Goal: Task Accomplishment & Management: Use online tool/utility

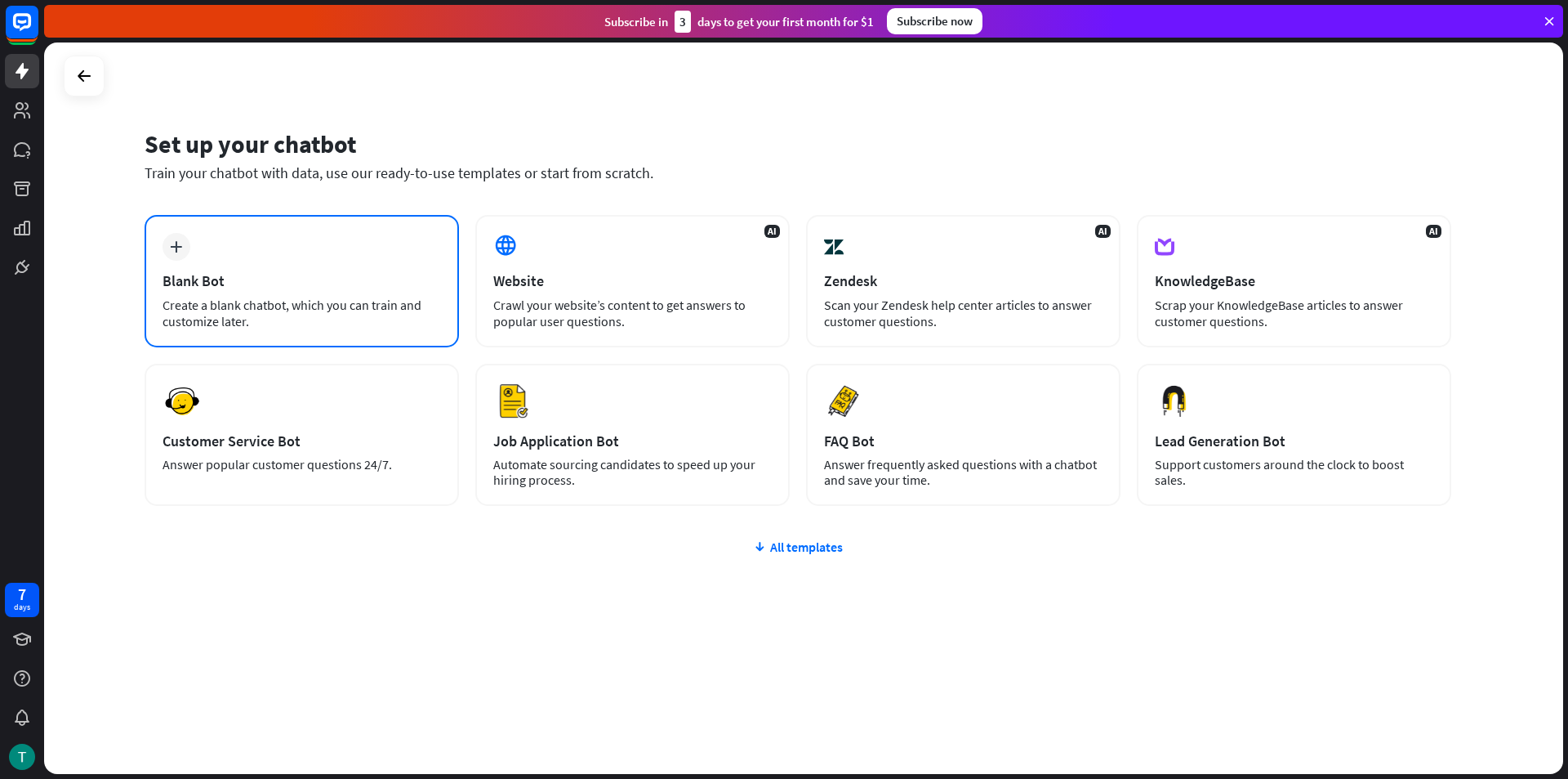
click at [375, 255] on div "plus Blank Bot Create a blank chatbot, which you can train and customize later." at bounding box center [301, 280] width 314 height 132
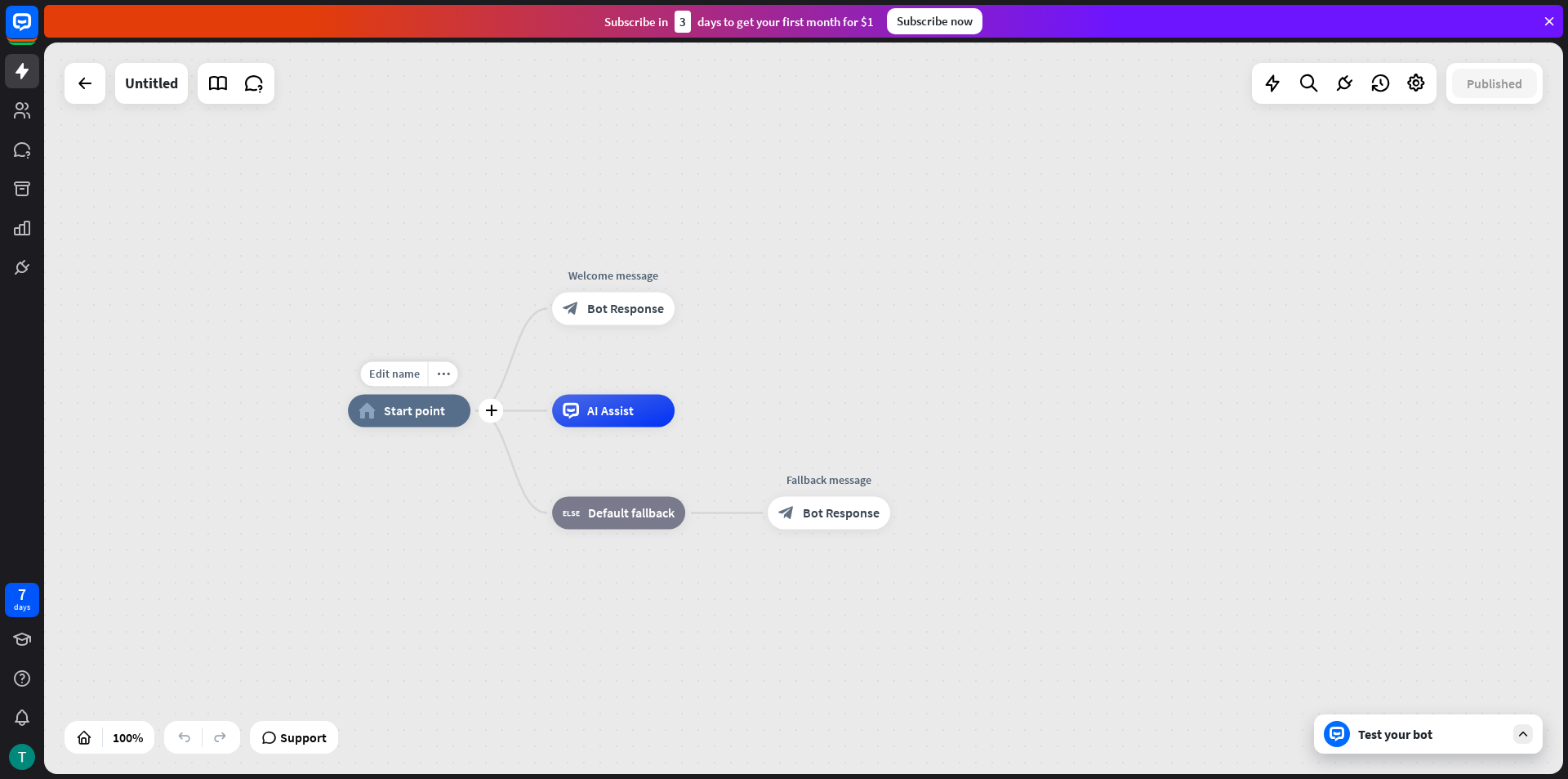
click at [429, 413] on span "Start point" at bounding box center [415, 410] width 62 height 16
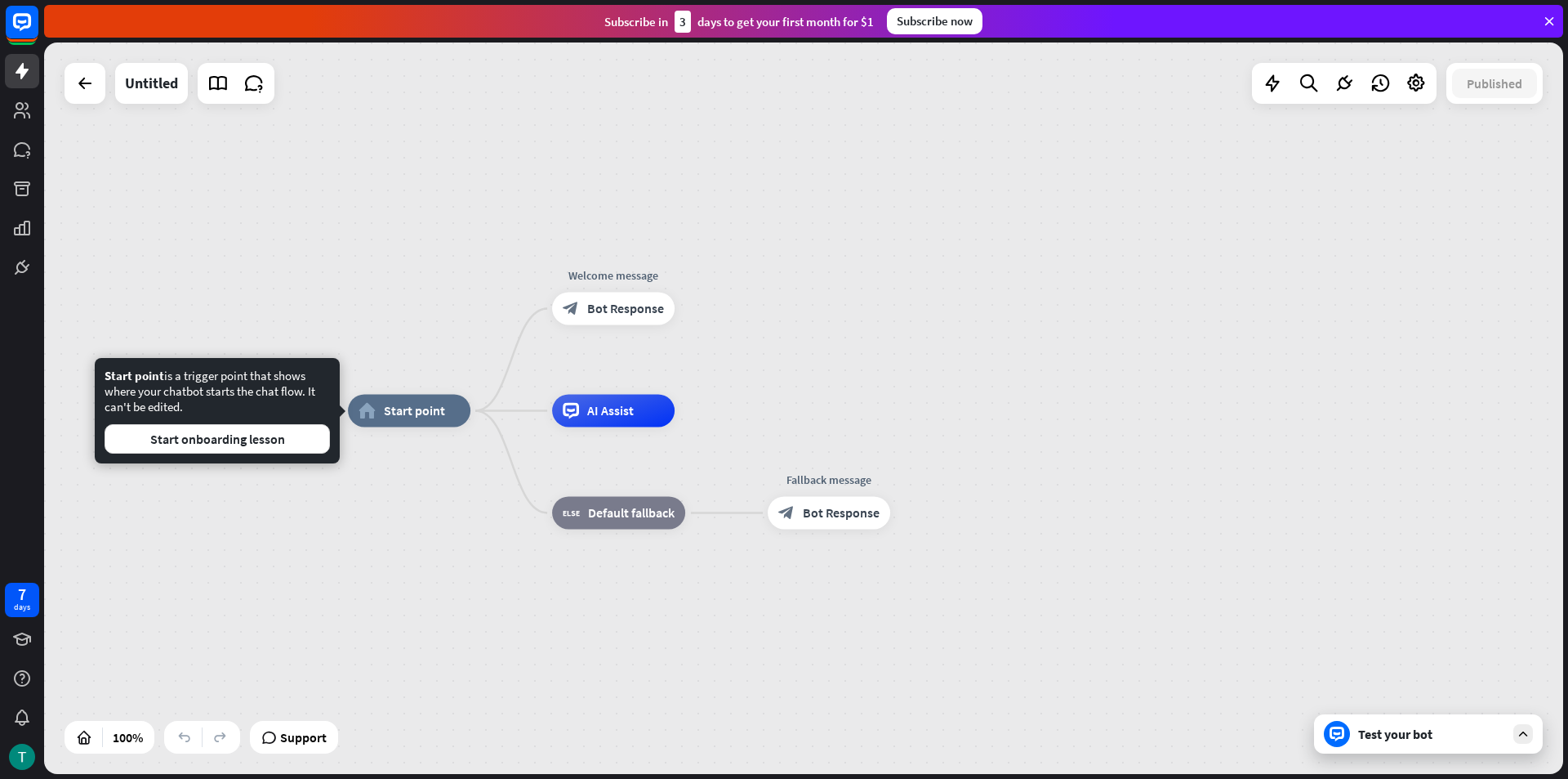
click at [391, 333] on div "home_2 Start point Welcome message block_bot_response Bot Response AI Assist bl…" at bounding box center [802, 408] width 1519 height 732
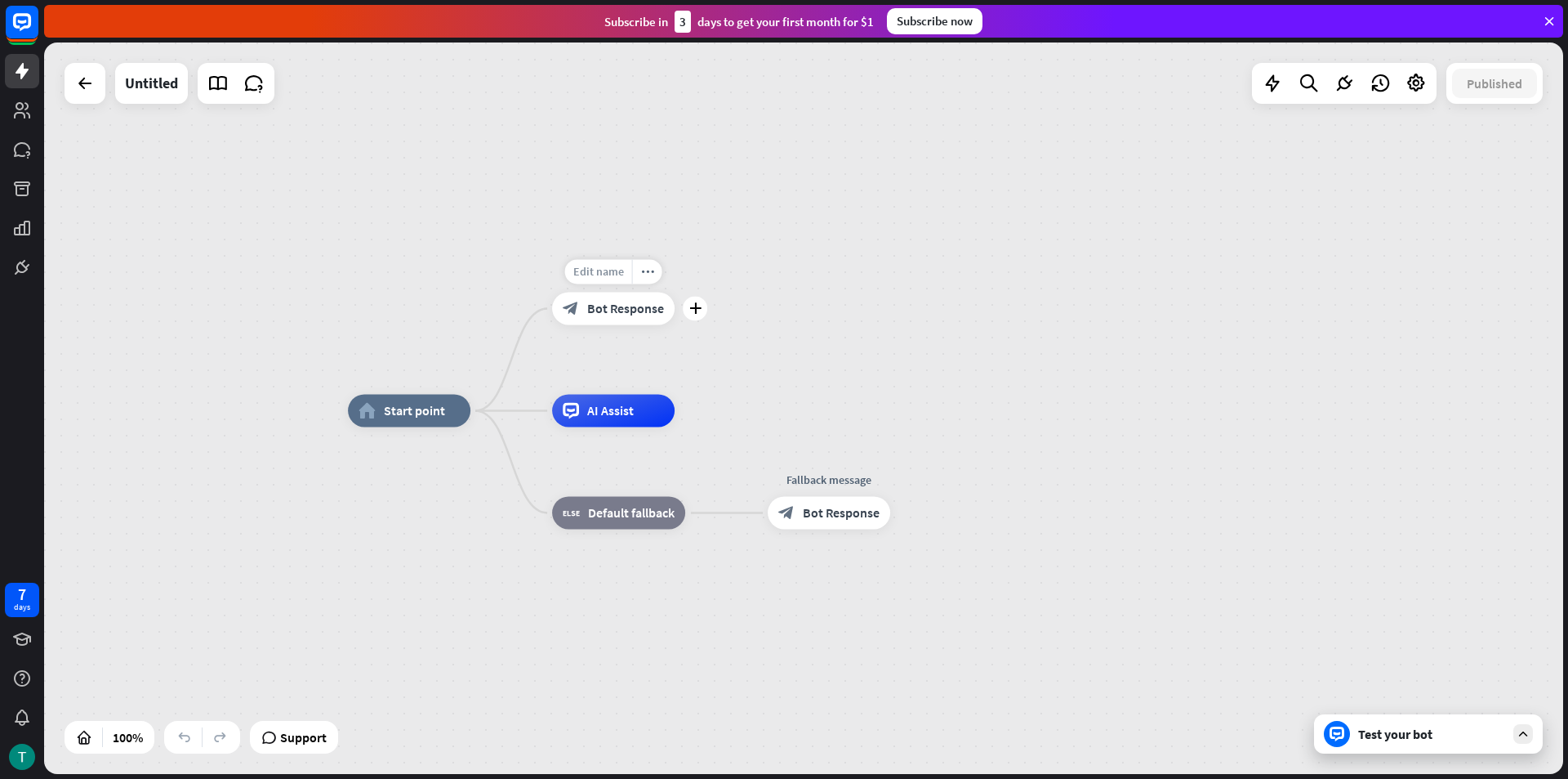
click at [597, 268] on span "Edit name" at bounding box center [598, 270] width 50 height 14
click at [628, 275] on input "**********" at bounding box center [613, 272] width 115 height 23
click at [751, 288] on div "**********" at bounding box center [802, 408] width 1519 height 732
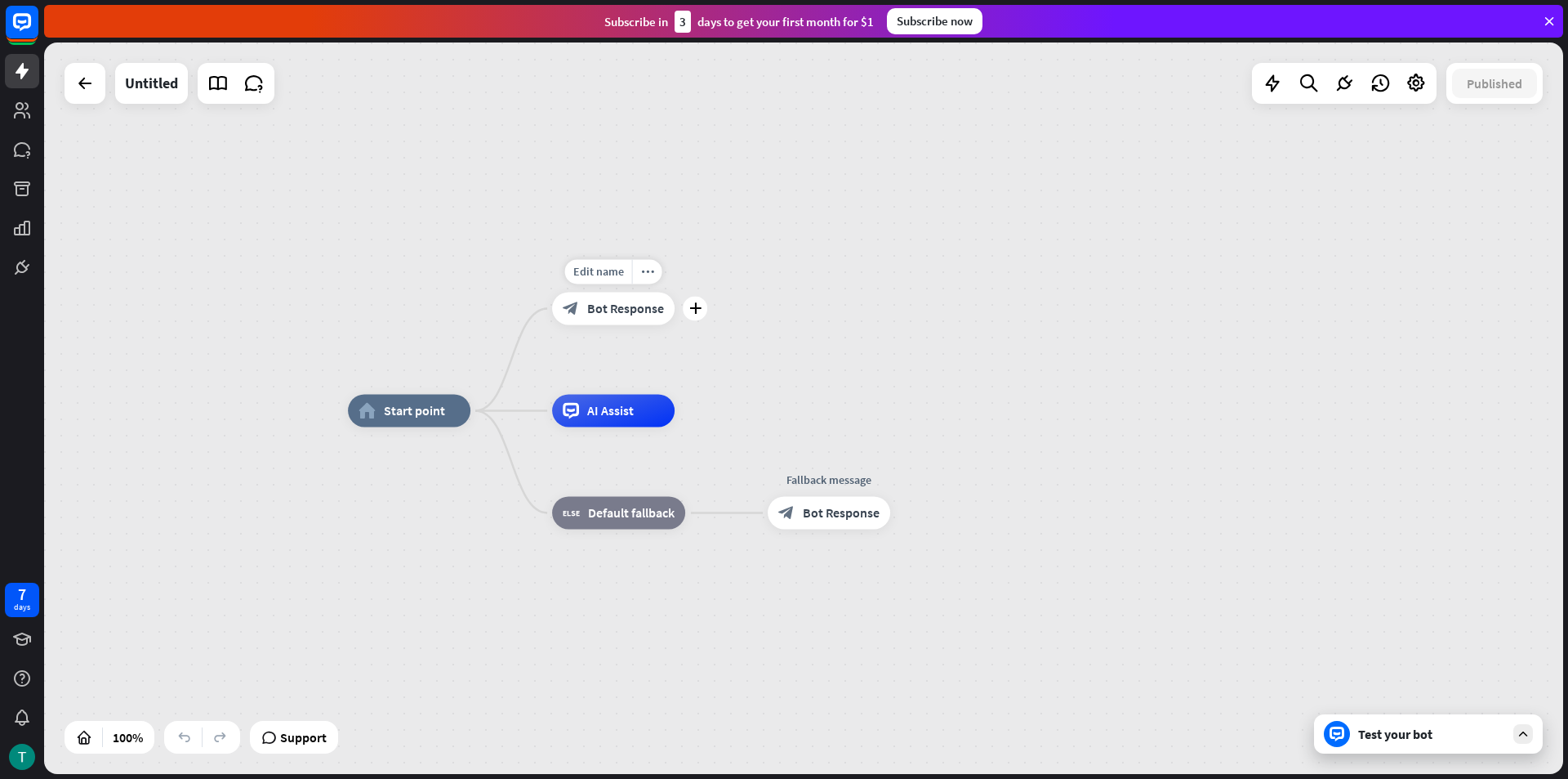
click at [630, 325] on div "Edit name more_horiz plus Welcome message block_bot_response Bot Response" at bounding box center [613, 307] width 122 height 32
click at [693, 304] on icon "plus" at bounding box center [695, 308] width 12 height 11
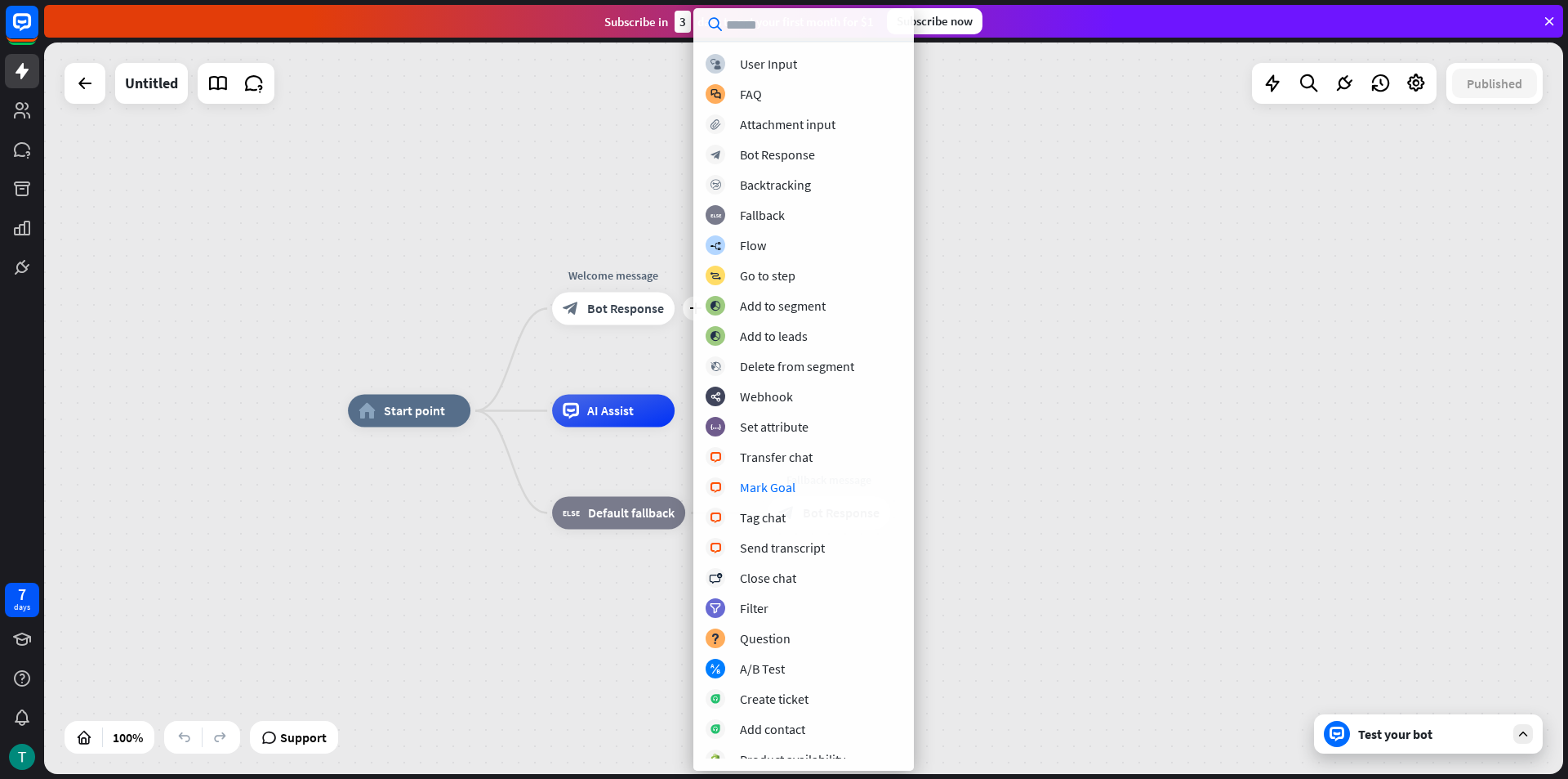
click at [573, 591] on div "home_2 Start point plus Welcome message block_bot_response Bot Response AI Assi…" at bounding box center [1107, 775] width 1519 height 732
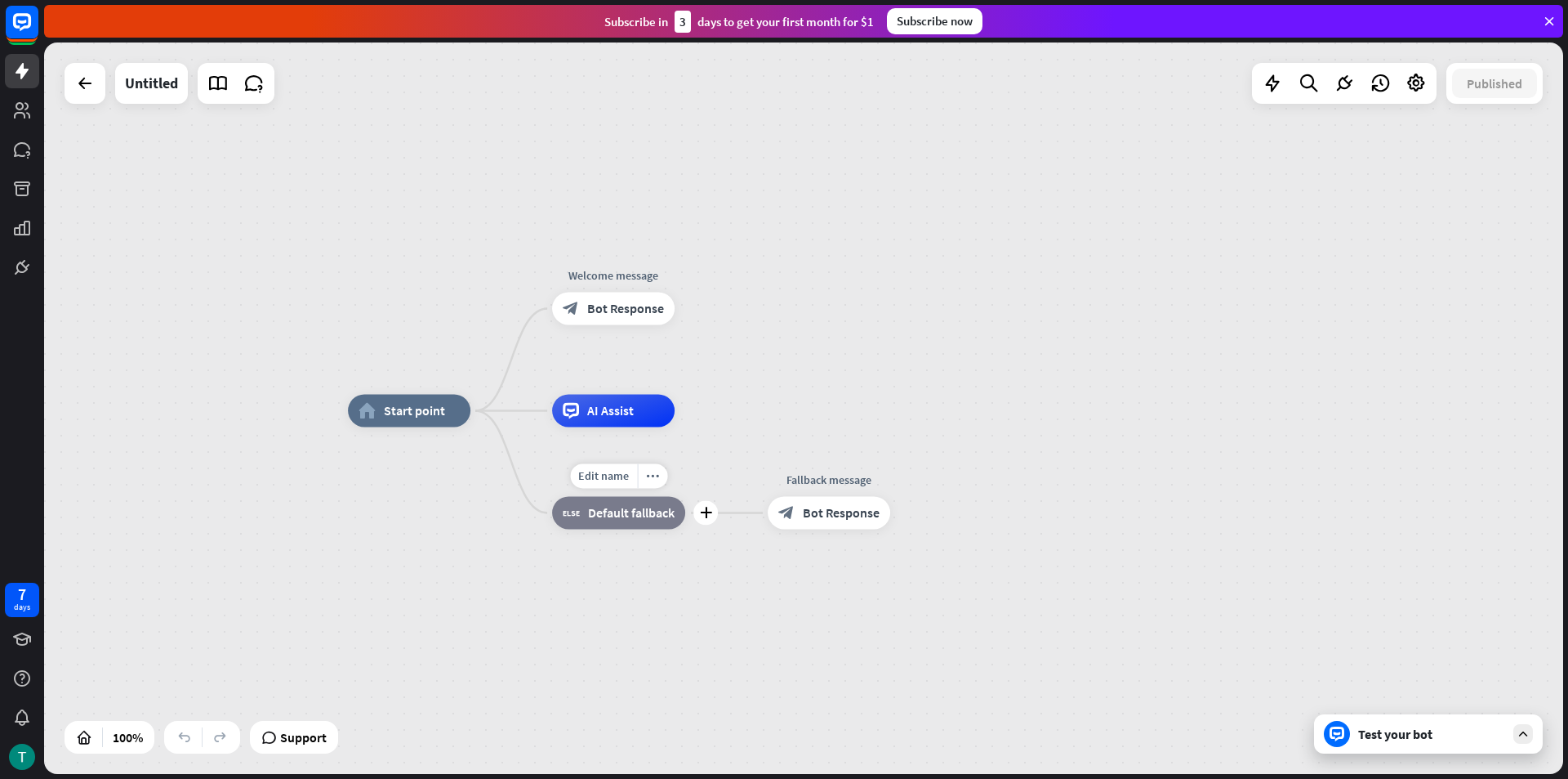
click at [614, 524] on div "block_fallback Default fallback" at bounding box center [618, 512] width 133 height 32
click at [722, 451] on div "home_2 Start point Welcome message block_bot_response Bot Response AI Assist bl…" at bounding box center [1107, 775] width 1519 height 732
click at [619, 310] on span "Bot Response" at bounding box center [625, 307] width 77 height 16
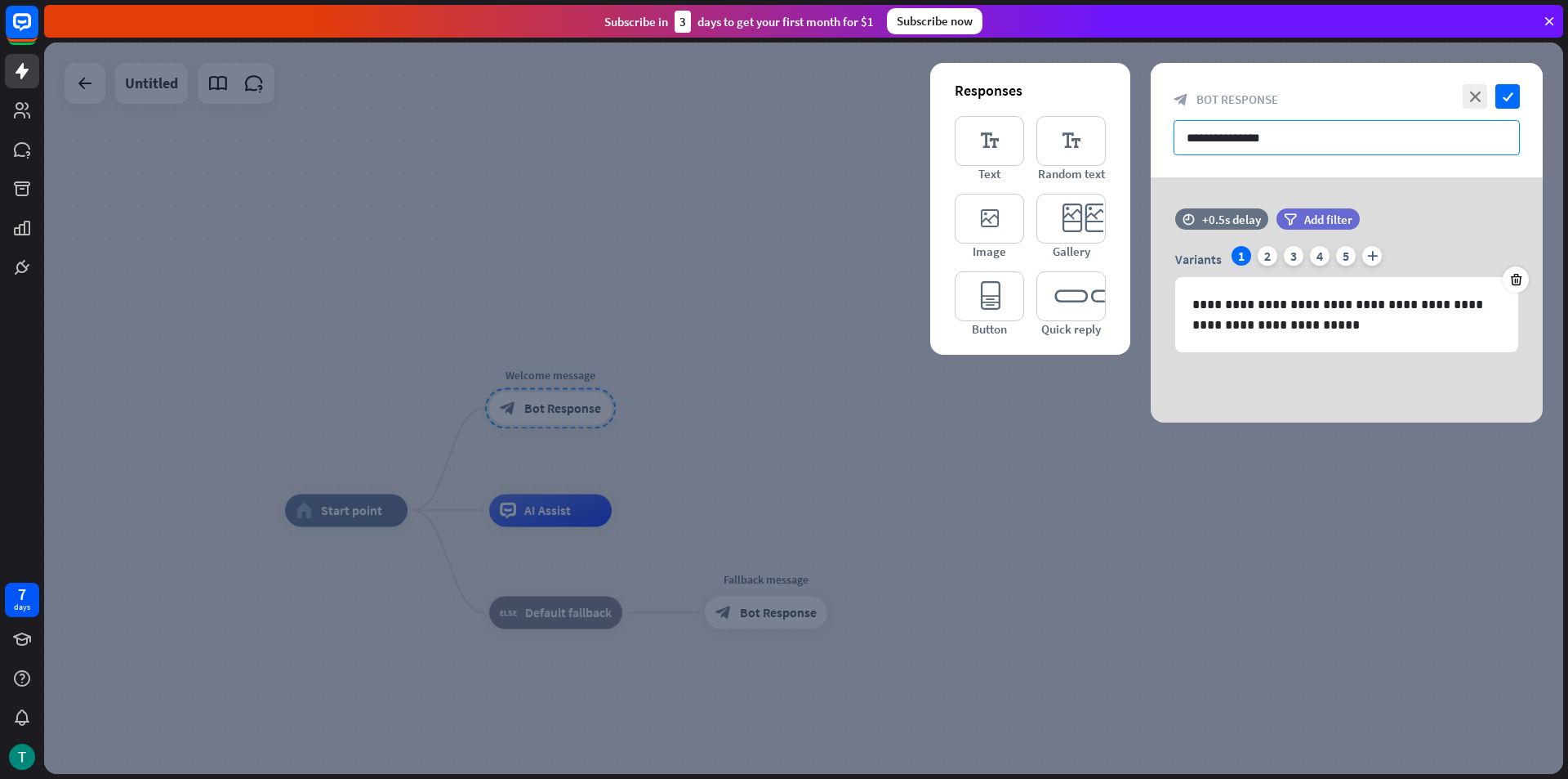
click at [1224, 141] on input "**********" at bounding box center [1346, 138] width 346 height 35
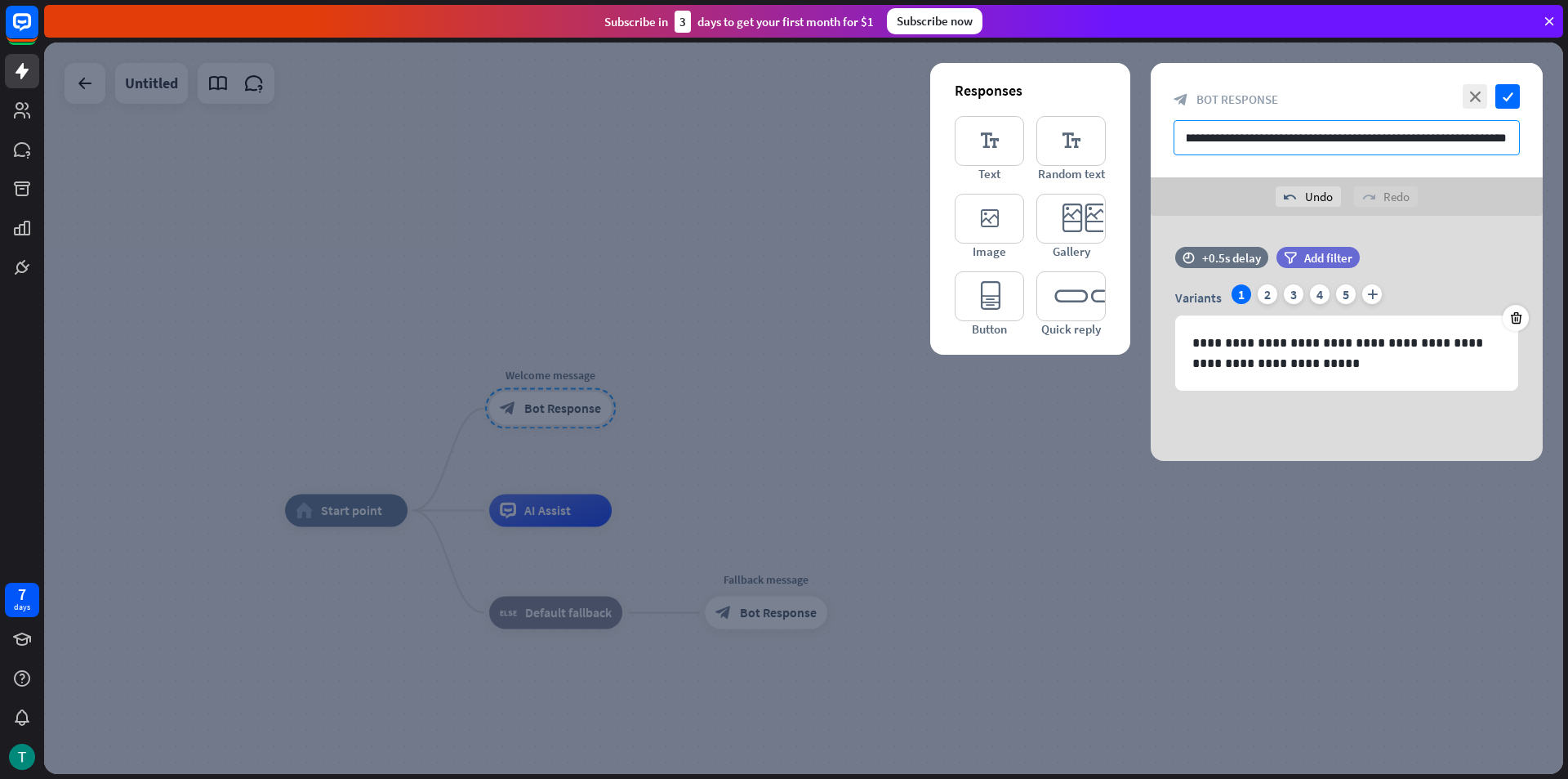
scroll to position [0, 332]
type input "**********"
click at [1508, 91] on icon "check" at bounding box center [1507, 97] width 25 height 25
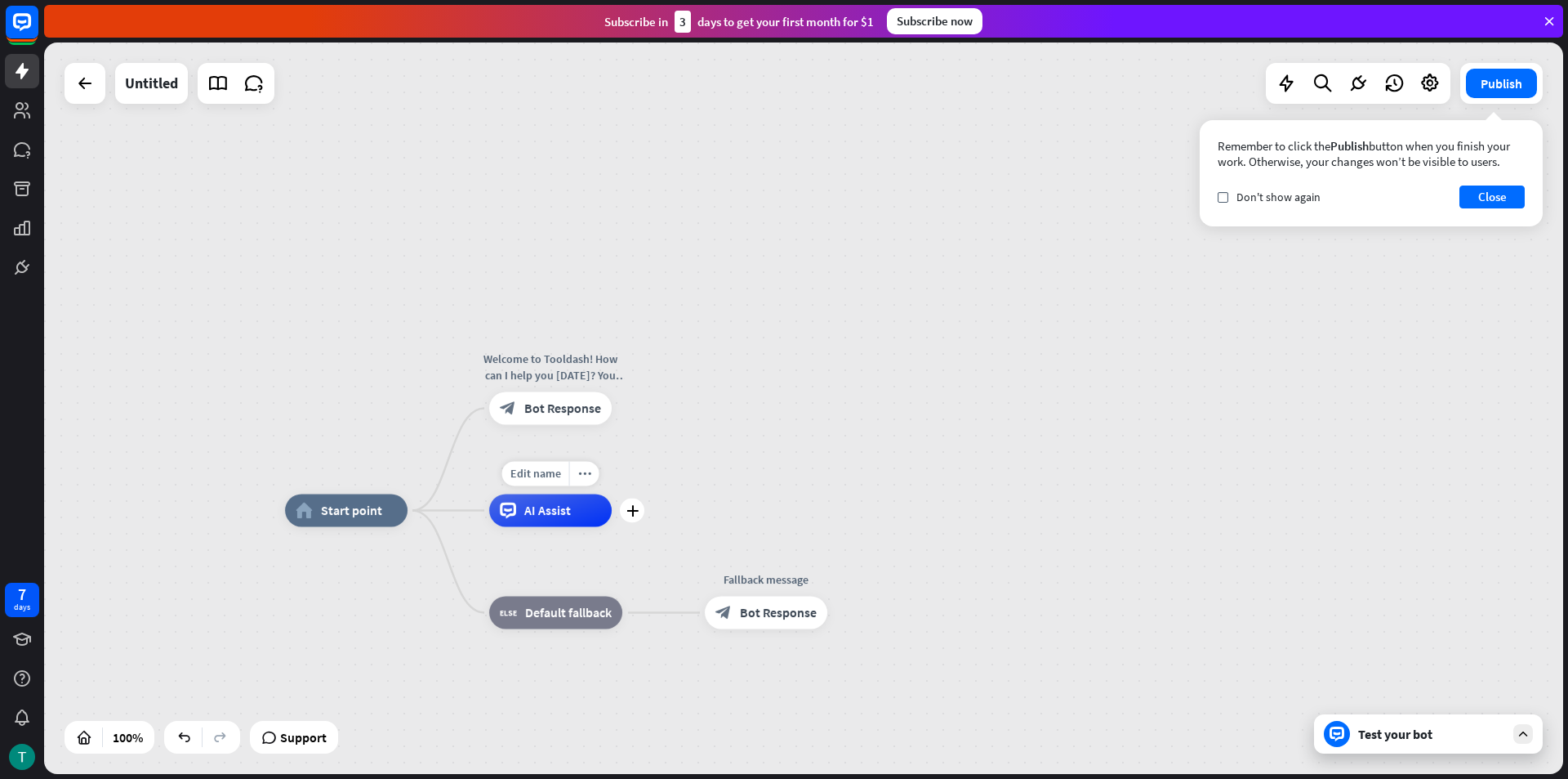
click at [540, 497] on div "AI Assist" at bounding box center [550, 510] width 122 height 32
click at [754, 620] on span "Bot Response" at bounding box center [778, 612] width 77 height 16
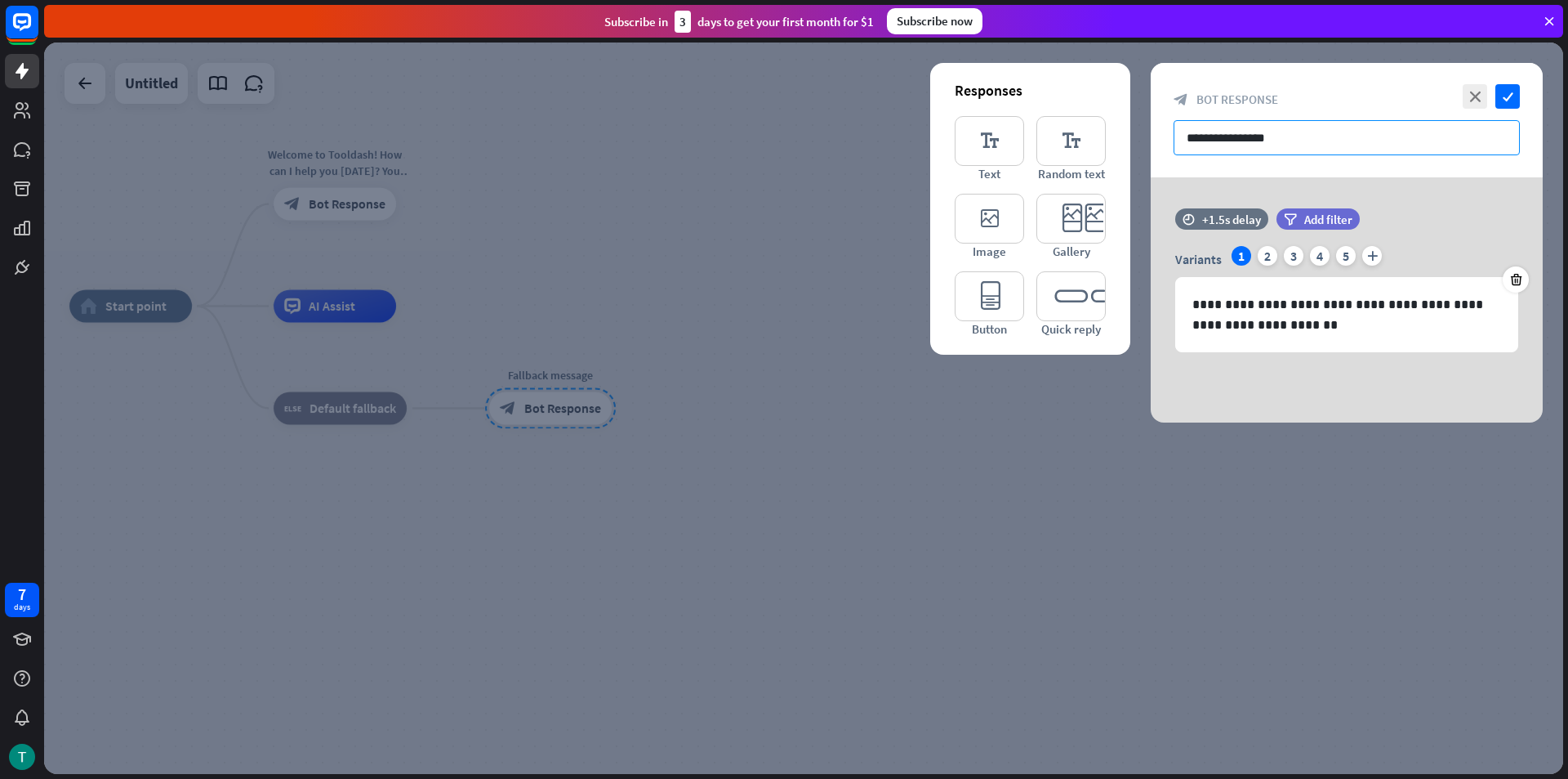
click at [1279, 144] on input "**********" at bounding box center [1346, 138] width 346 height 35
click at [1275, 252] on div "2" at bounding box center [1267, 255] width 20 height 20
click at [1298, 253] on div "3" at bounding box center [1293, 255] width 20 height 20
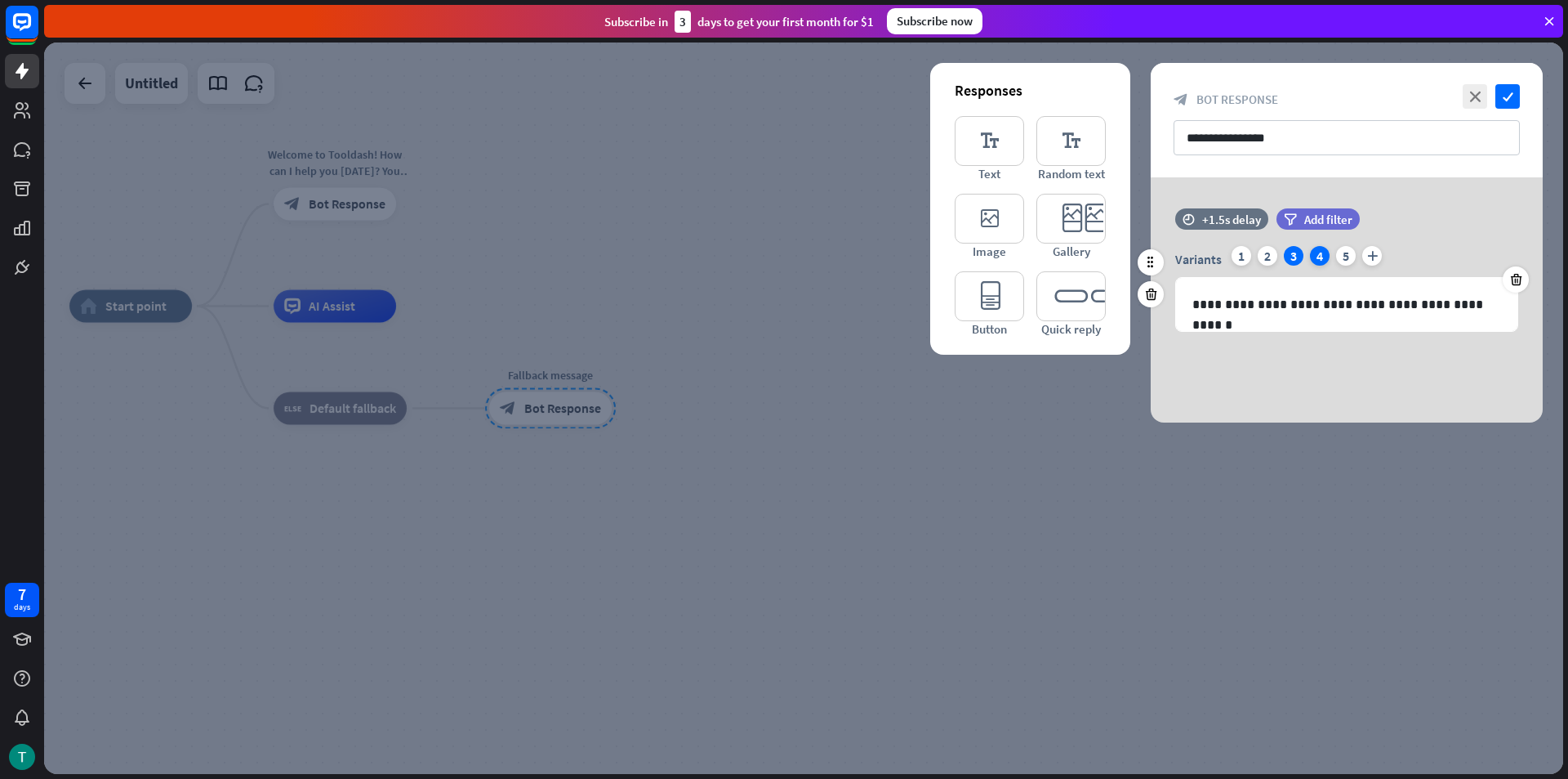
click at [1319, 258] on div "4" at bounding box center [1319, 255] width 20 height 20
click at [1338, 260] on div "5" at bounding box center [1346, 255] width 20 height 20
click at [1245, 250] on div "1" at bounding box center [1241, 255] width 20 height 20
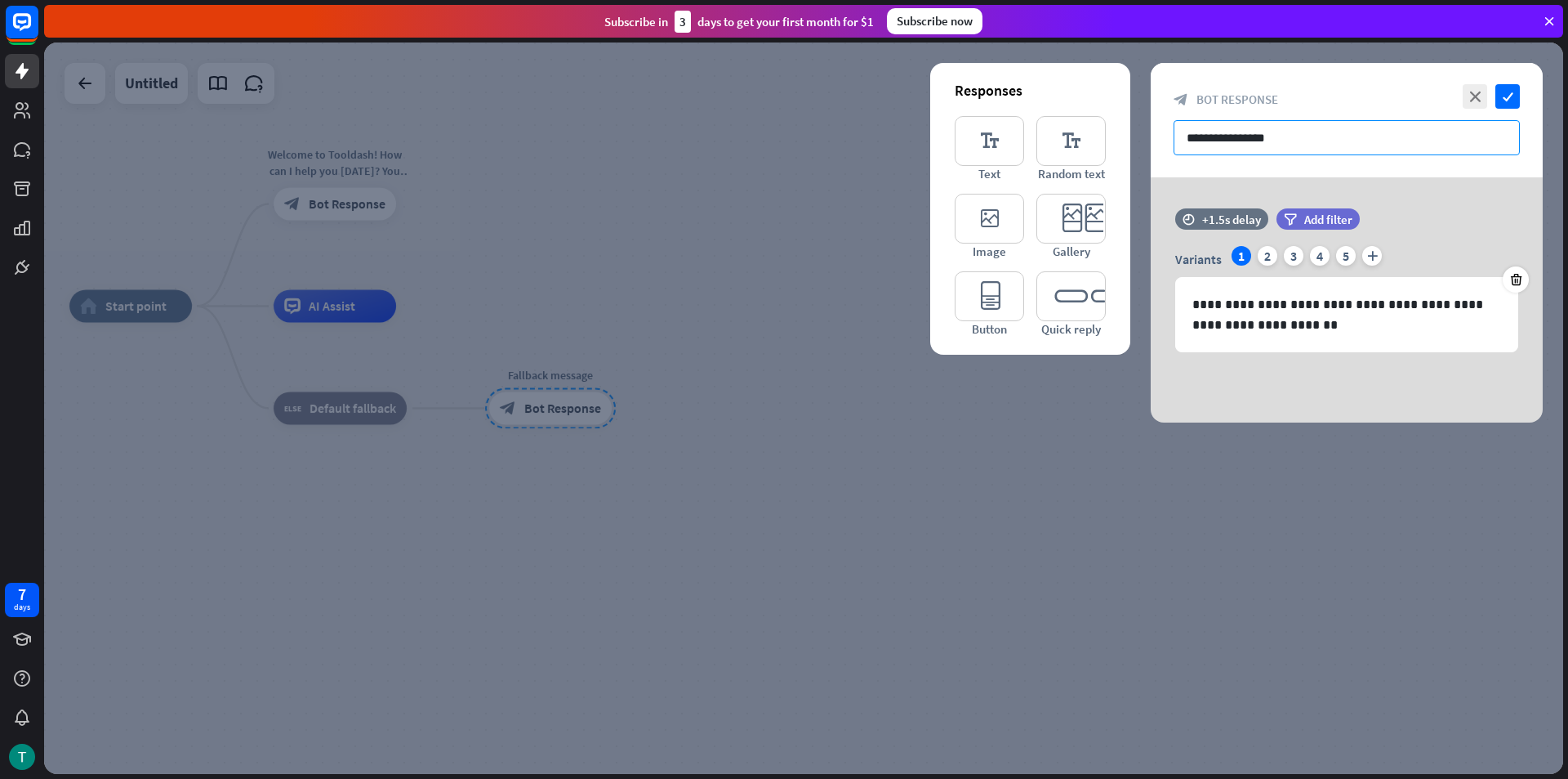
click at [1281, 146] on input "**********" at bounding box center [1346, 138] width 346 height 35
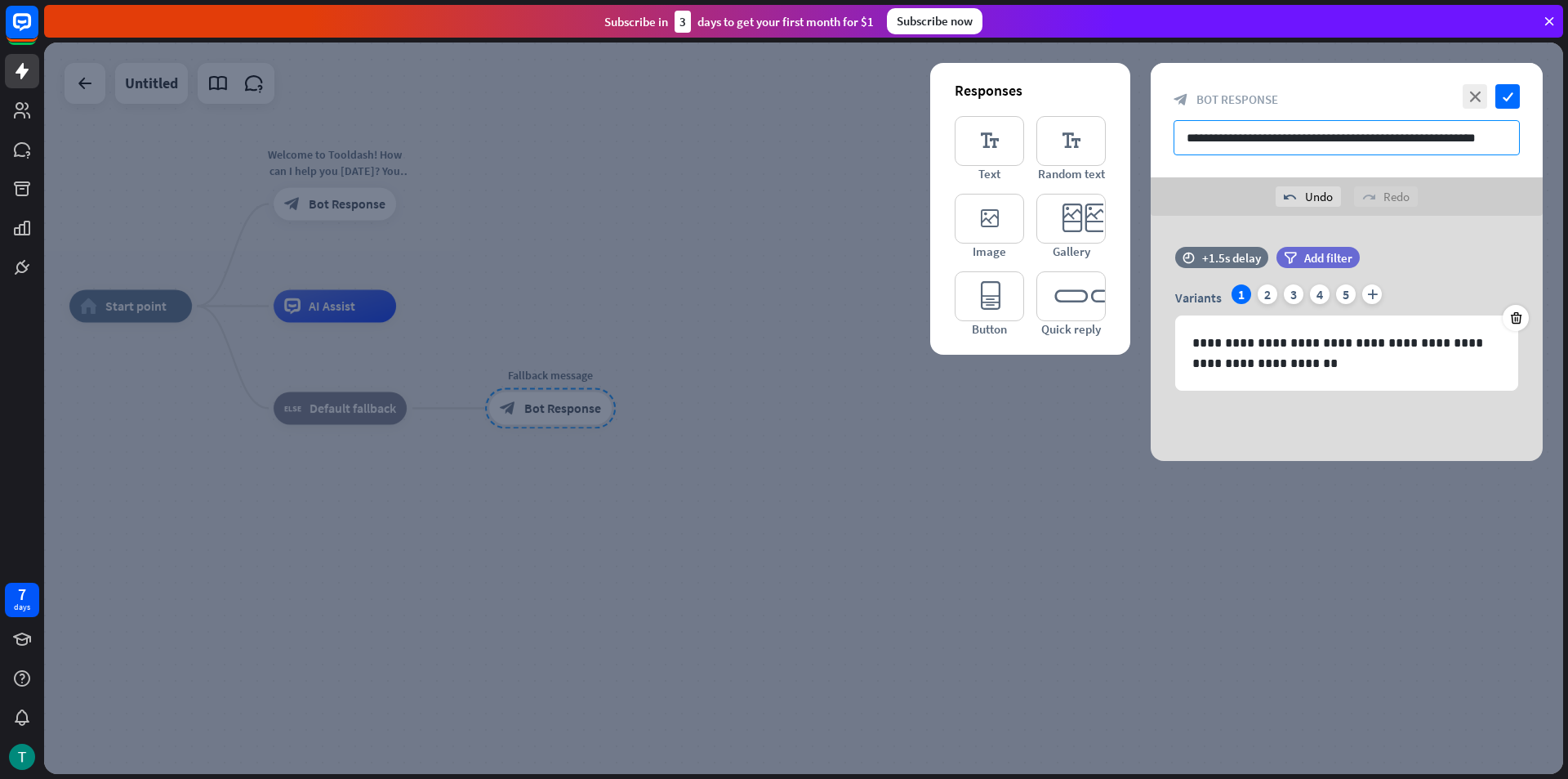
click at [1325, 146] on input "**********" at bounding box center [1346, 138] width 346 height 35
type input "**********"
click at [1512, 101] on icon "check" at bounding box center [1507, 97] width 25 height 25
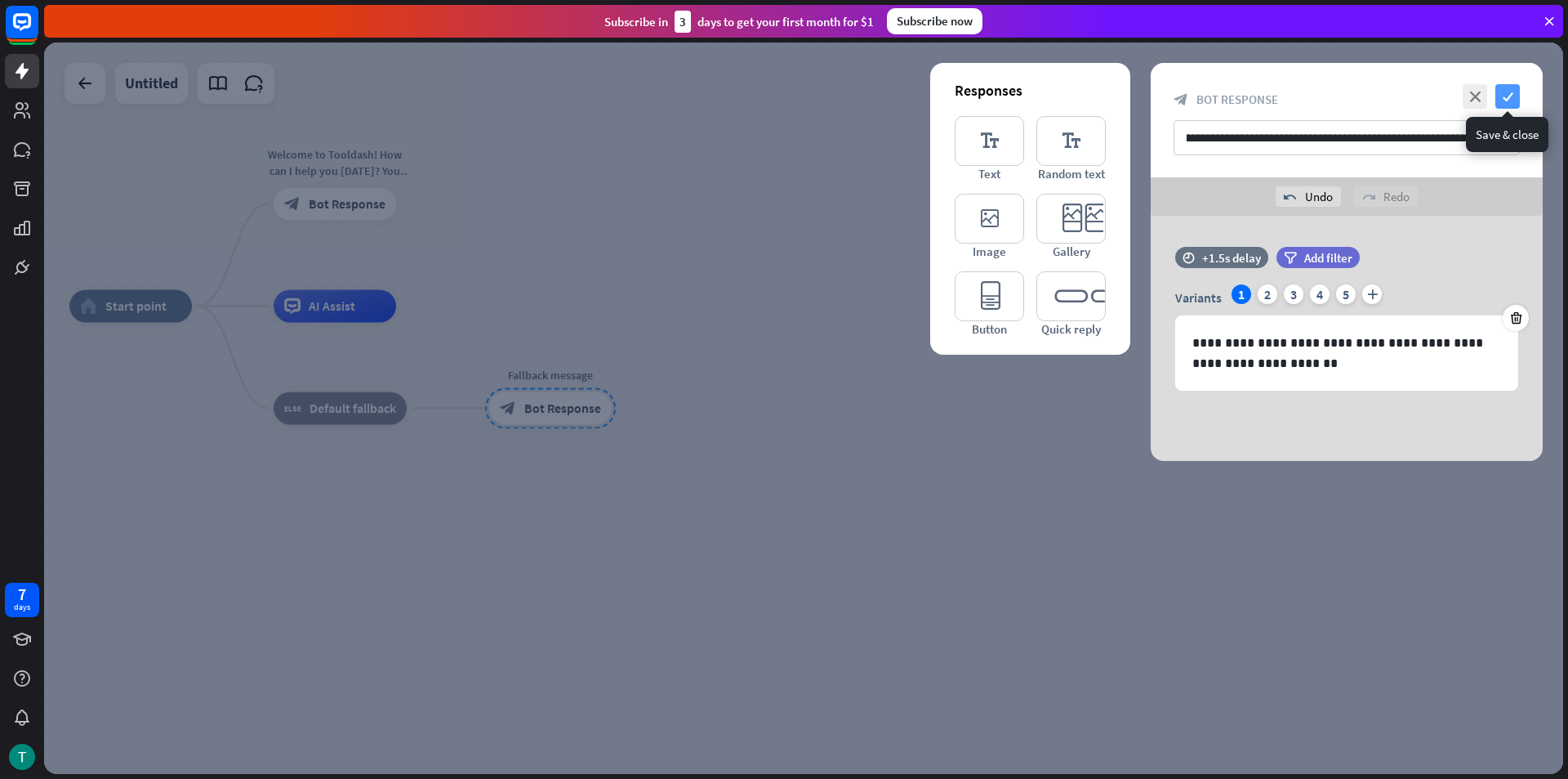
scroll to position [0, 0]
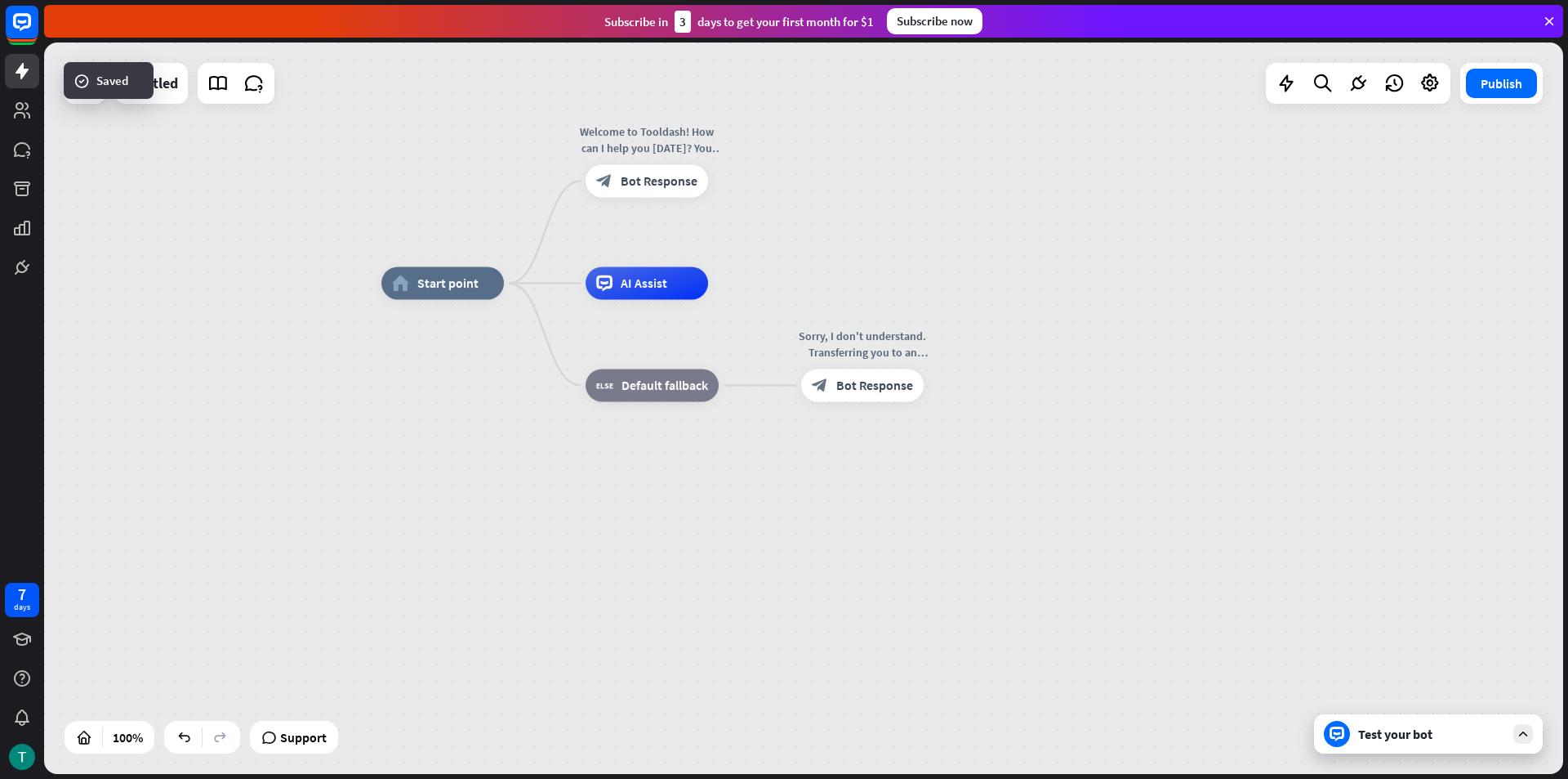
drag, startPoint x: 455, startPoint y: 509, endPoint x: 710, endPoint y: 549, distance: 258.1
click at [712, 549] on div "home_2 Start point Welcome to Tooldash! How can I help you [DATE]? You can star…" at bounding box center [1140, 649] width 1519 height 732
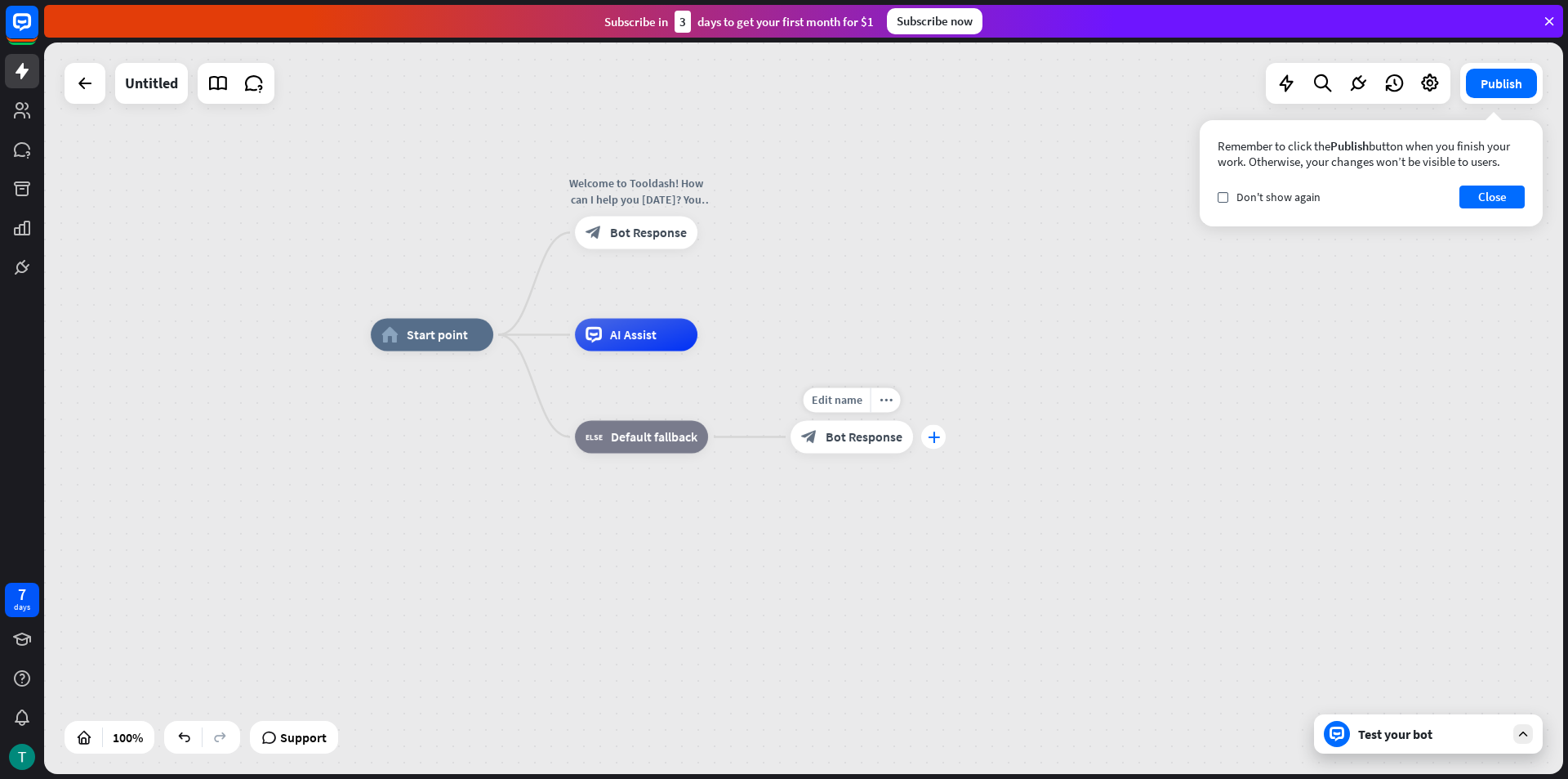
click at [935, 438] on icon "plus" at bounding box center [933, 437] width 12 height 11
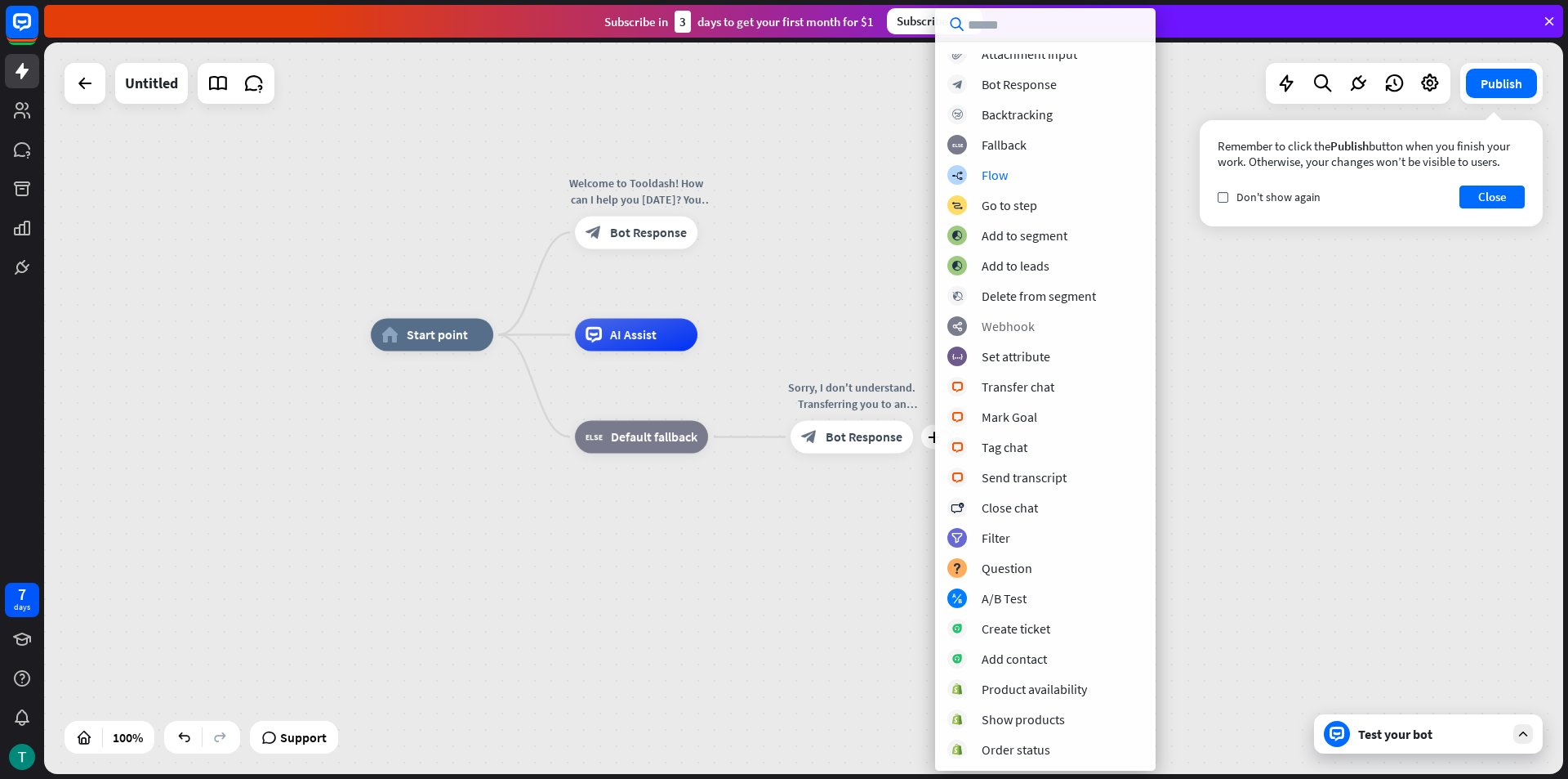
scroll to position [110, 0]
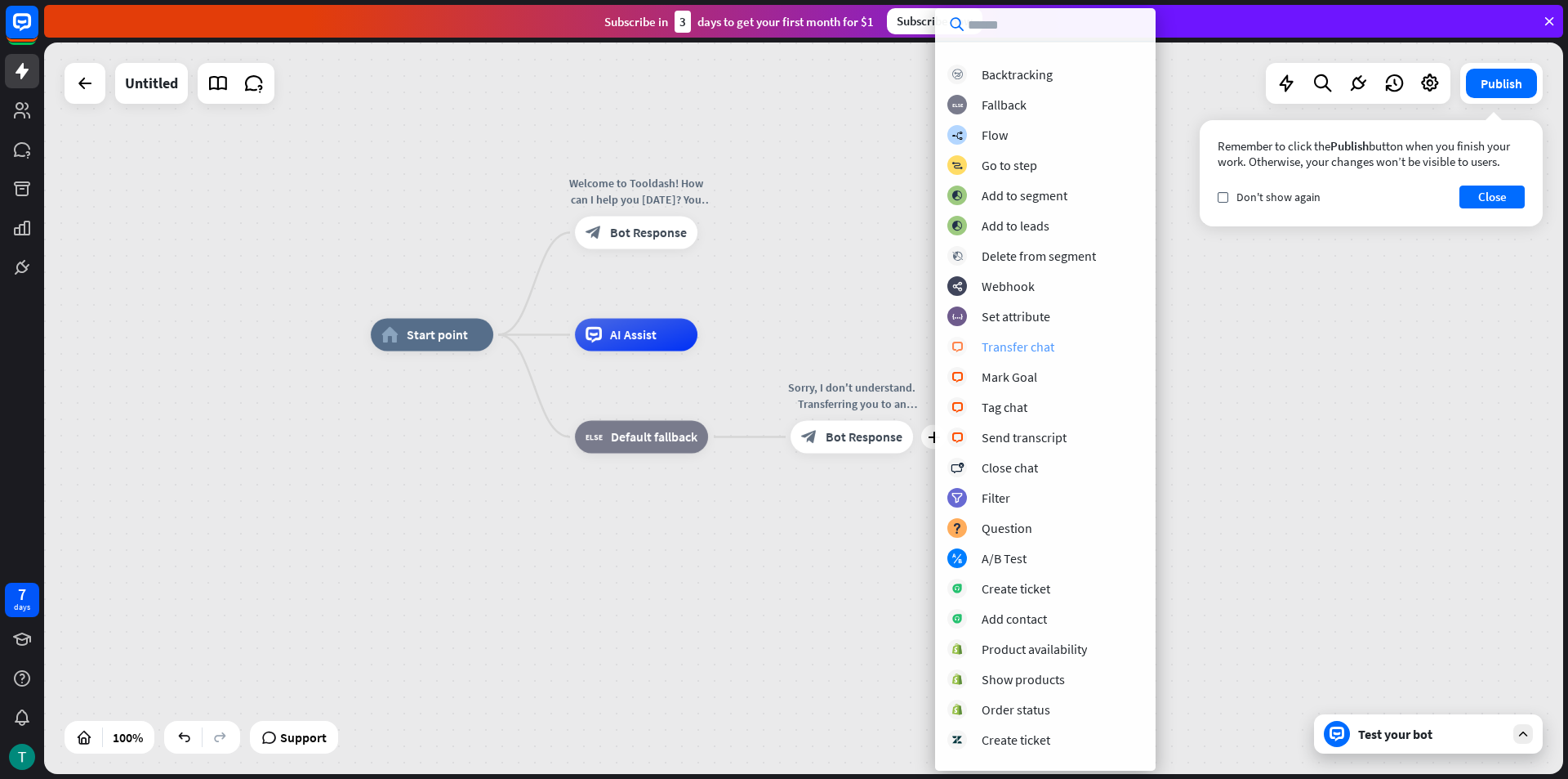
click at [1055, 352] on div "block_livechat Transfer chat" at bounding box center [1045, 346] width 196 height 20
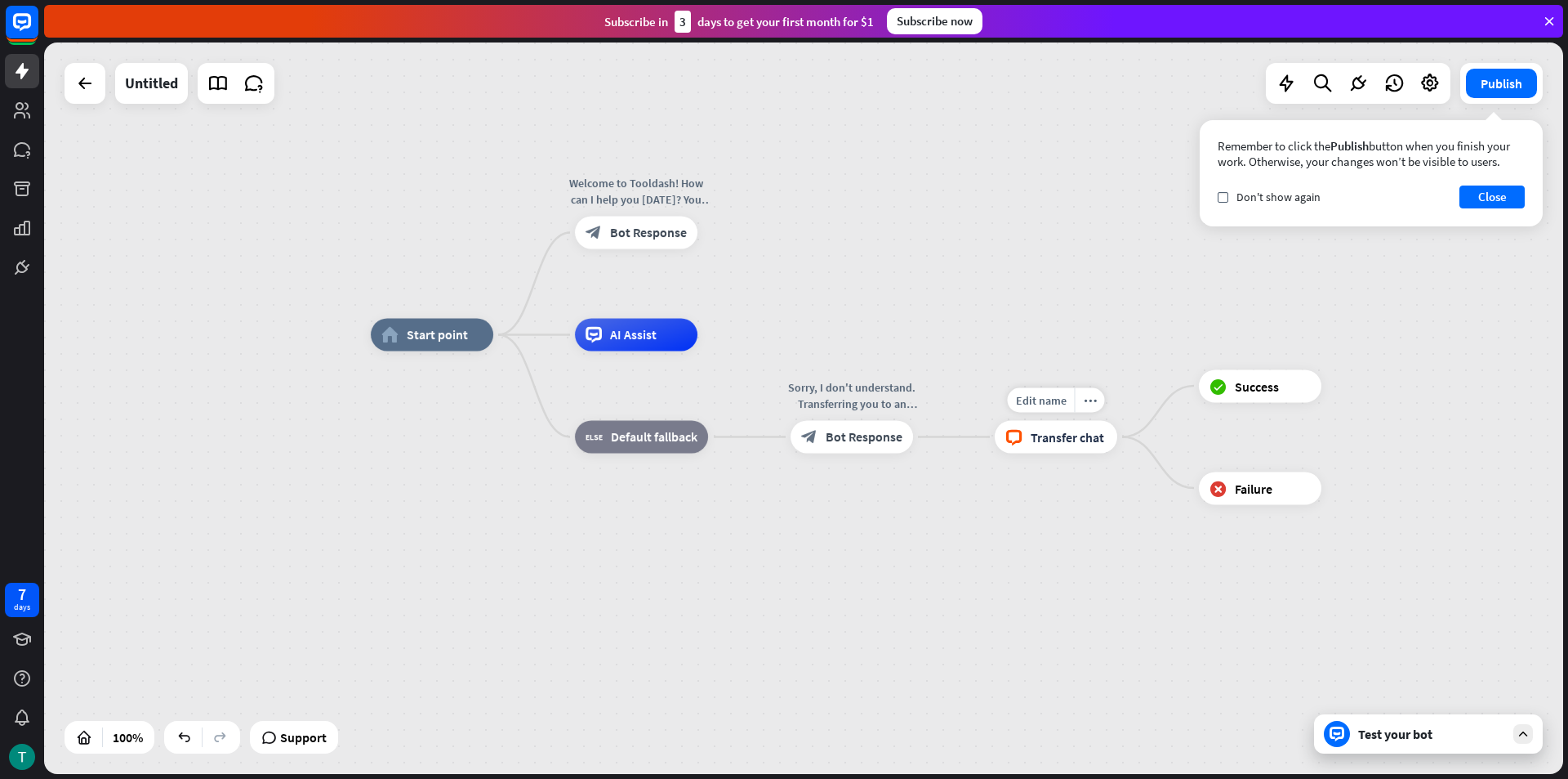
click at [1041, 434] on span "Transfer chat" at bounding box center [1067, 436] width 73 height 16
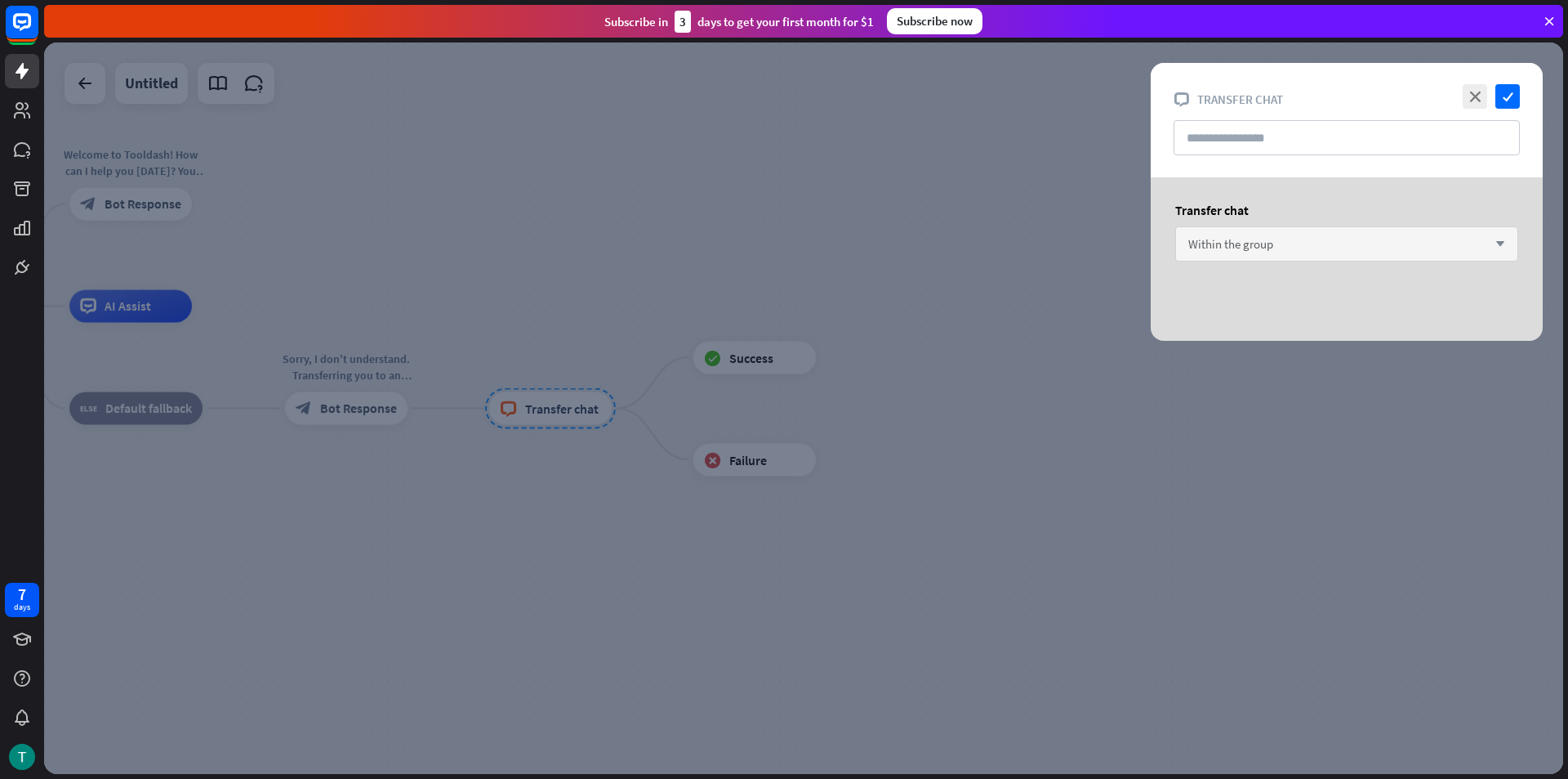
click at [1299, 238] on div "Within the group arrow_down" at bounding box center [1347, 243] width 343 height 35
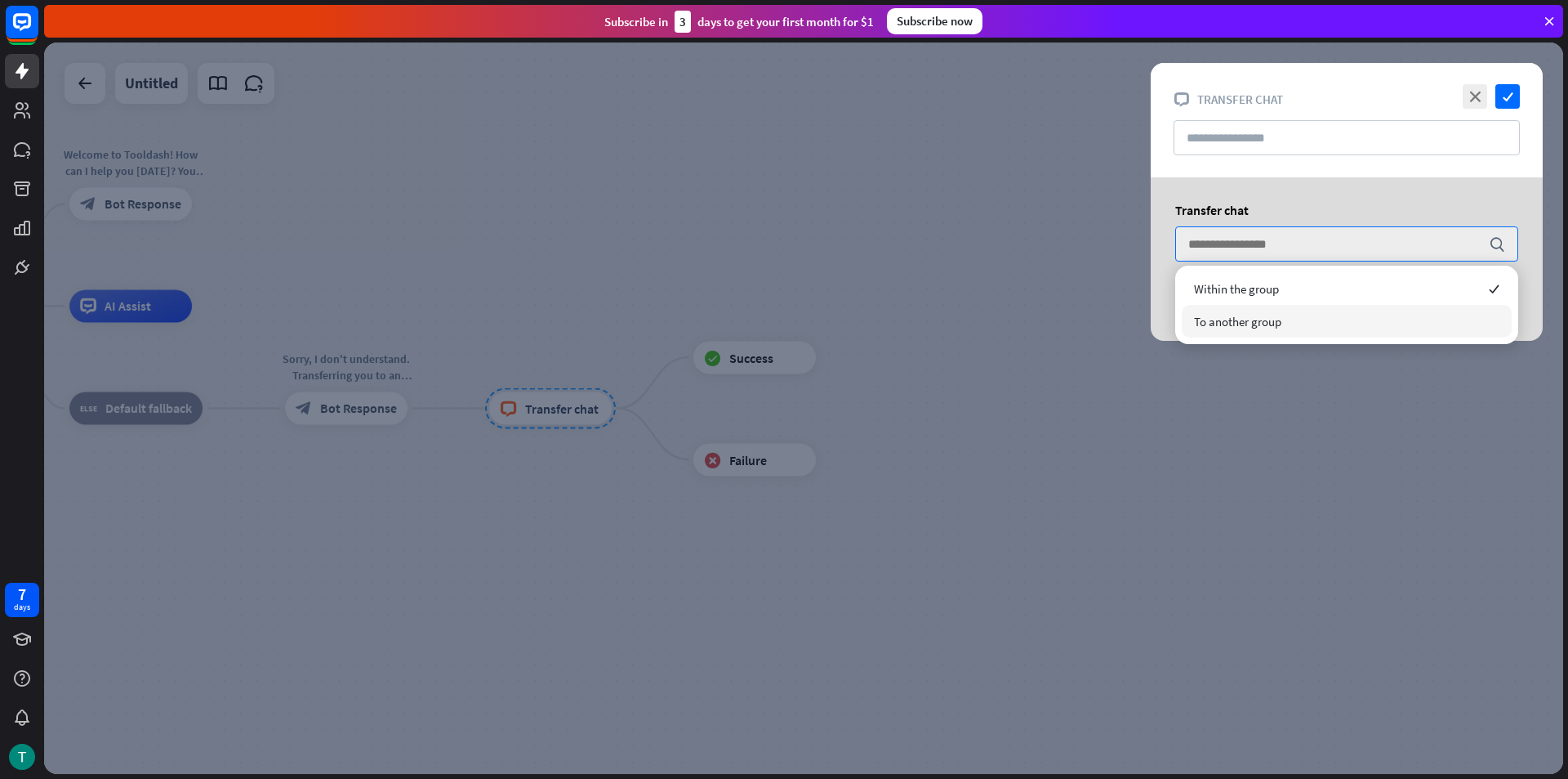
click at [1278, 325] on span "To another group" at bounding box center [1238, 322] width 87 height 15
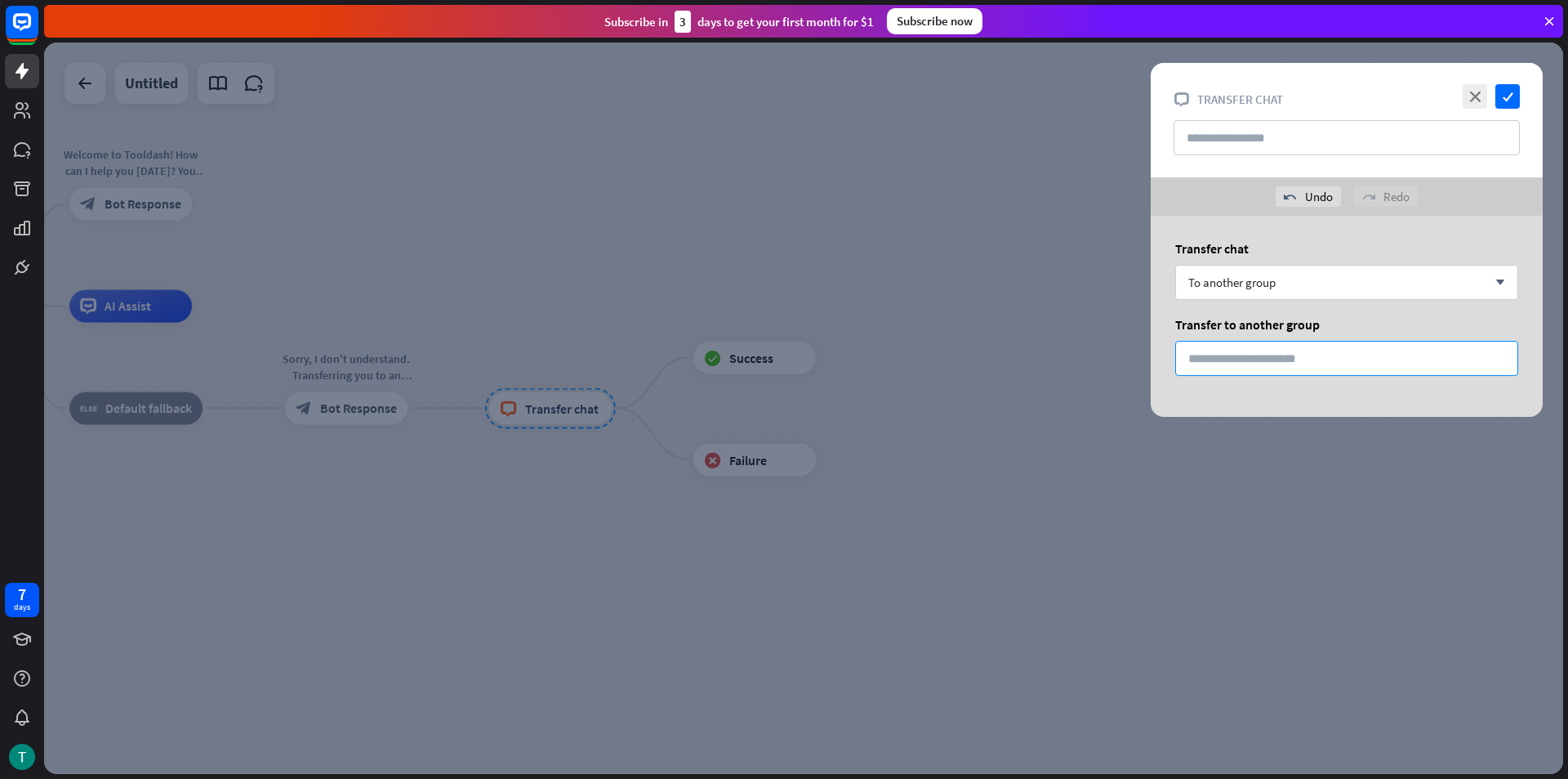
click at [1247, 343] on input "*" at bounding box center [1347, 358] width 343 height 35
click at [1050, 338] on div at bounding box center [802, 408] width 1519 height 732
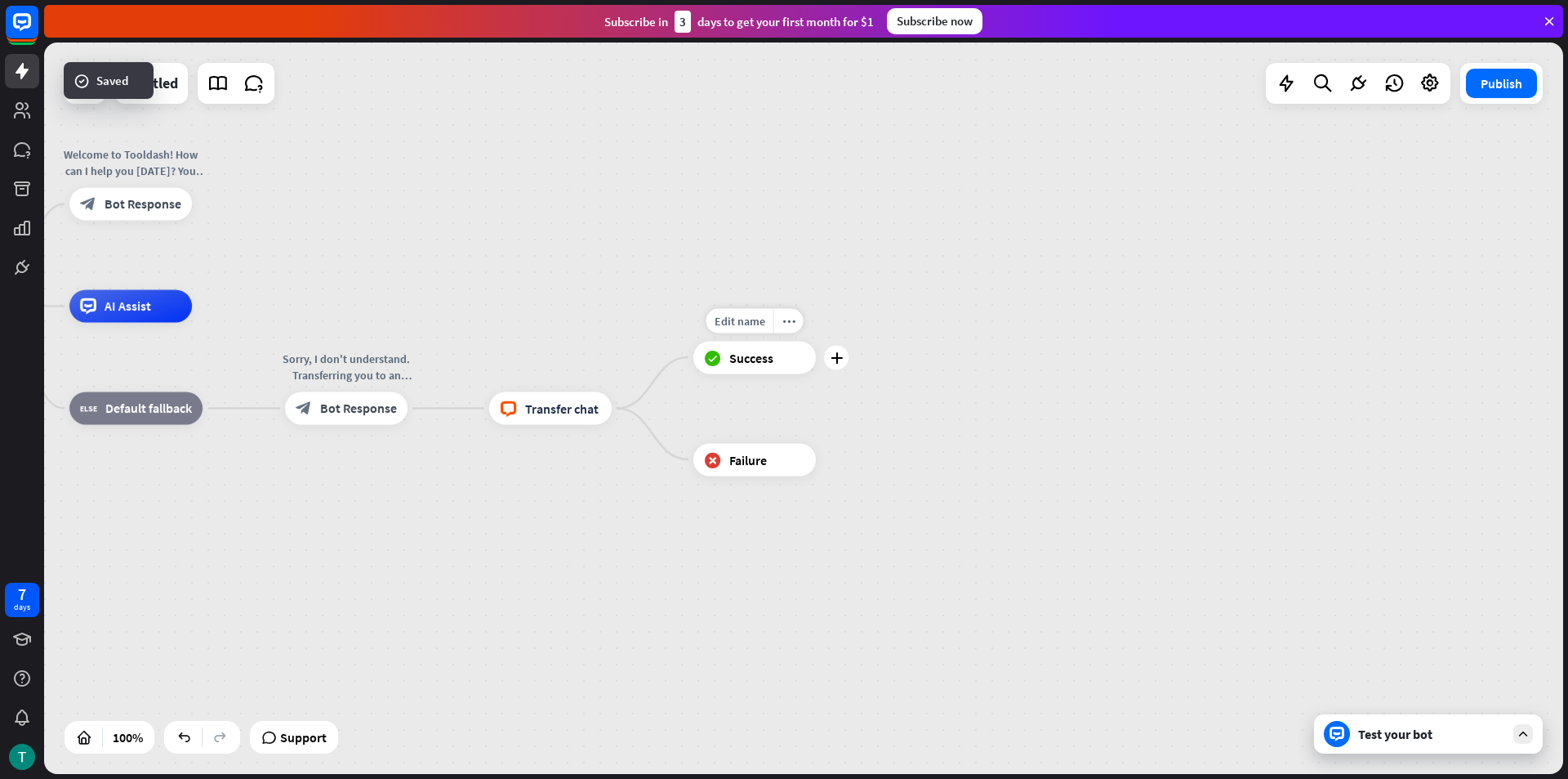
click at [743, 366] on div "block_success Success" at bounding box center [754, 357] width 122 height 32
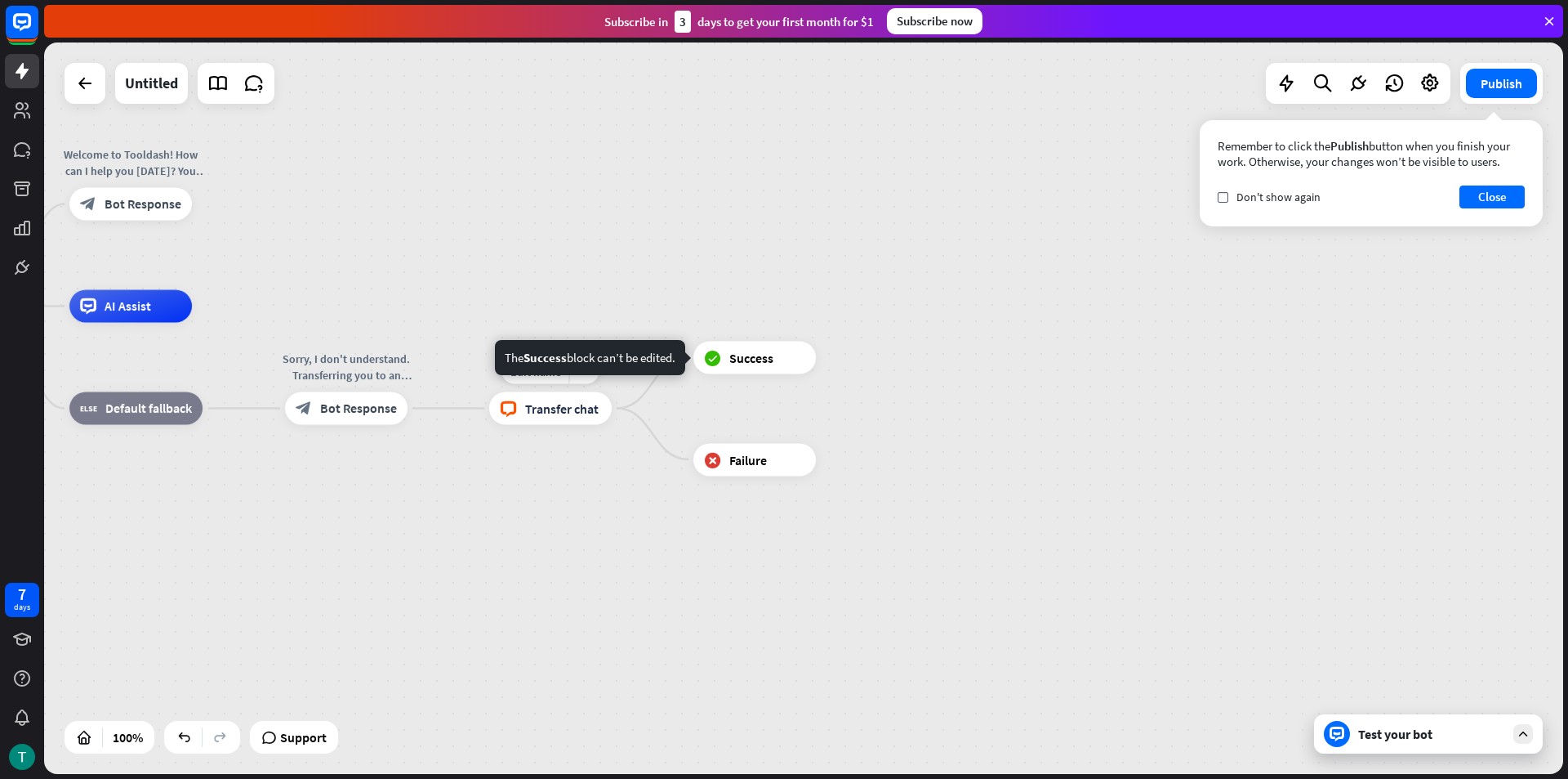
click at [555, 406] on span "Transfer chat" at bounding box center [562, 408] width 73 height 16
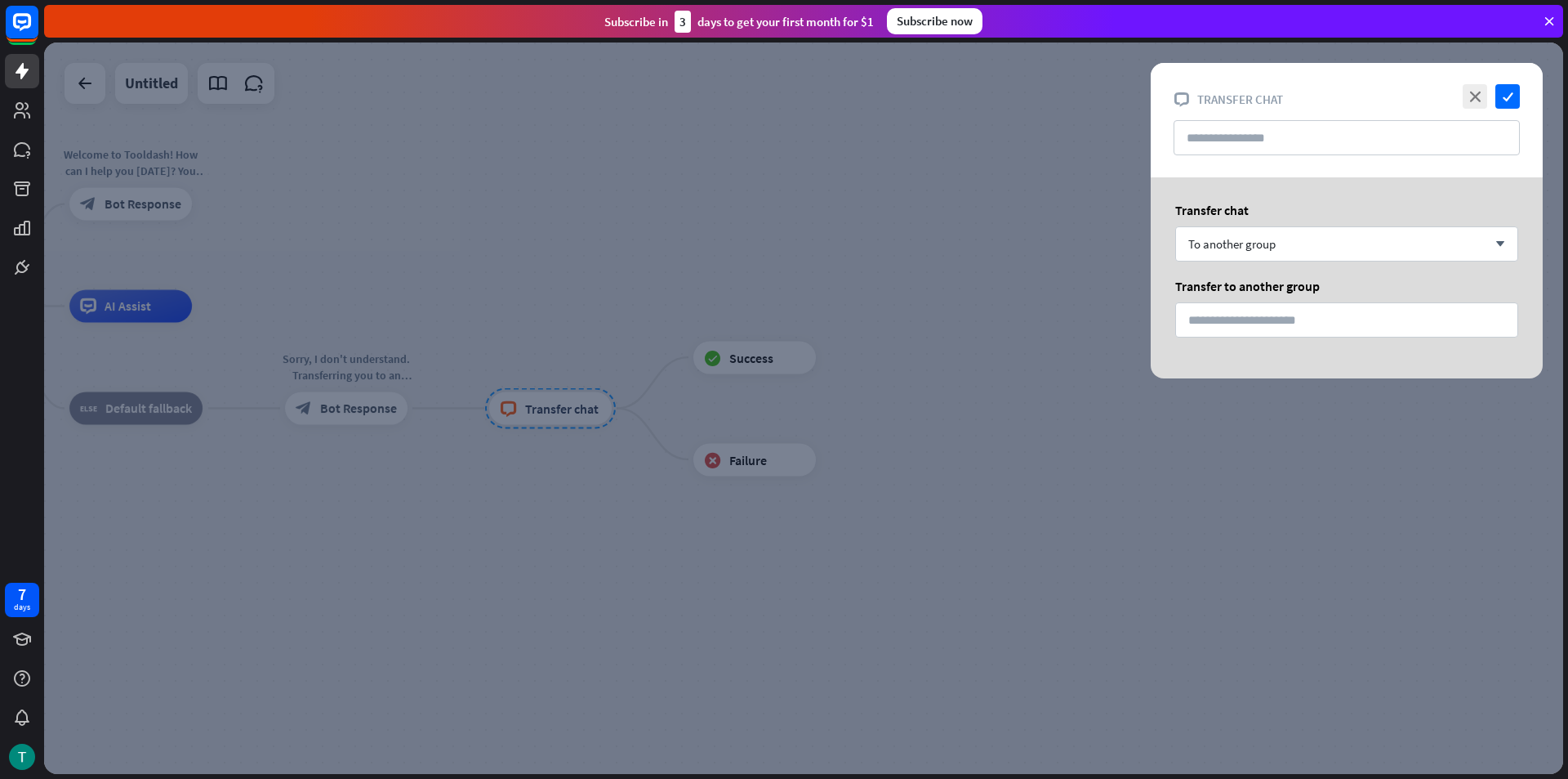
click at [1335, 269] on div "Transfer chat To another group arrow_down Transfer to another group *" at bounding box center [1346, 278] width 392 height 201
click at [1335, 266] on div "Transfer chat To another group arrow_down Transfer to another group *" at bounding box center [1346, 278] width 392 height 201
click at [1335, 259] on div "To another group arrow_down" at bounding box center [1347, 243] width 343 height 35
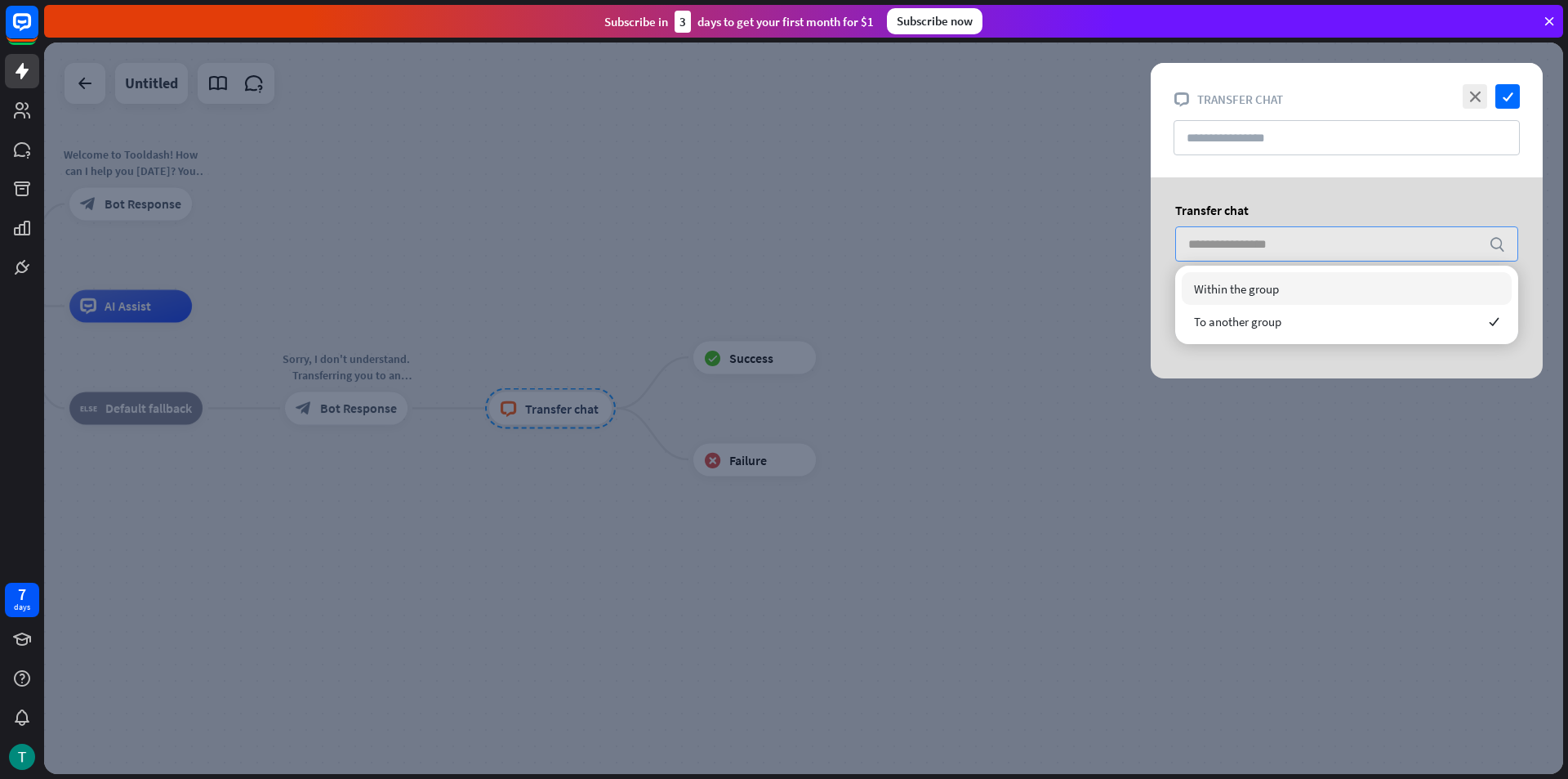
click at [1337, 250] on input "search" at bounding box center [1335, 243] width 292 height 33
click at [1055, 228] on div at bounding box center [802, 408] width 1519 height 732
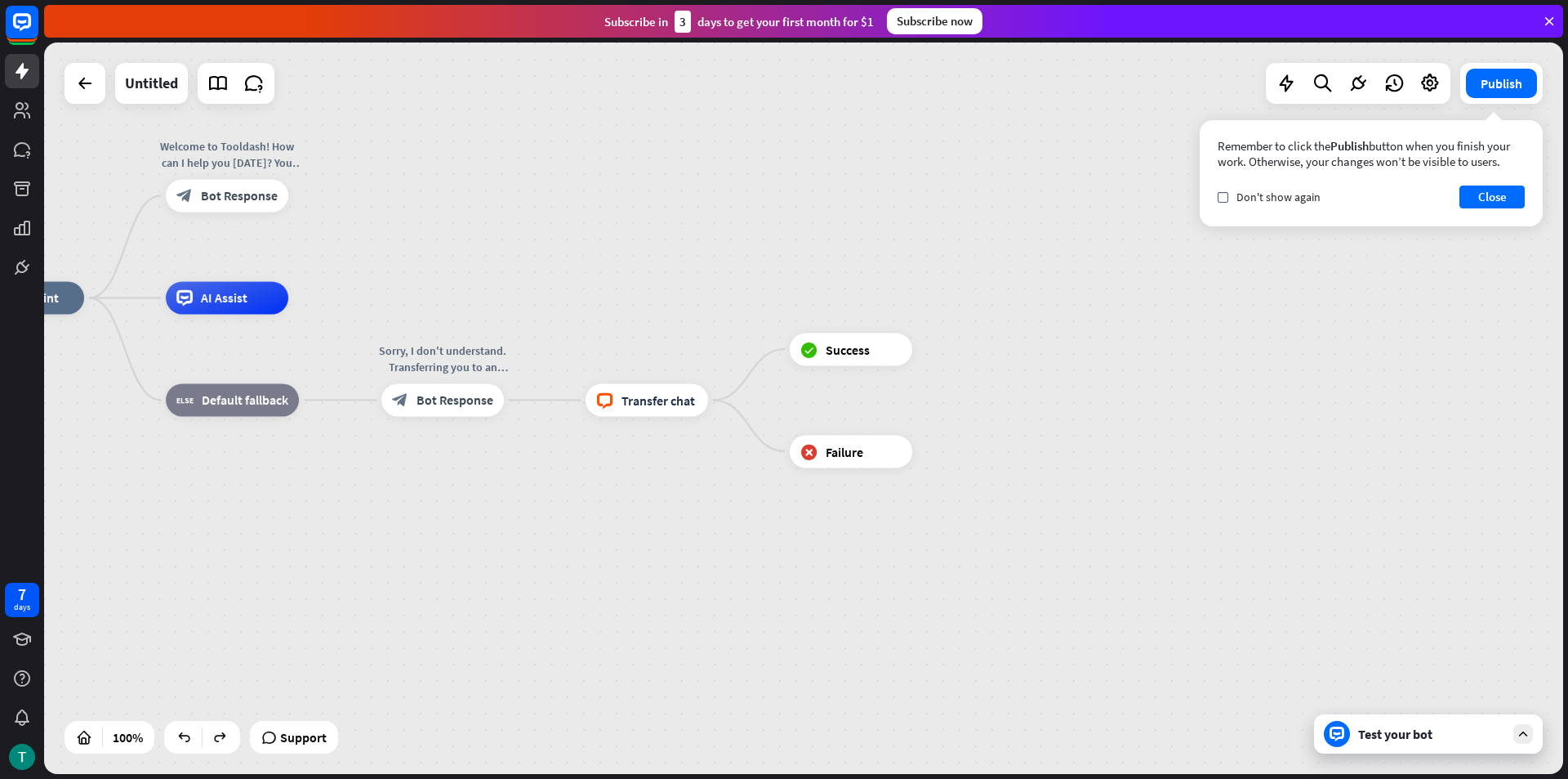
drag, startPoint x: 512, startPoint y: 334, endPoint x: 673, endPoint y: 329, distance: 161.1
click at [661, 328] on div "home_2 Start point Welcome to Tooldash! How can I help you [DATE]? You can star…" at bounding box center [721, 663] width 1519 height 732
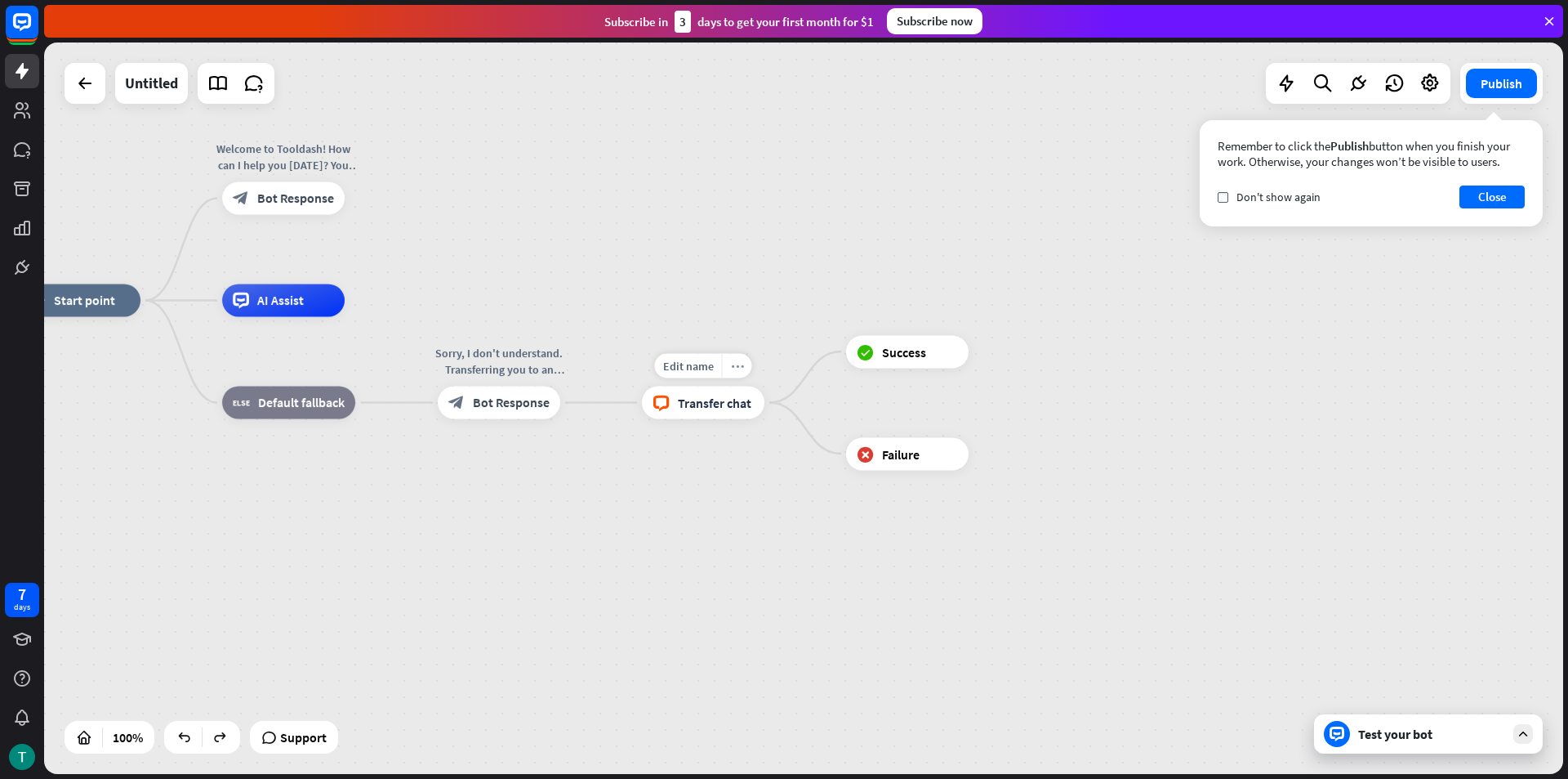
click at [734, 370] on icon "more_horiz" at bounding box center [738, 365] width 13 height 12
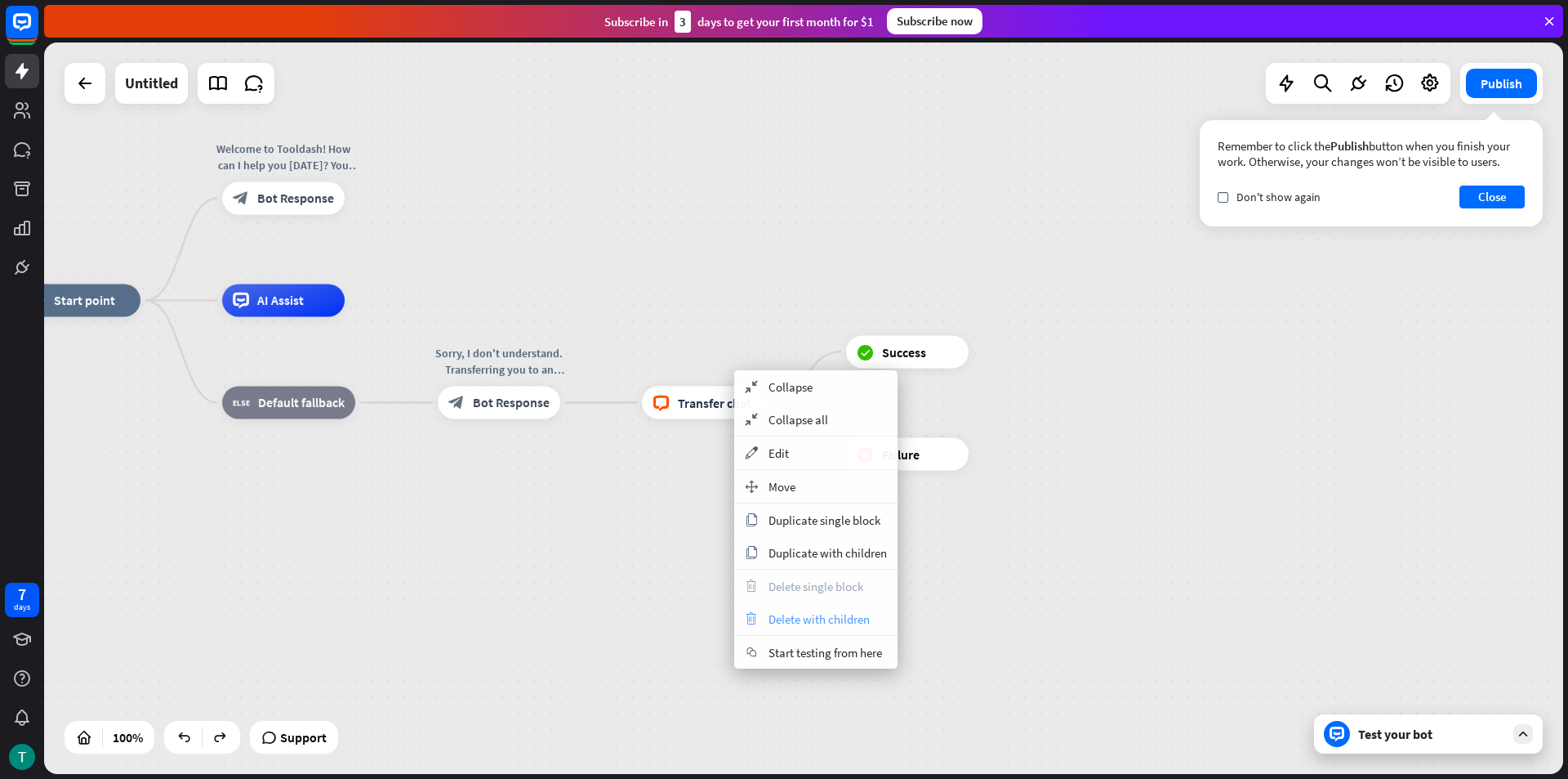
click at [813, 620] on span "Delete with children" at bounding box center [819, 619] width 101 height 15
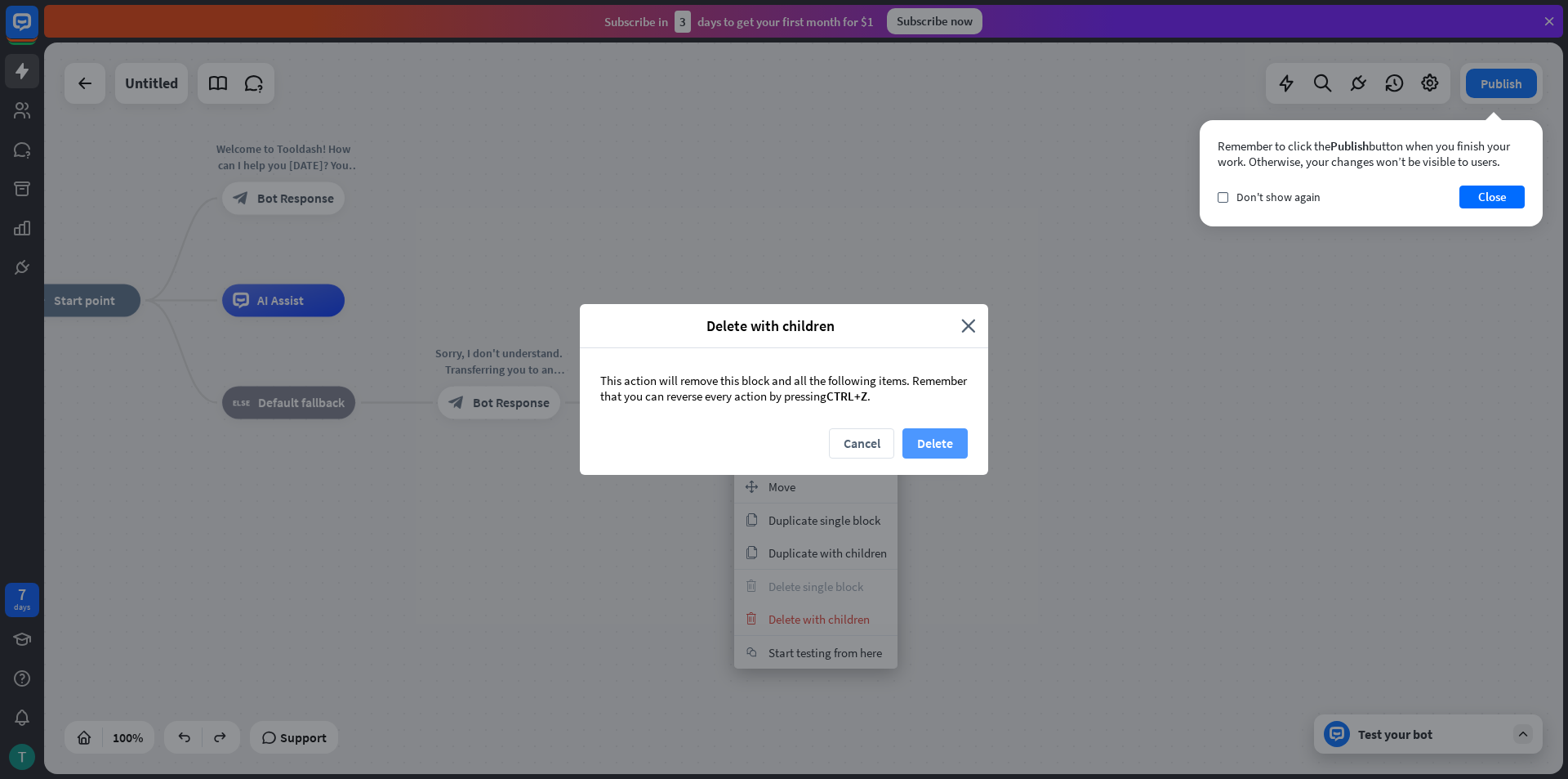
drag, startPoint x: 972, startPoint y: 436, endPoint x: 958, endPoint y: 443, distance: 15.7
click at [970, 436] on div "Cancel Delete" at bounding box center [784, 451] width 408 height 46
click at [958, 443] on button "Delete" at bounding box center [934, 443] width 65 height 30
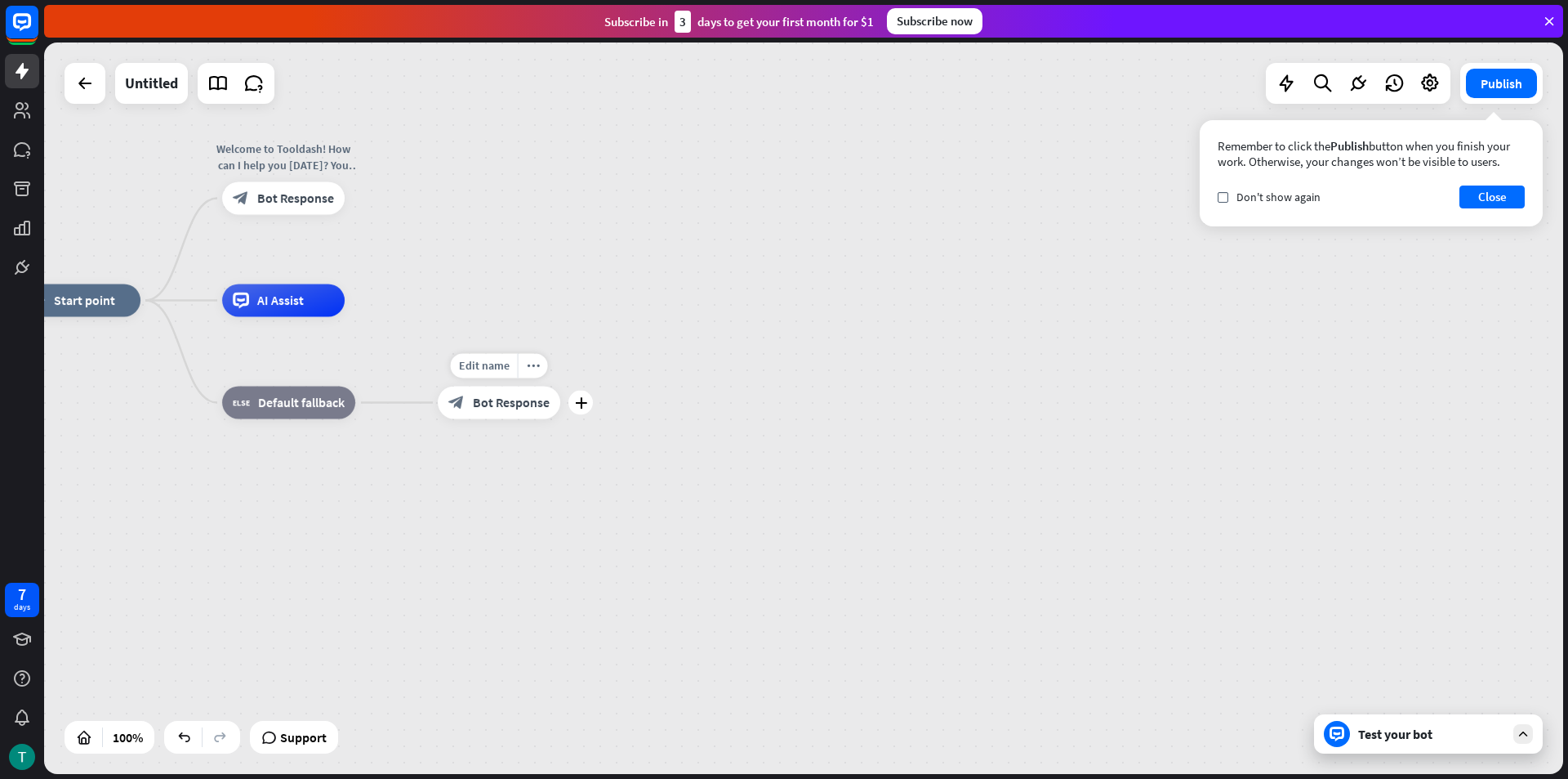
click at [507, 404] on span "Bot Response" at bounding box center [511, 402] width 77 height 16
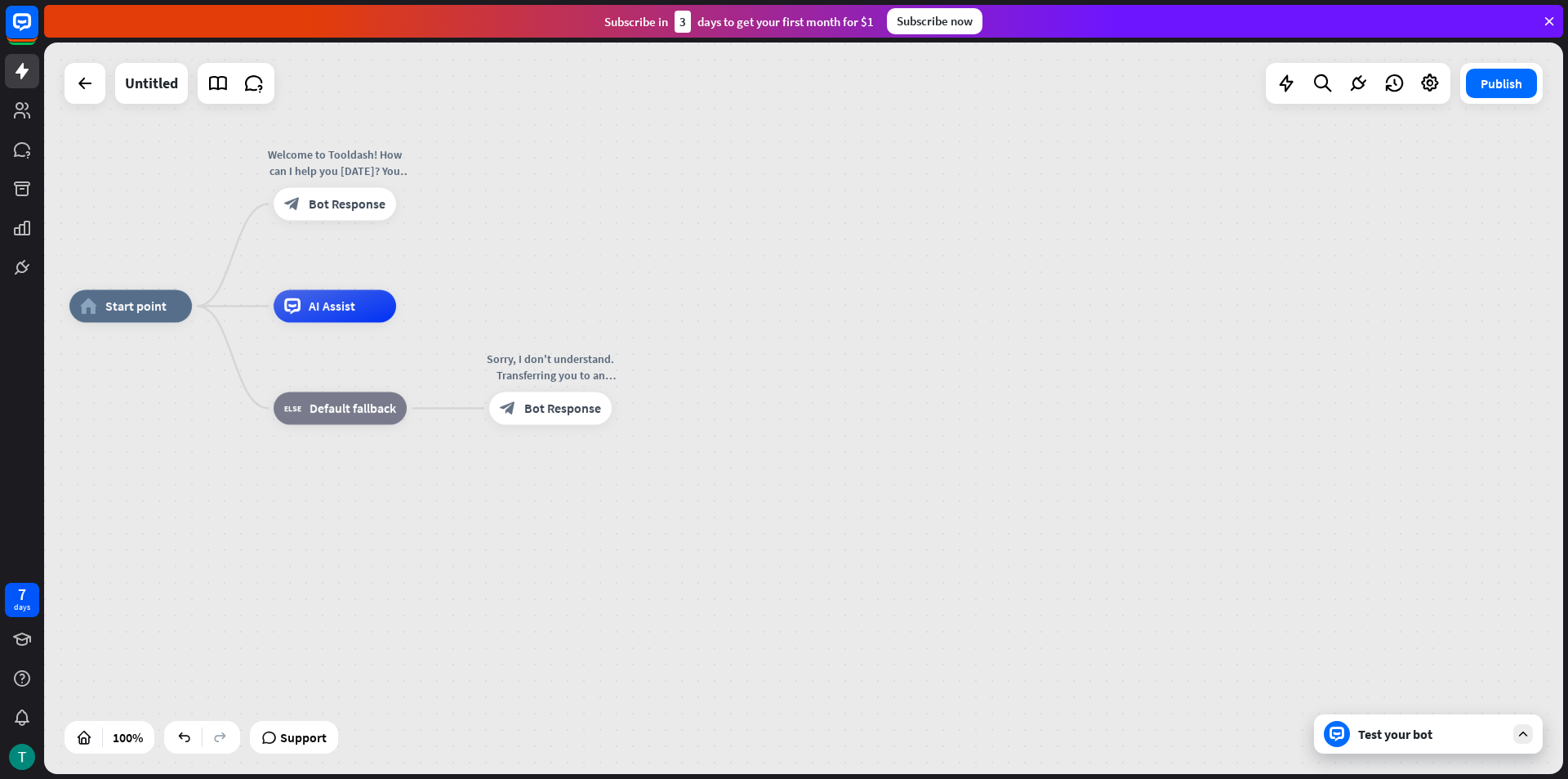
click at [648, 408] on div "home_2 Start point Welcome to Tooldash! How can I help you [DATE]? You can star…" at bounding box center [828, 672] width 1519 height 732
click at [635, 414] on icon "plus" at bounding box center [632, 408] width 12 height 11
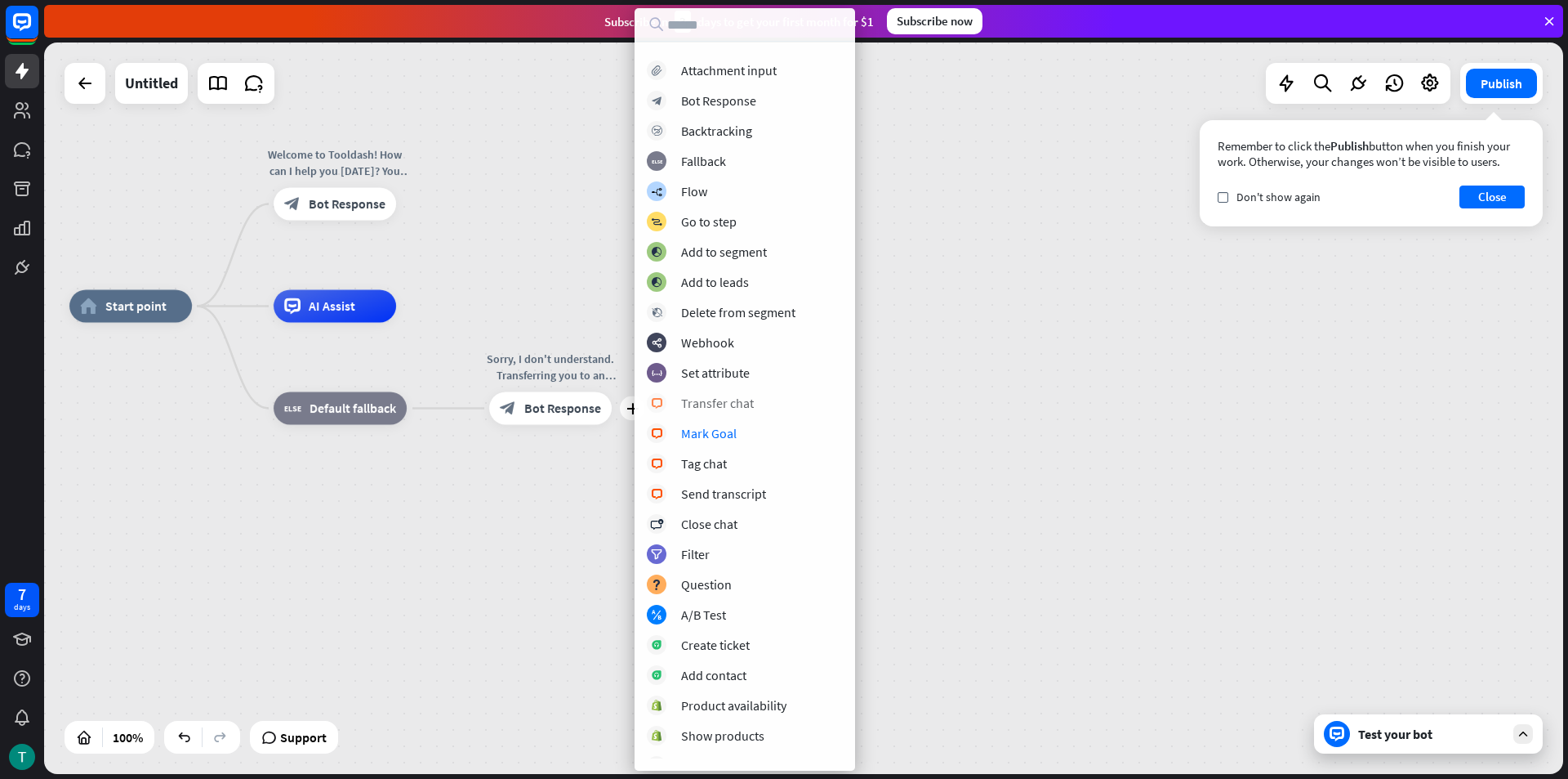
scroll to position [82, 0]
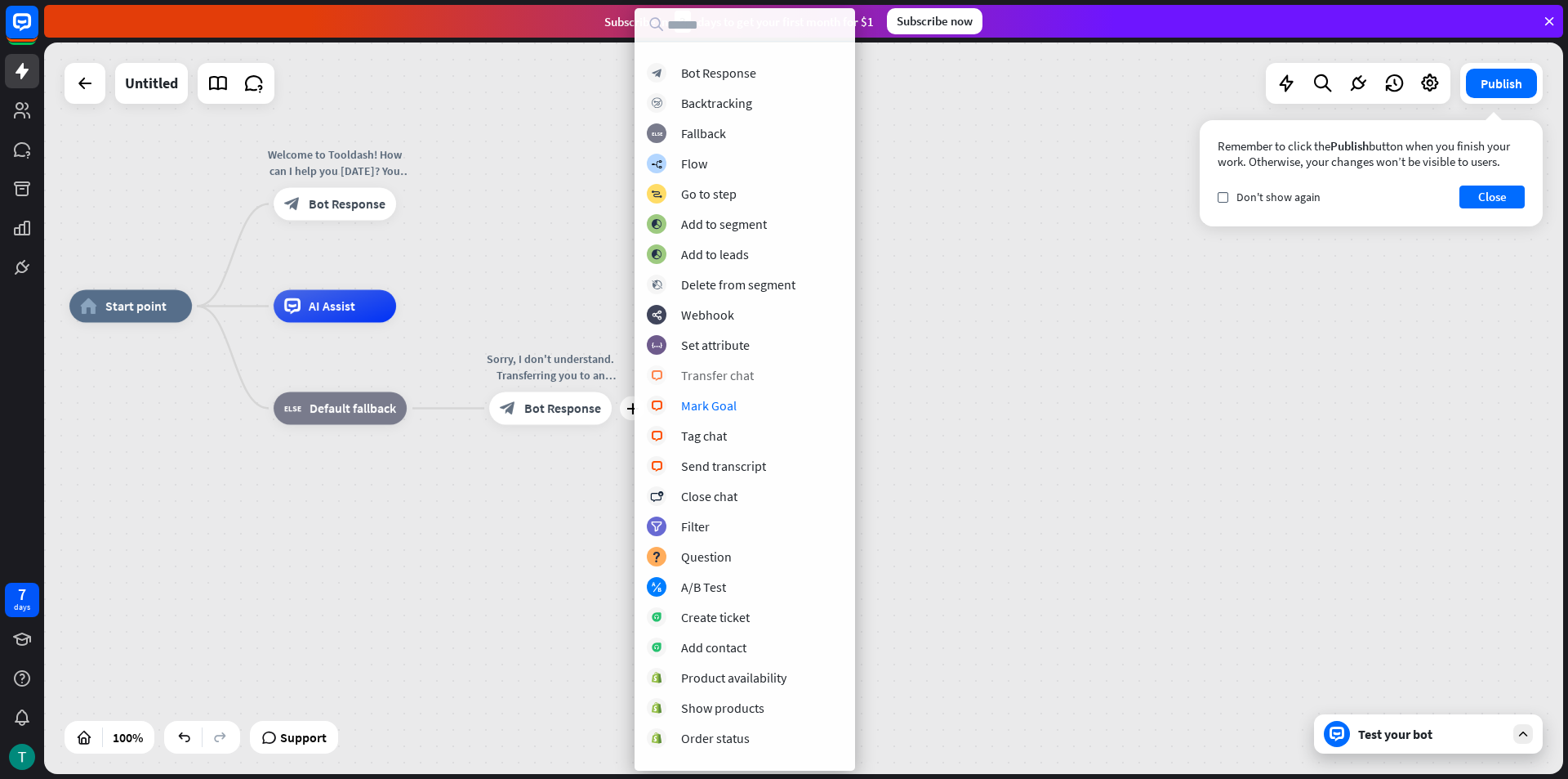
click at [736, 409] on div "block_livechat Mark Goal" at bounding box center [745, 405] width 196 height 20
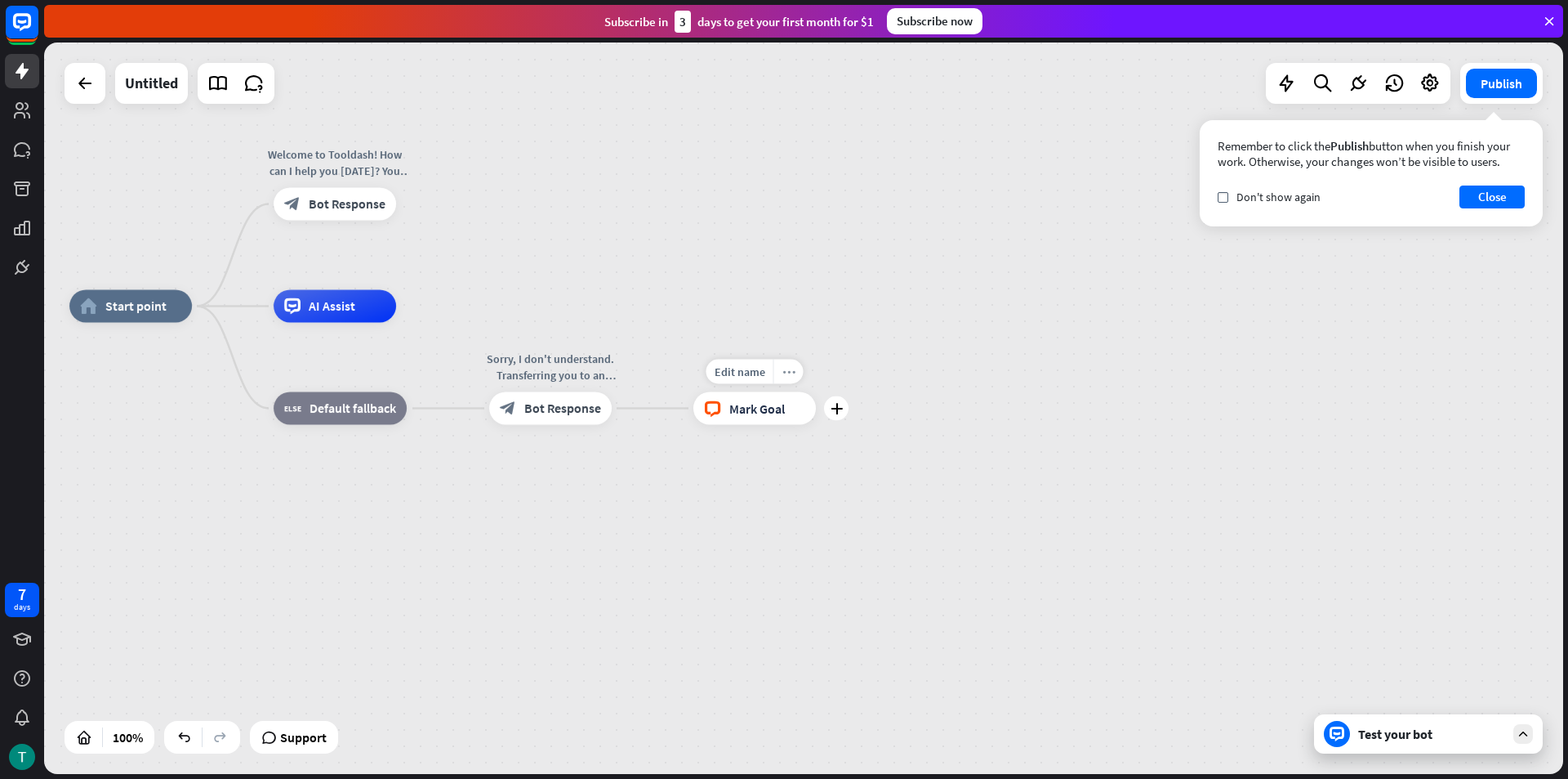
click at [784, 369] on icon "more_horiz" at bounding box center [789, 371] width 13 height 12
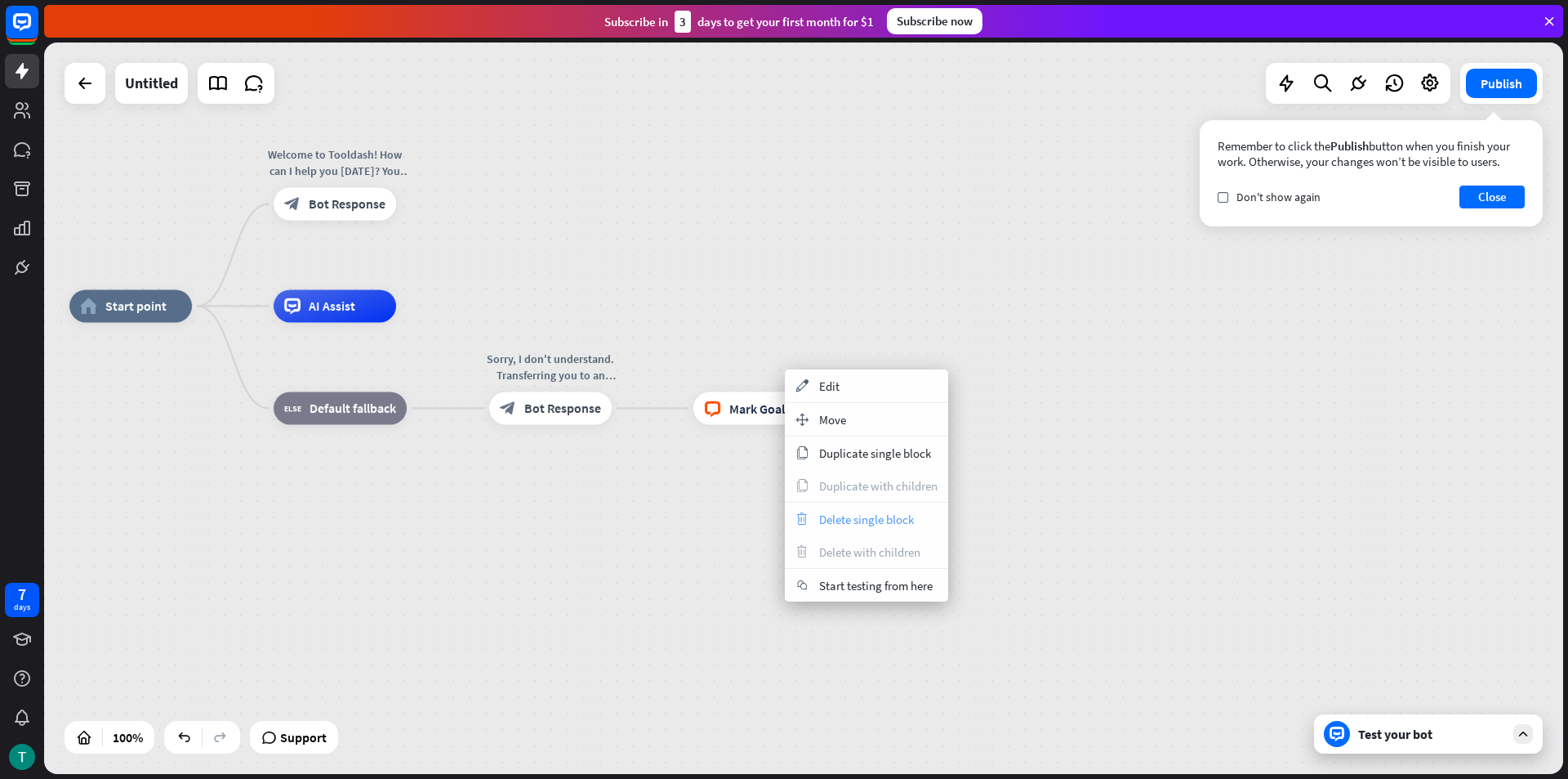
click at [843, 520] on span "Delete single block" at bounding box center [867, 519] width 95 height 15
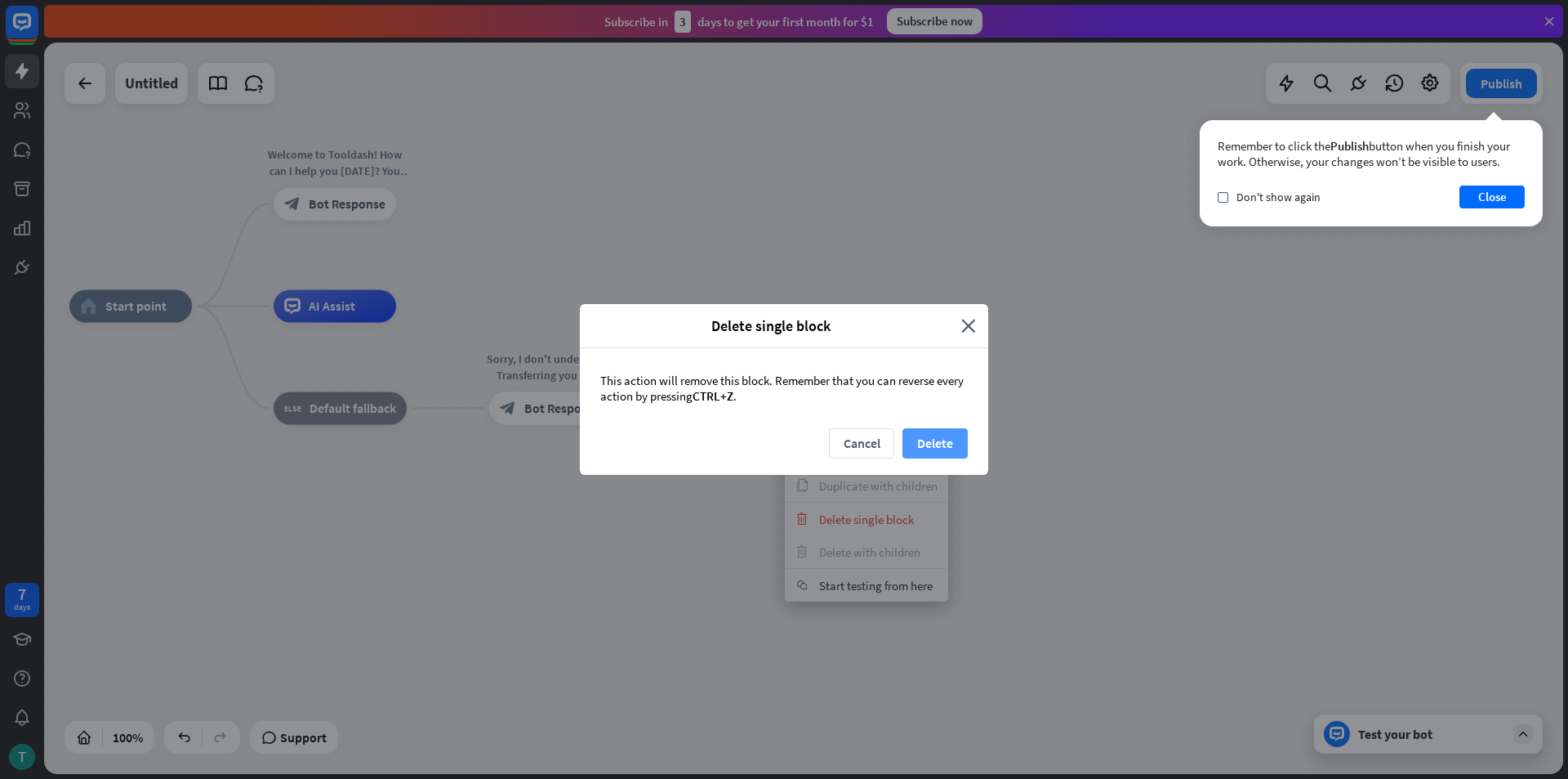
click at [935, 431] on button "Delete" at bounding box center [934, 443] width 65 height 30
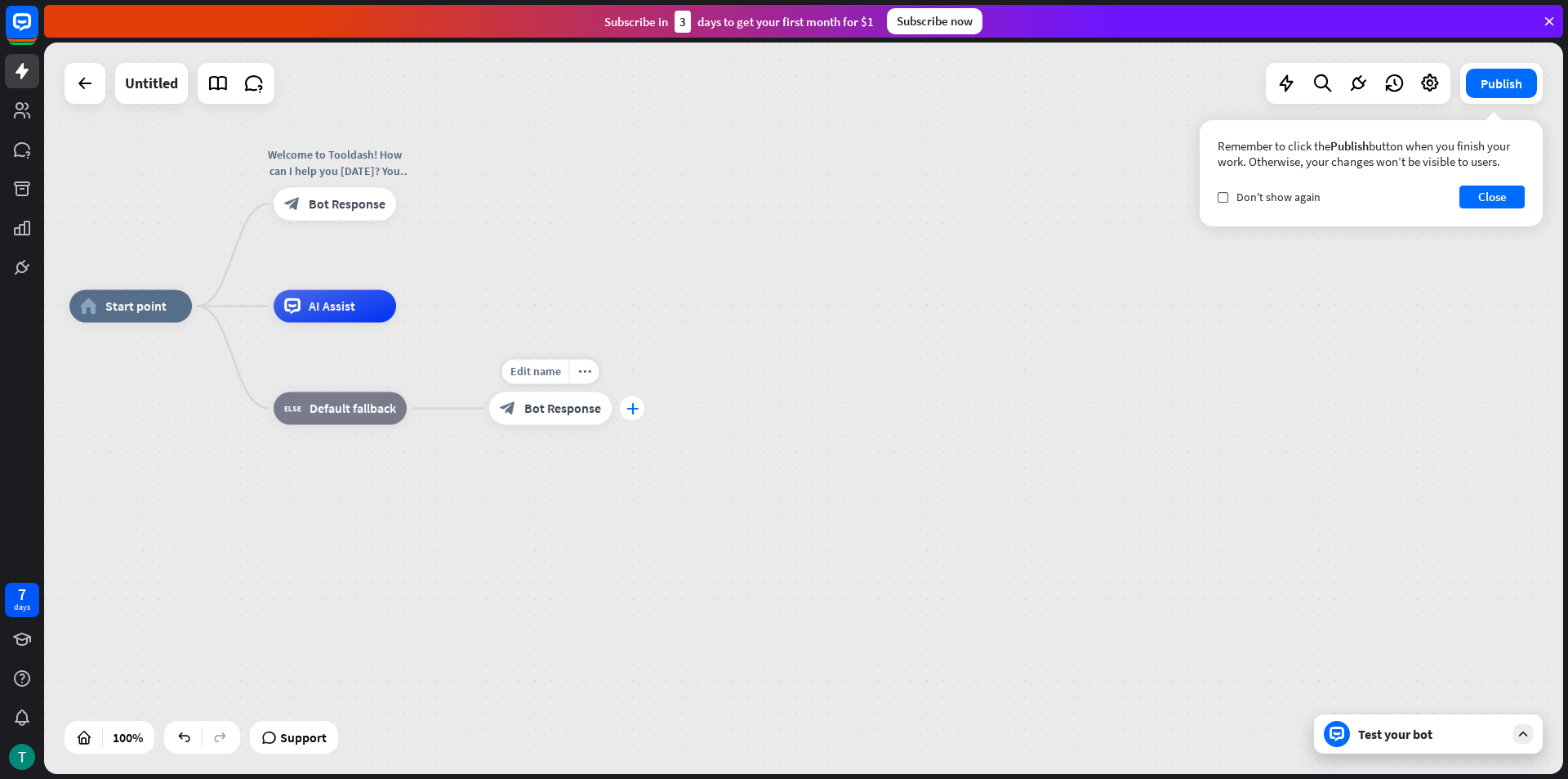
click at [636, 411] on icon "plus" at bounding box center [632, 408] width 12 height 11
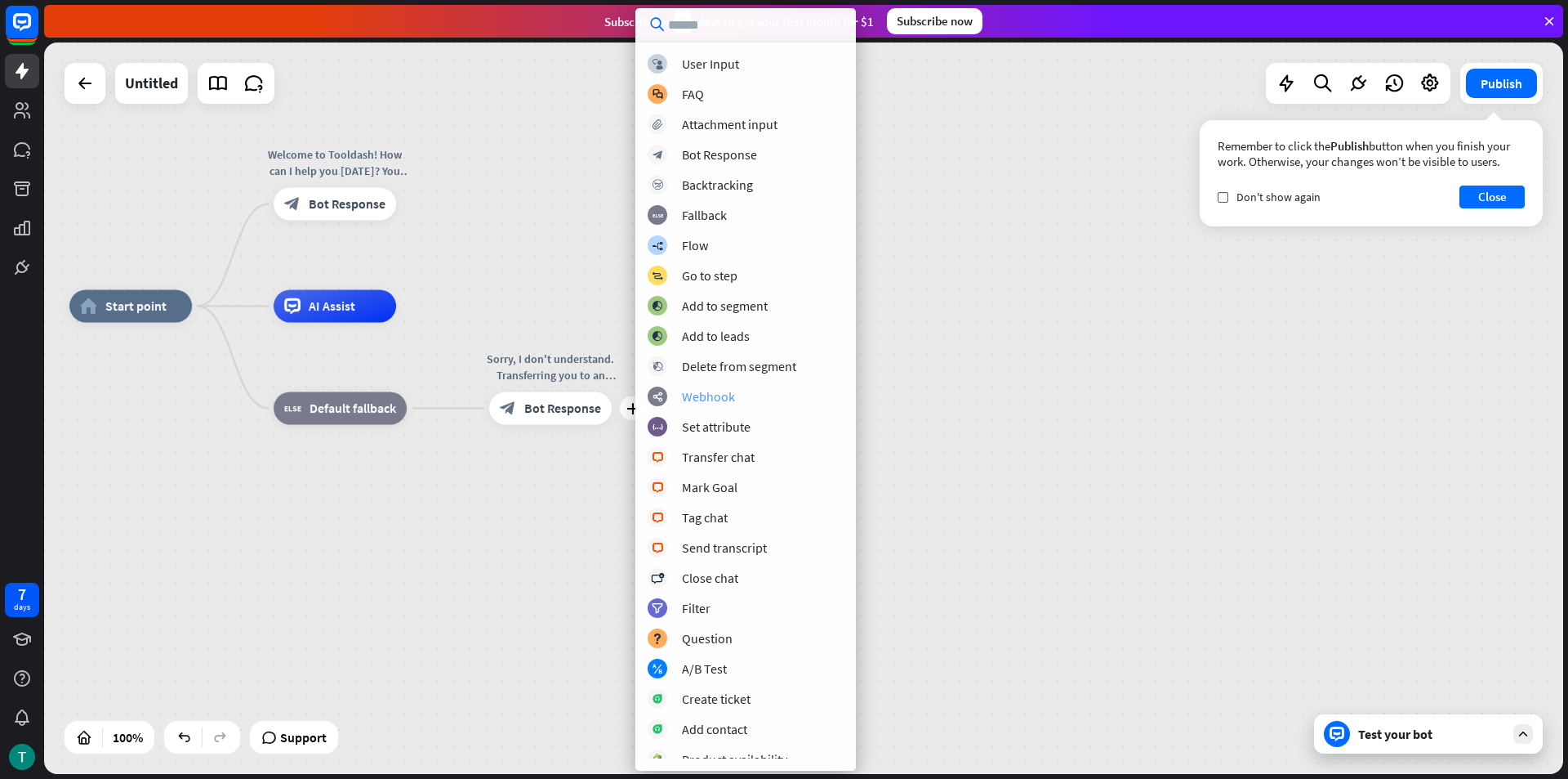
click at [717, 399] on div "Webhook" at bounding box center [709, 396] width 53 height 16
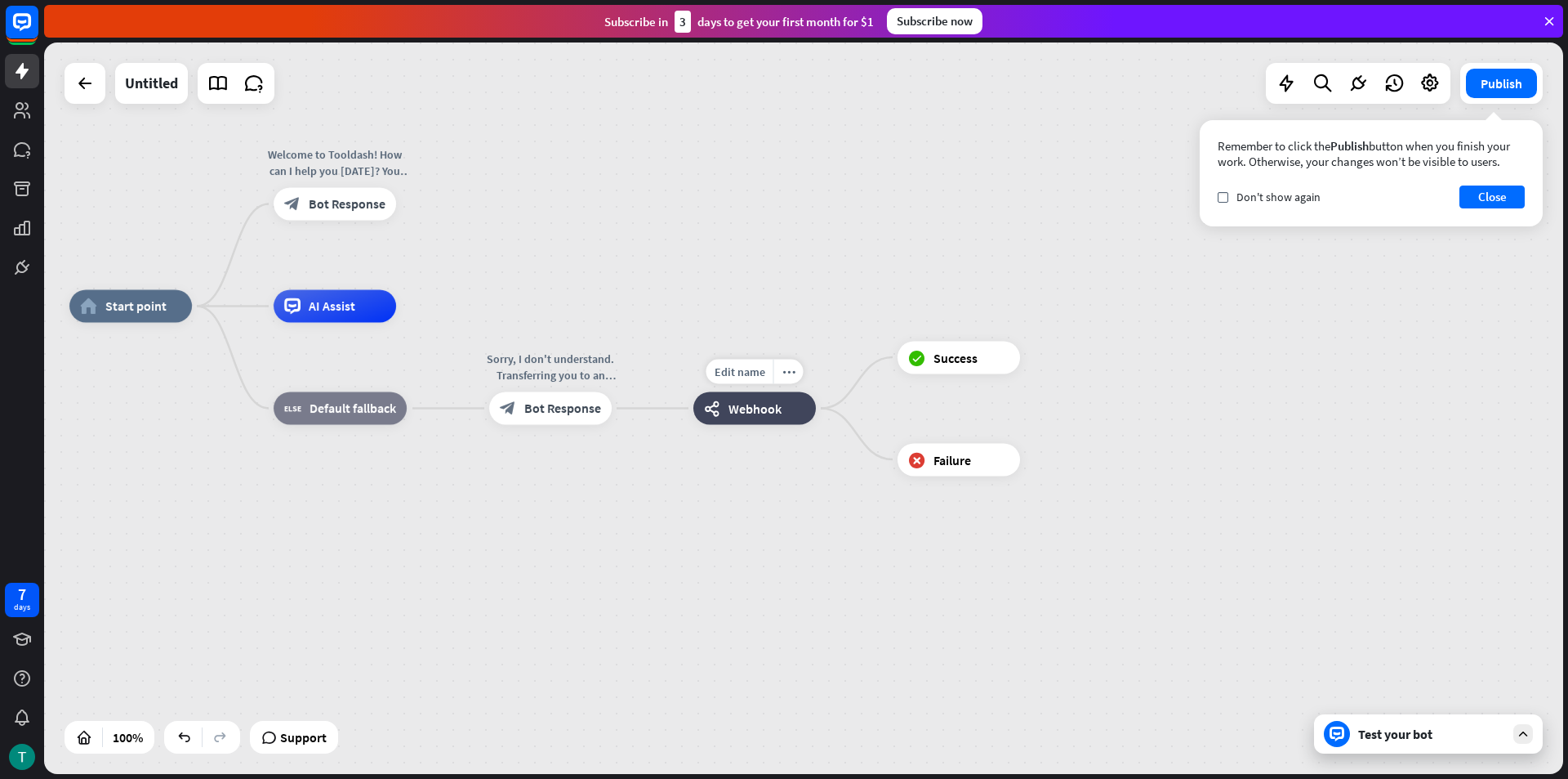
click at [744, 402] on span "Webhook" at bounding box center [755, 408] width 53 height 16
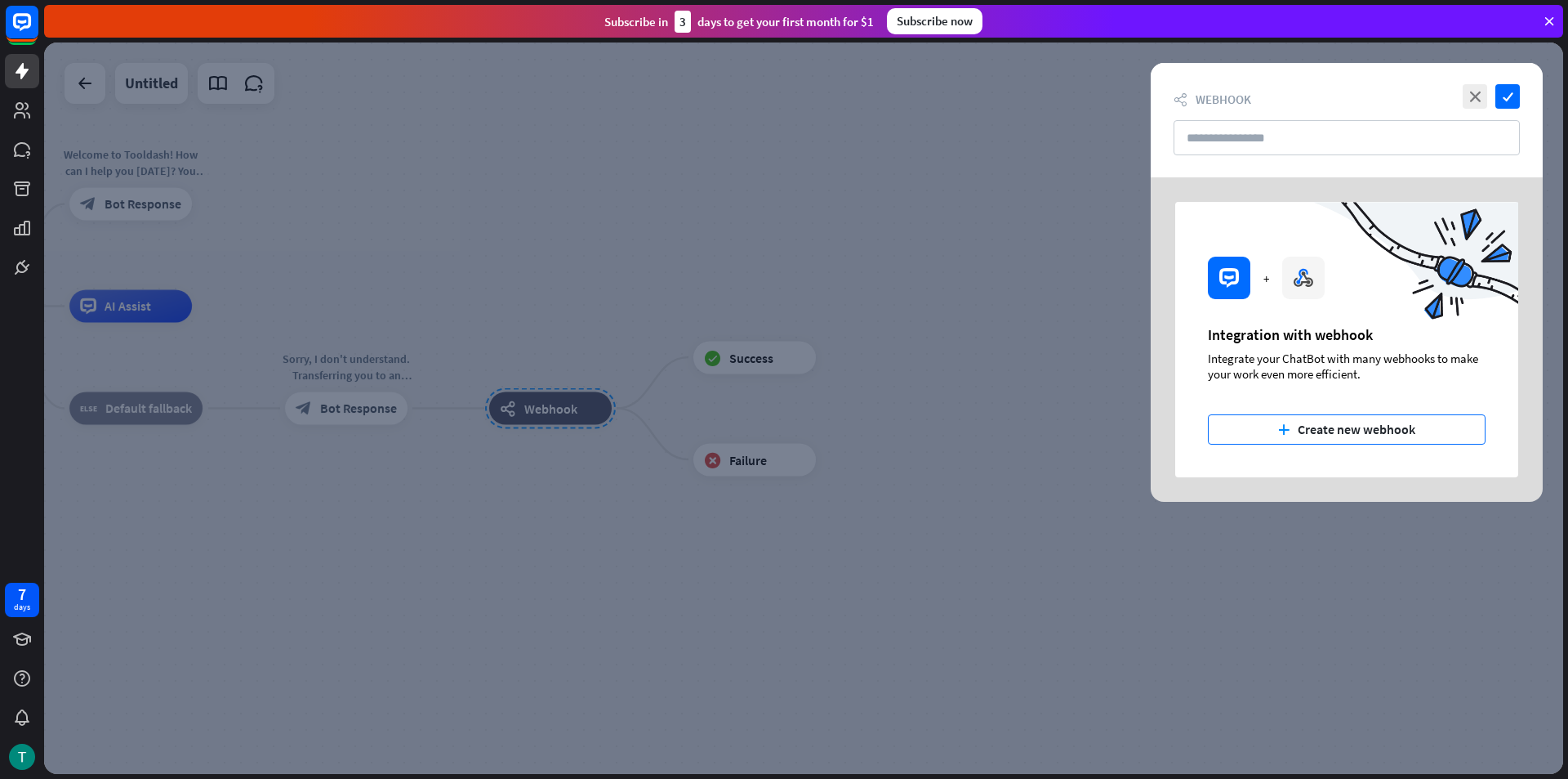
click at [1337, 417] on button "plus Create new webhook" at bounding box center [1346, 430] width 278 height 30
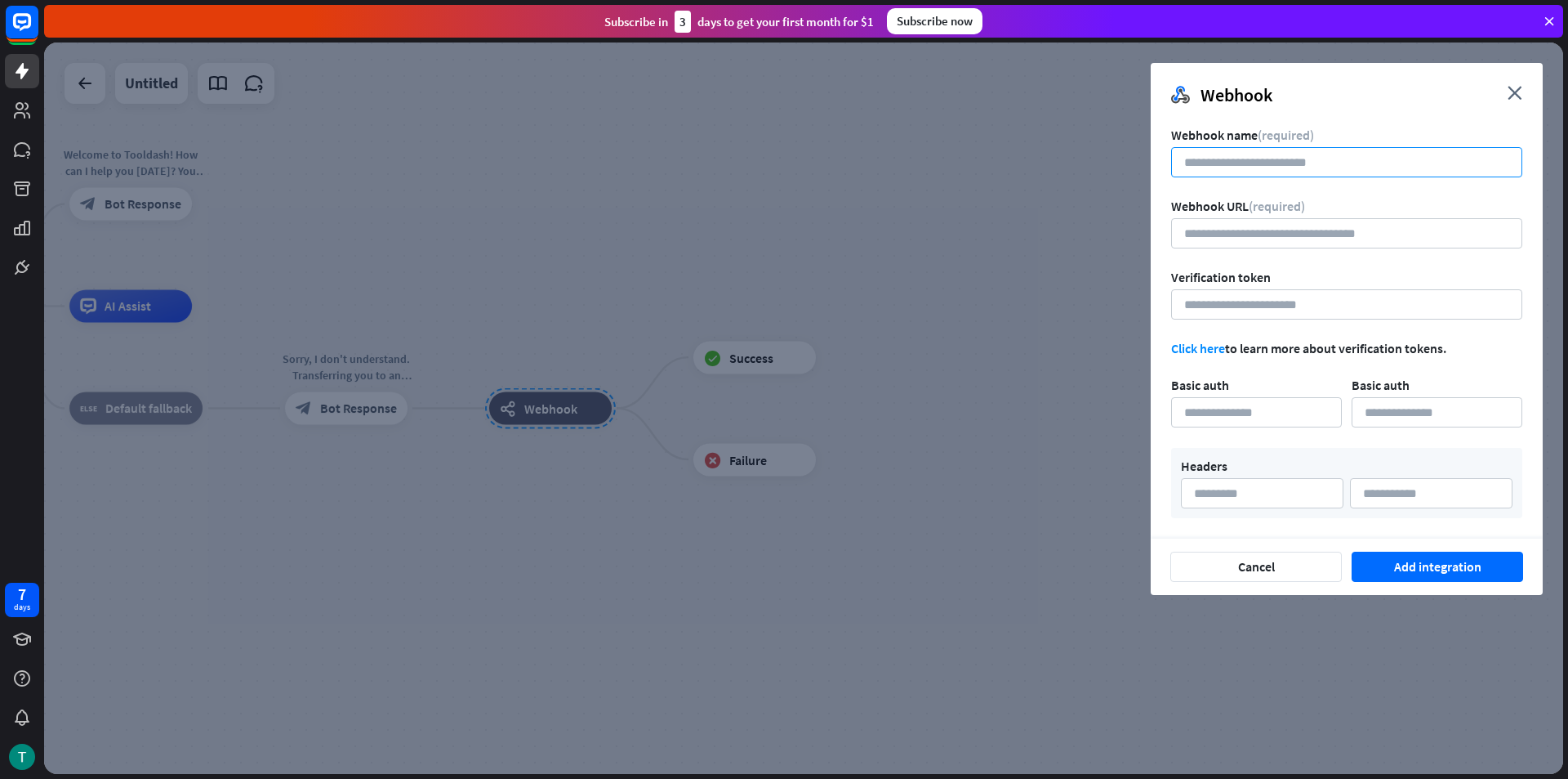
click at [1264, 163] on input at bounding box center [1347, 162] width 351 height 30
click at [1243, 243] on input "url" at bounding box center [1347, 233] width 351 height 30
click at [1250, 160] on input at bounding box center [1347, 162] width 351 height 30
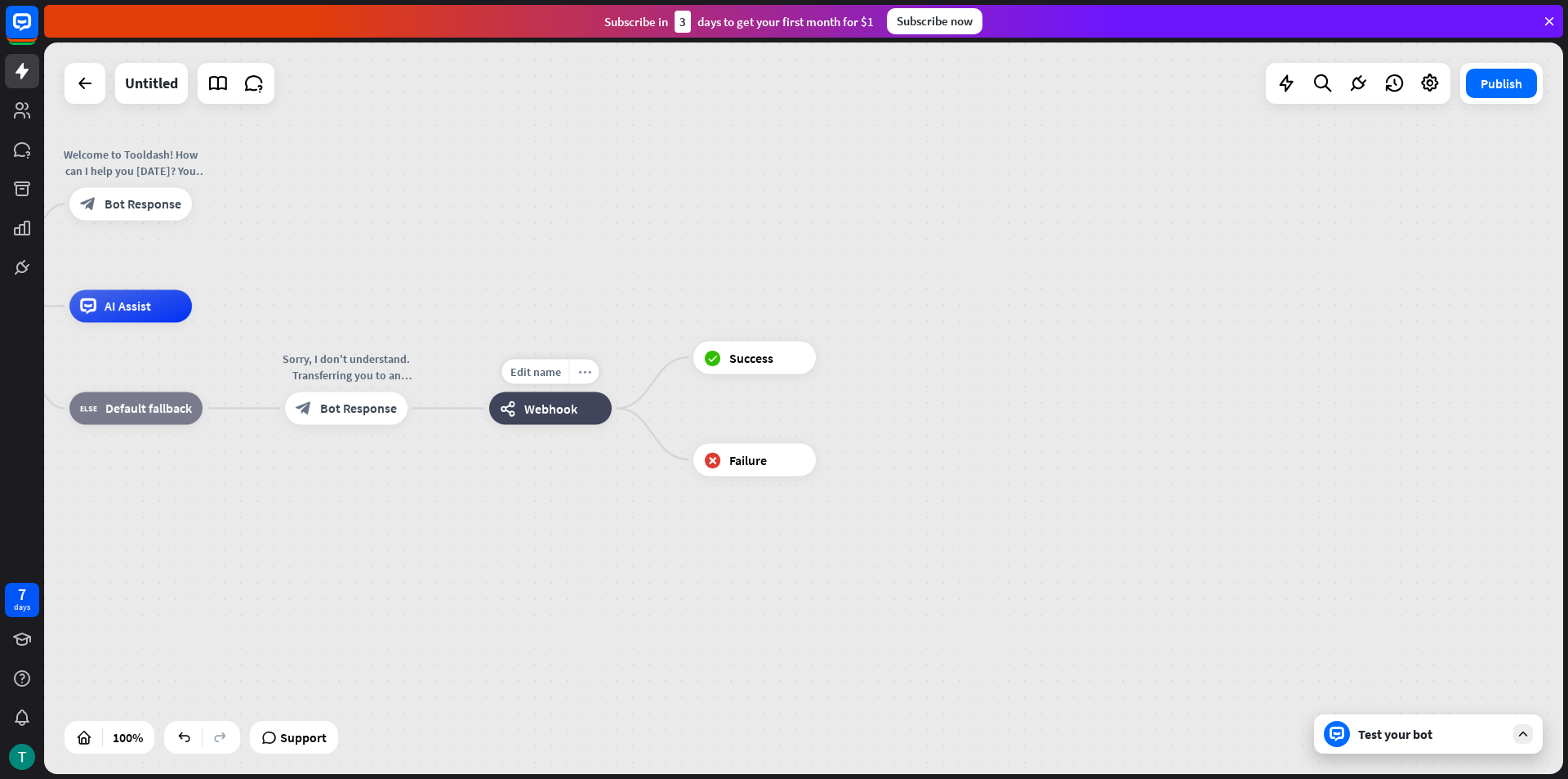
click at [580, 367] on icon "more_horiz" at bounding box center [585, 371] width 13 height 12
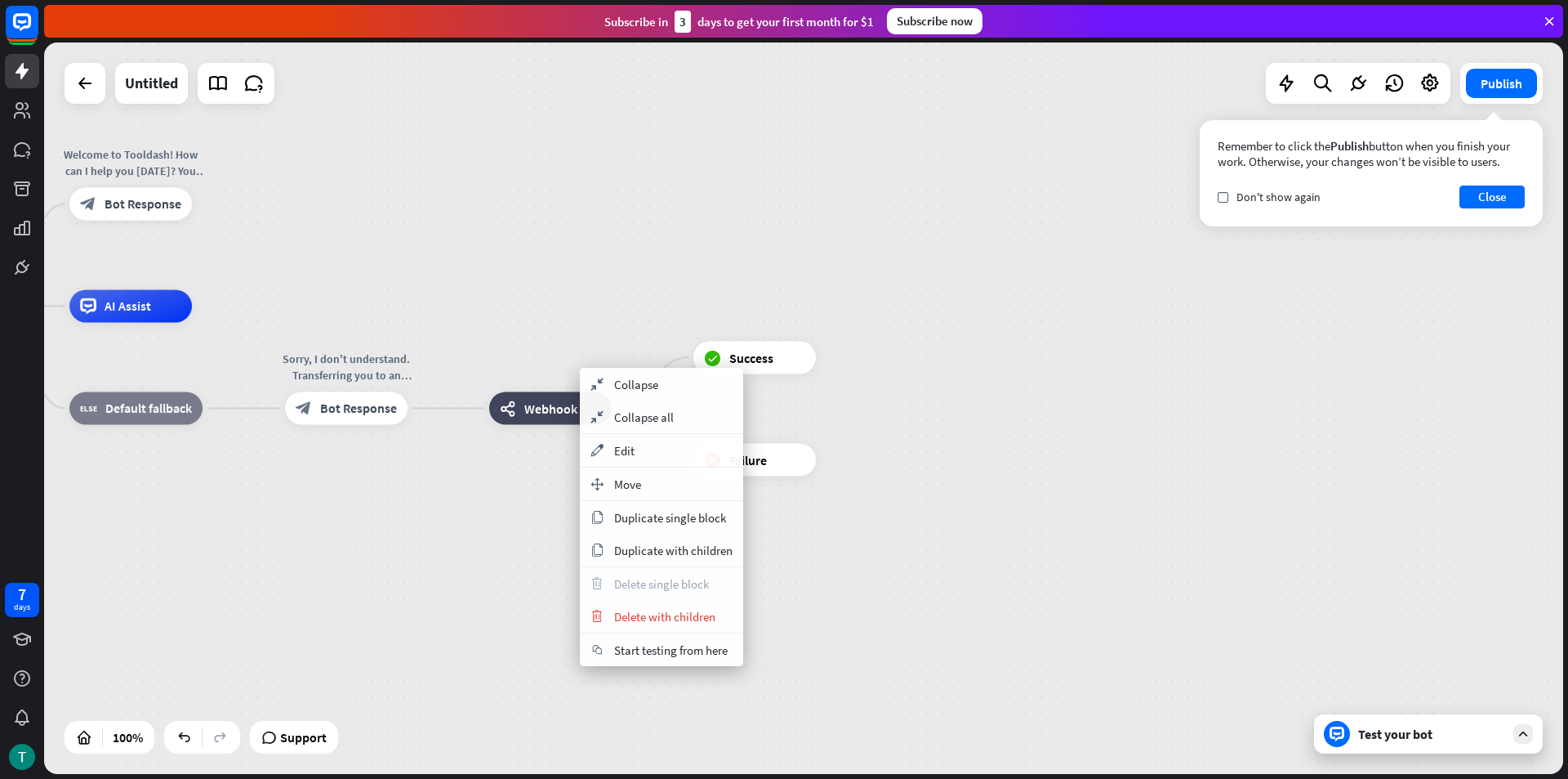
click at [486, 229] on div "home_2 Start point Welcome to Tooldash! How can I help you [DATE]? You can star…" at bounding box center [802, 408] width 1519 height 732
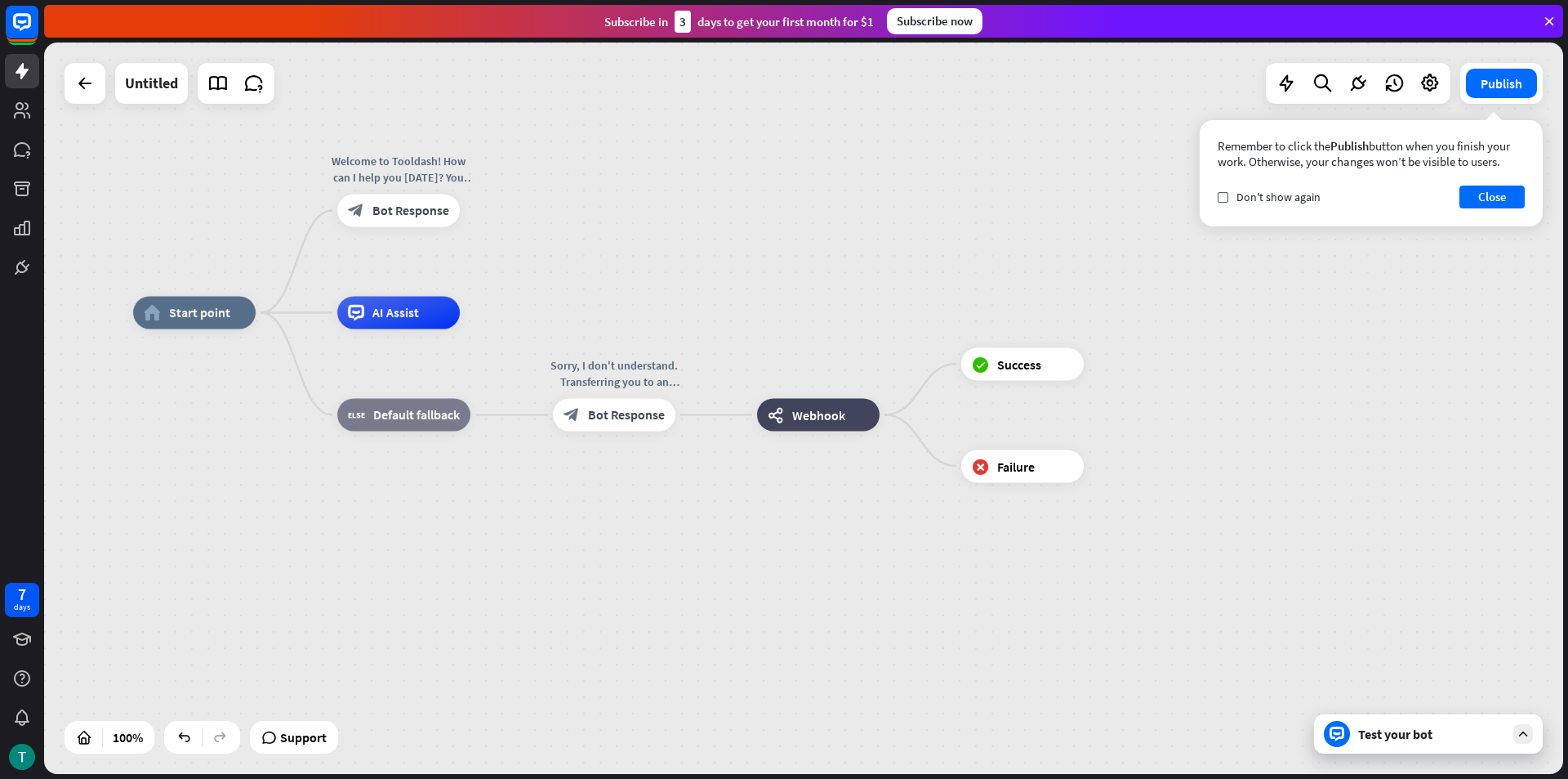
drag, startPoint x: 440, startPoint y: 203, endPoint x: 734, endPoint y: 216, distance: 294.3
click at [734, 216] on div "home_2 Start point Welcome to Tooldash! How can I help you [DATE]? You can star…" at bounding box center [802, 408] width 1519 height 732
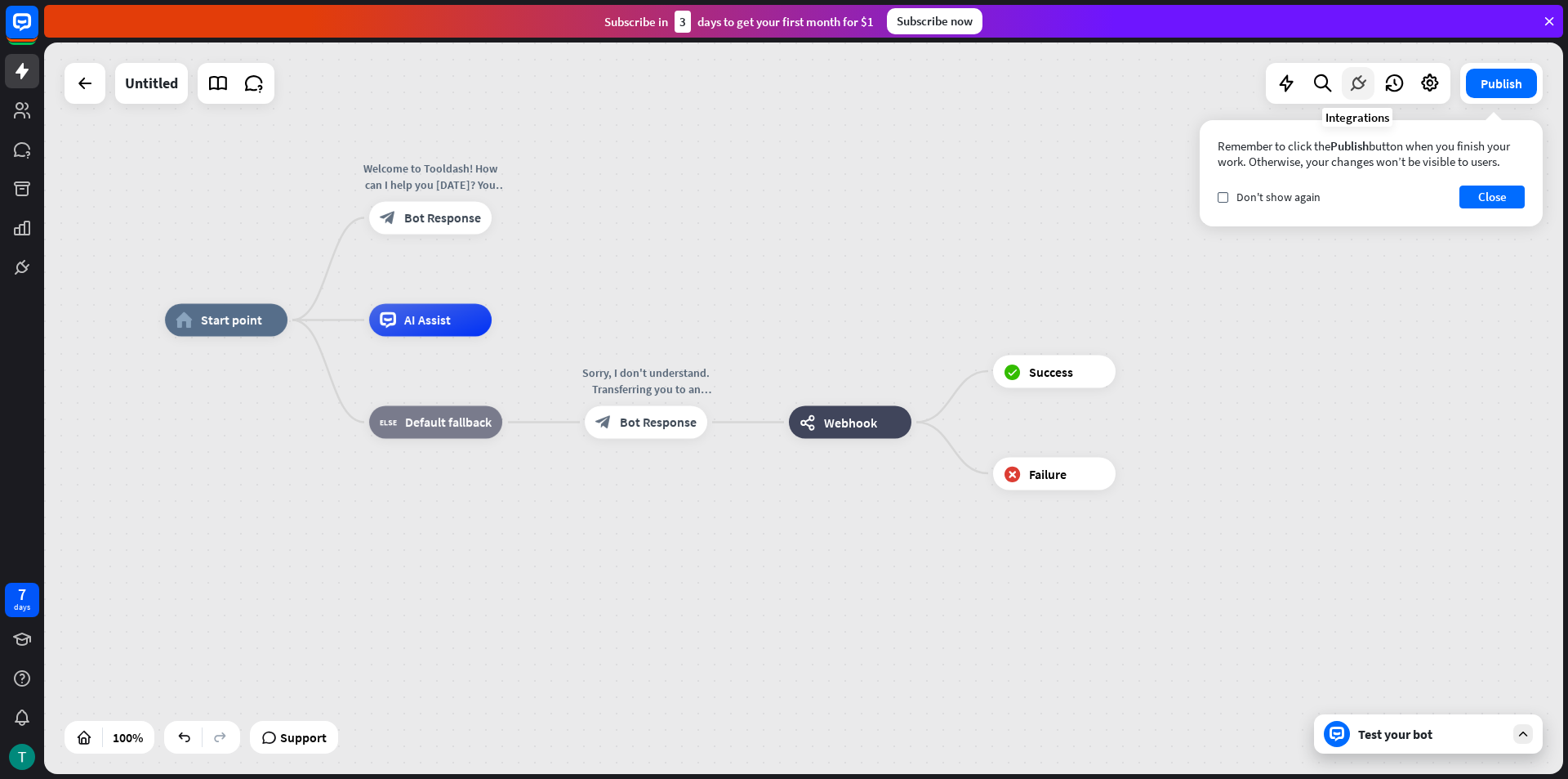
click at [1361, 90] on icon at bounding box center [1358, 83] width 21 height 21
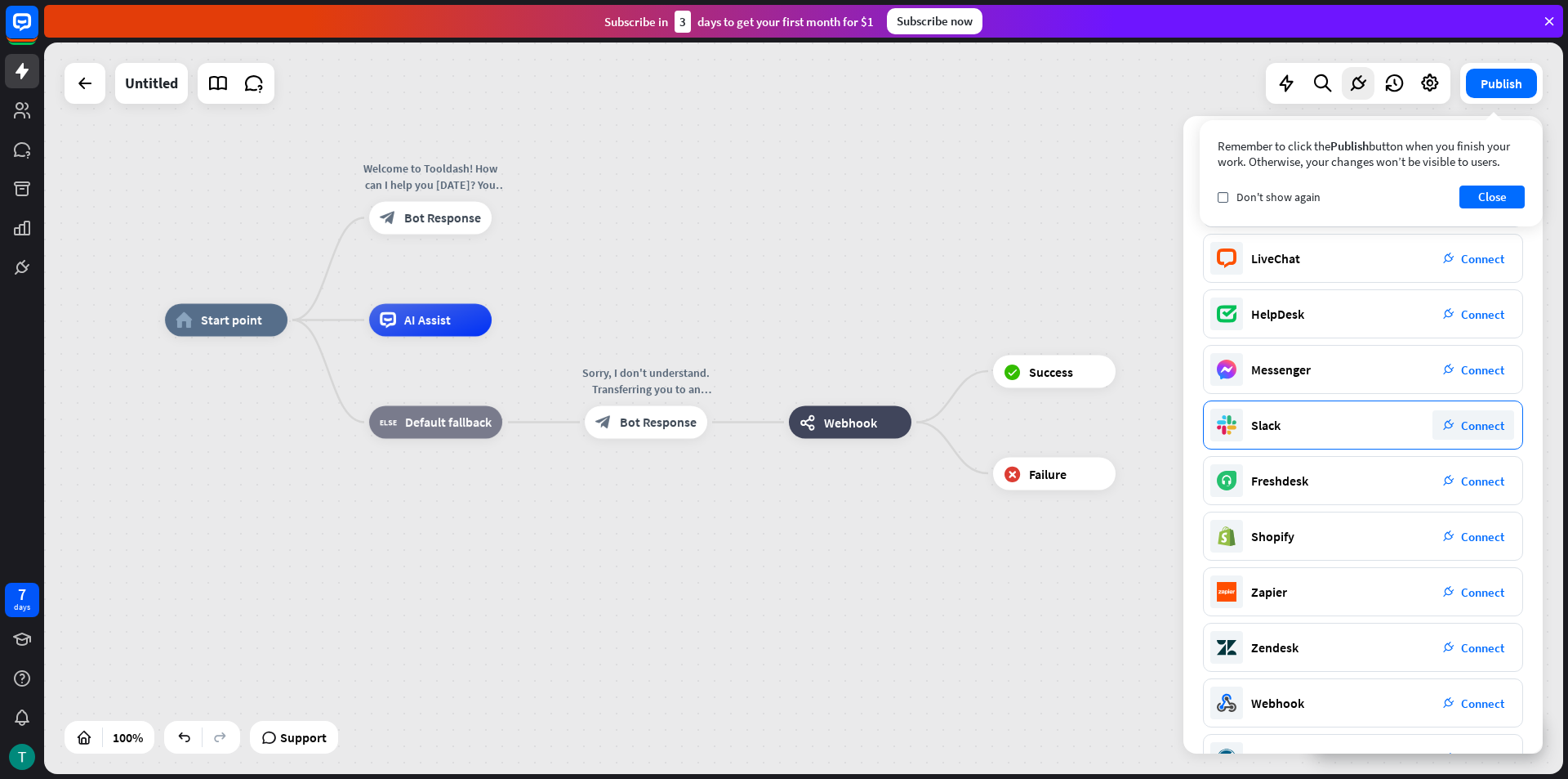
click at [1355, 417] on div "Slack plug_integration Connect" at bounding box center [1363, 425] width 321 height 49
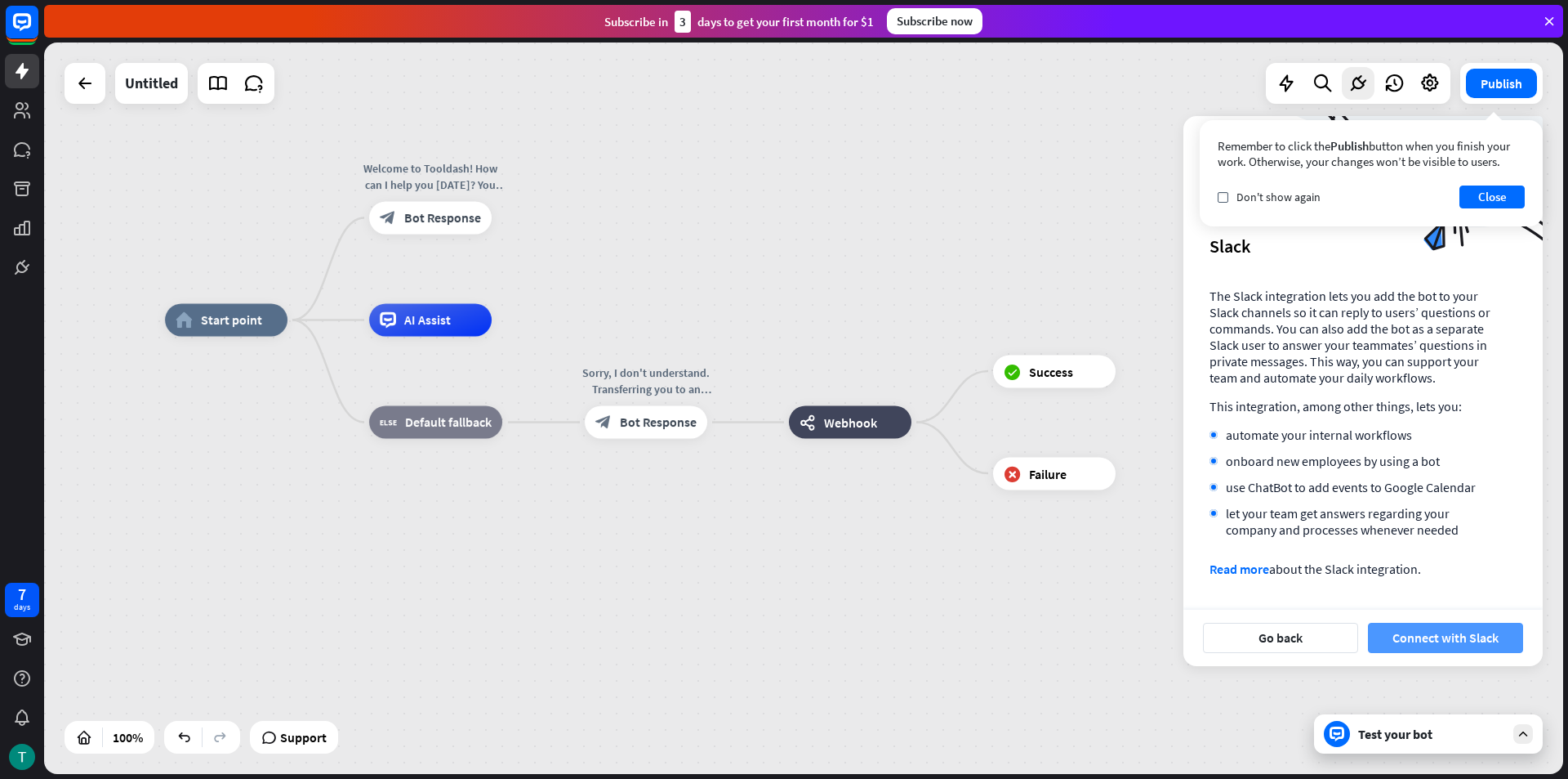
click at [1406, 627] on button "Connect with Slack" at bounding box center [1446, 638] width 156 height 30
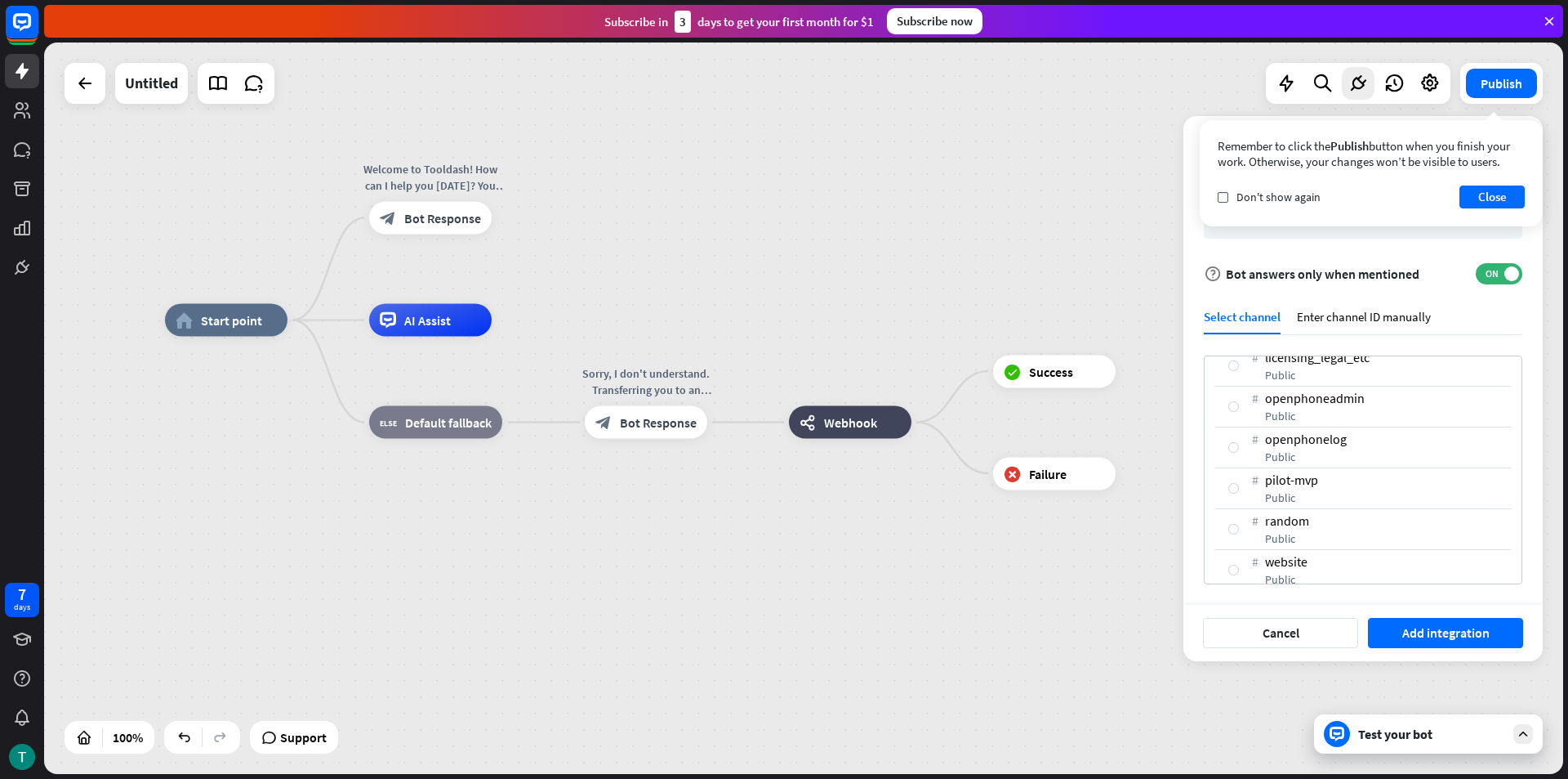
scroll to position [121, 0]
click at [1389, 318] on div "Enter channel ID manually" at bounding box center [1363, 321] width 134 height 26
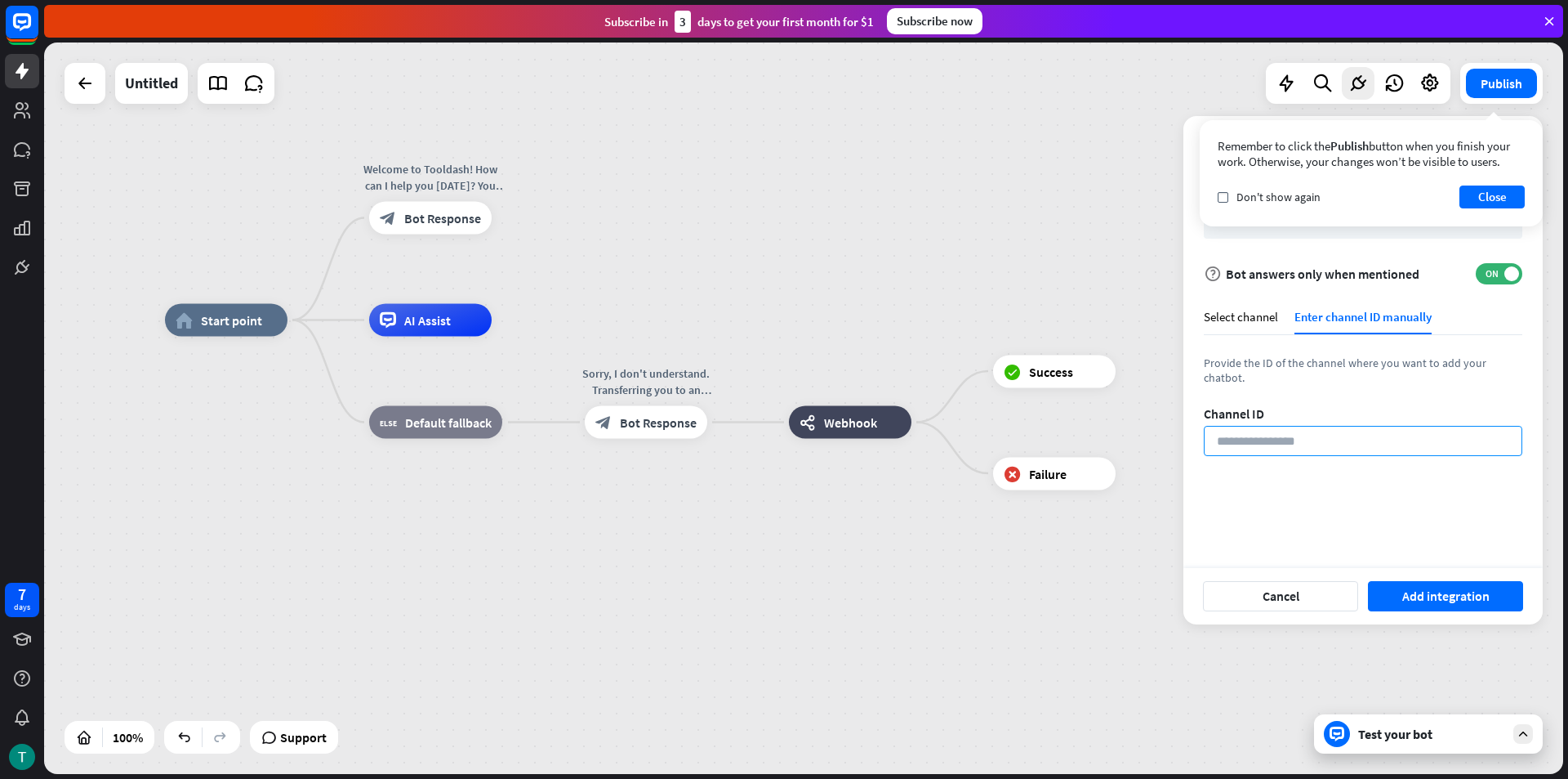
click at [1327, 438] on input at bounding box center [1363, 441] width 319 height 30
type input "**********"
click at [1439, 605] on button "Add integration" at bounding box center [1446, 596] width 156 height 30
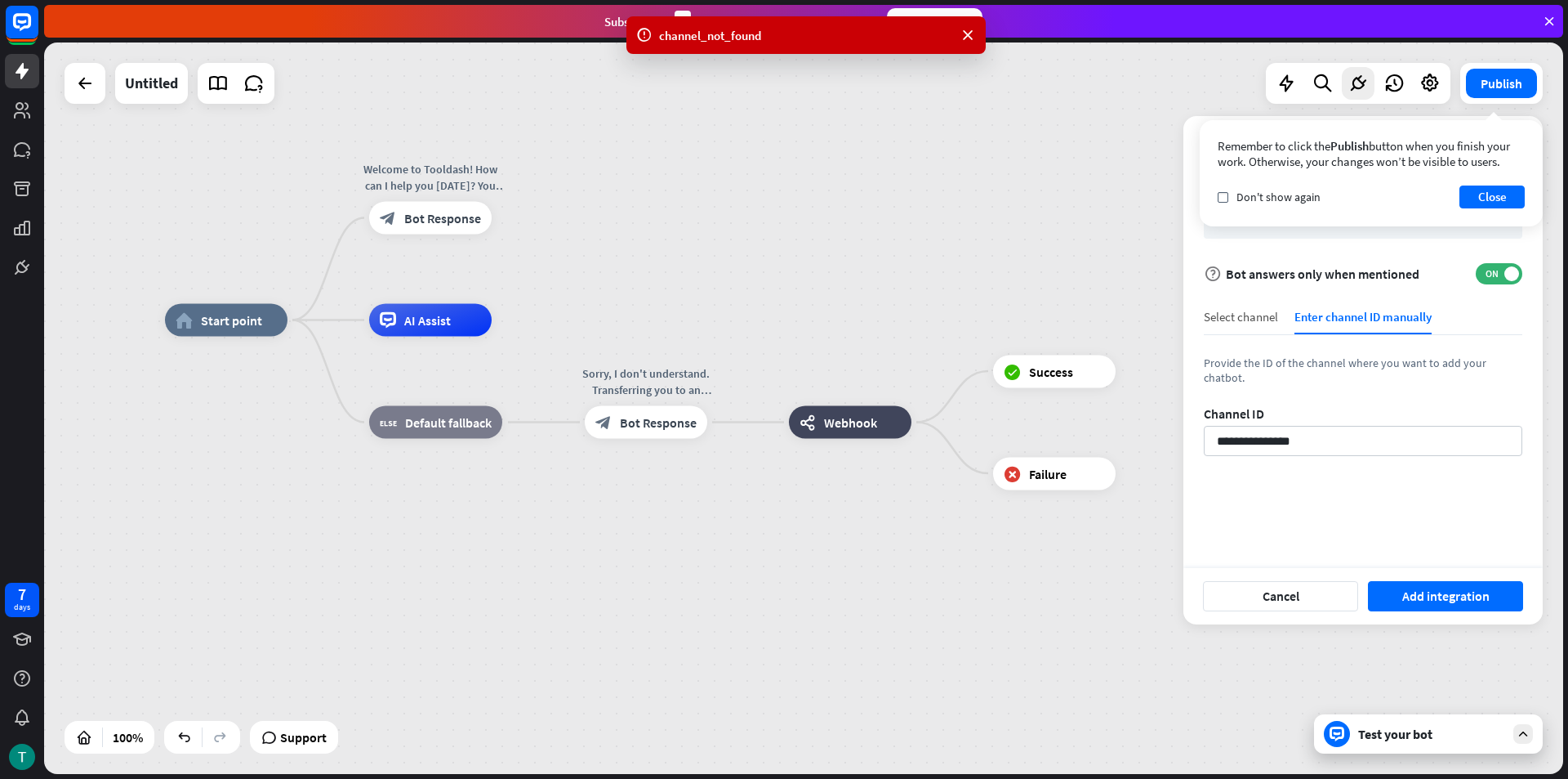
click at [1255, 318] on div "Select channel" at bounding box center [1241, 321] width 74 height 26
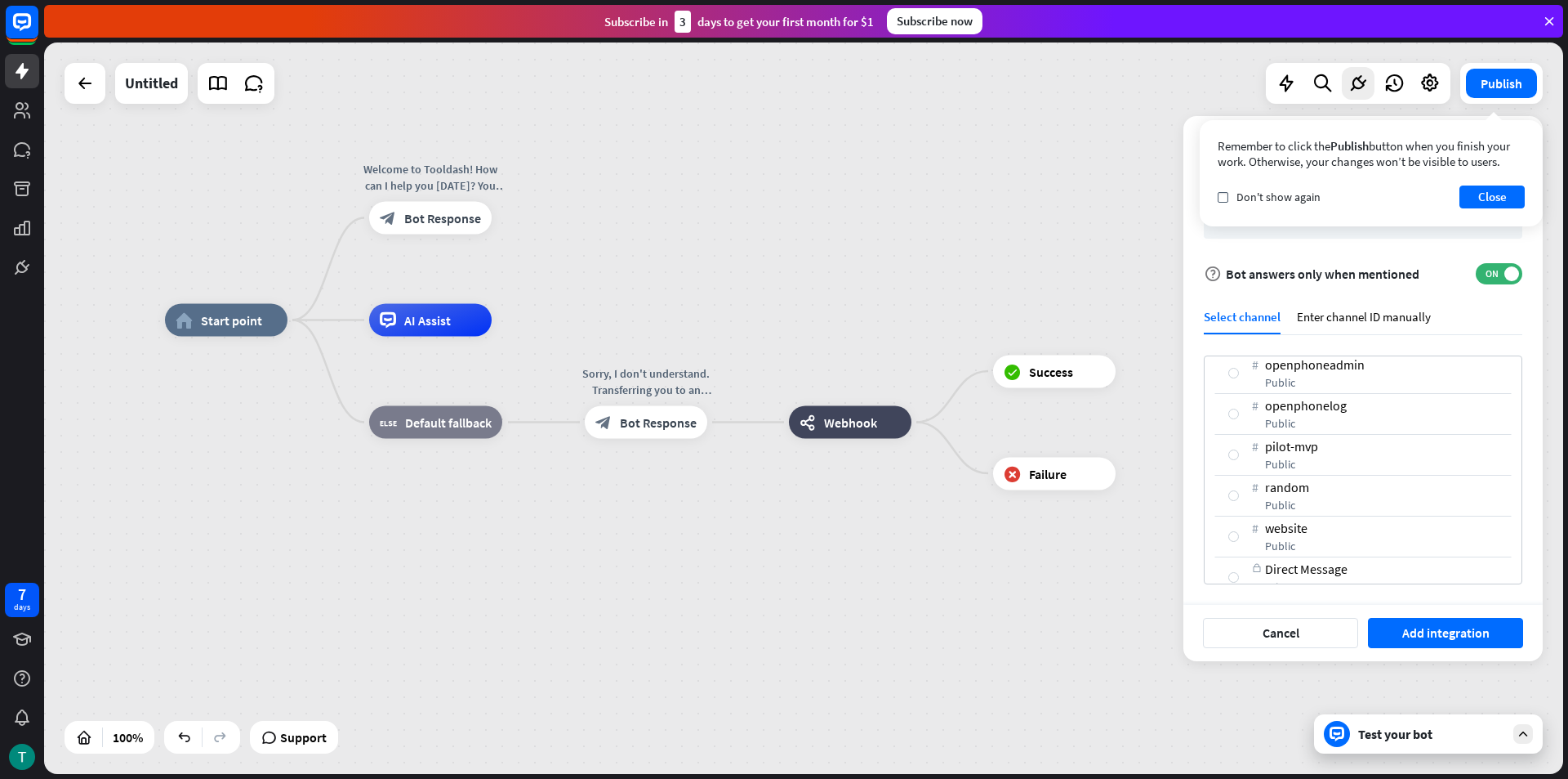
scroll to position [203, 0]
click at [1297, 555] on div "private" at bounding box center [1381, 562] width 232 height 14
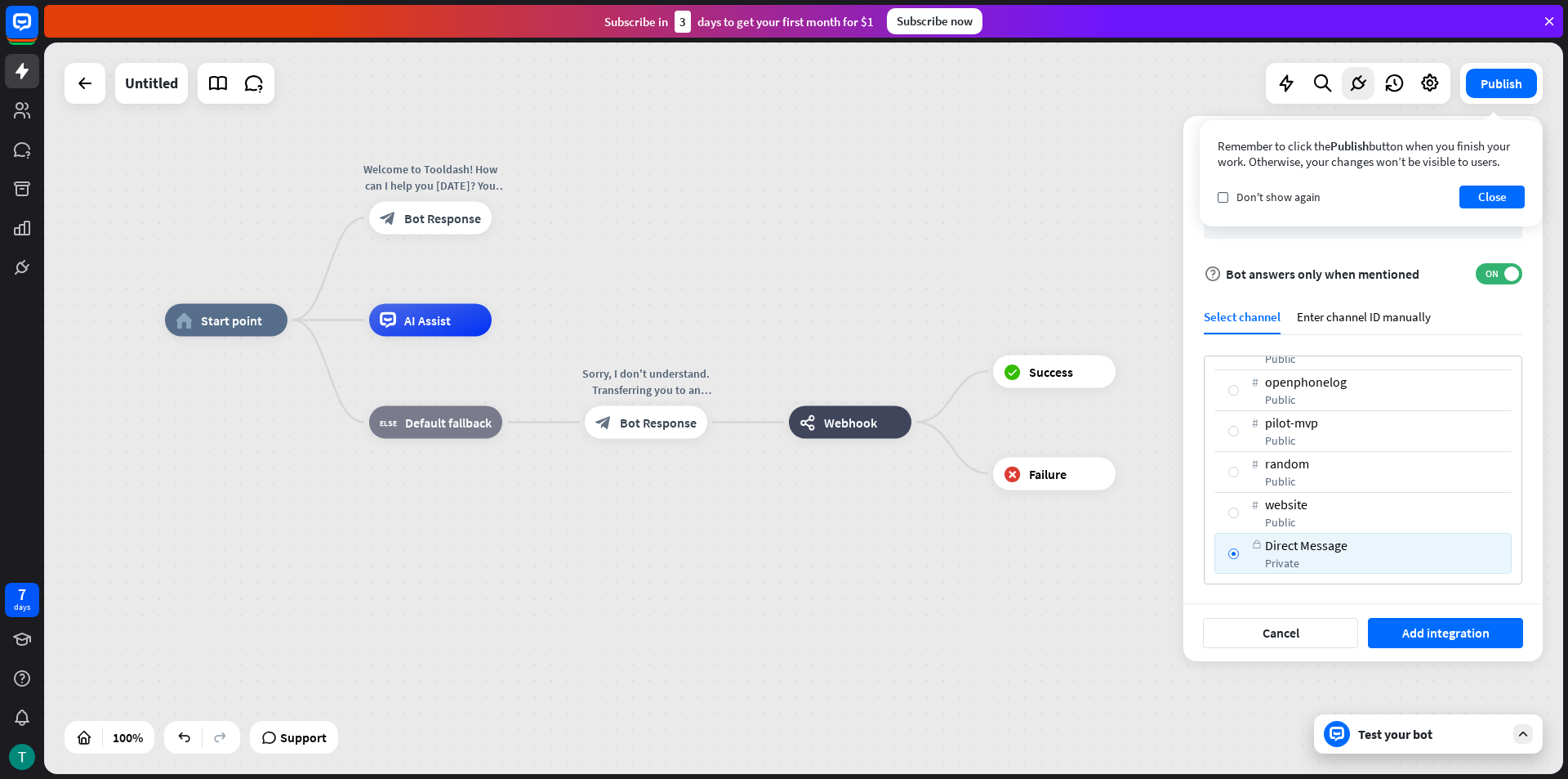
click at [1342, 519] on div "public" at bounding box center [1381, 521] width 232 height 14
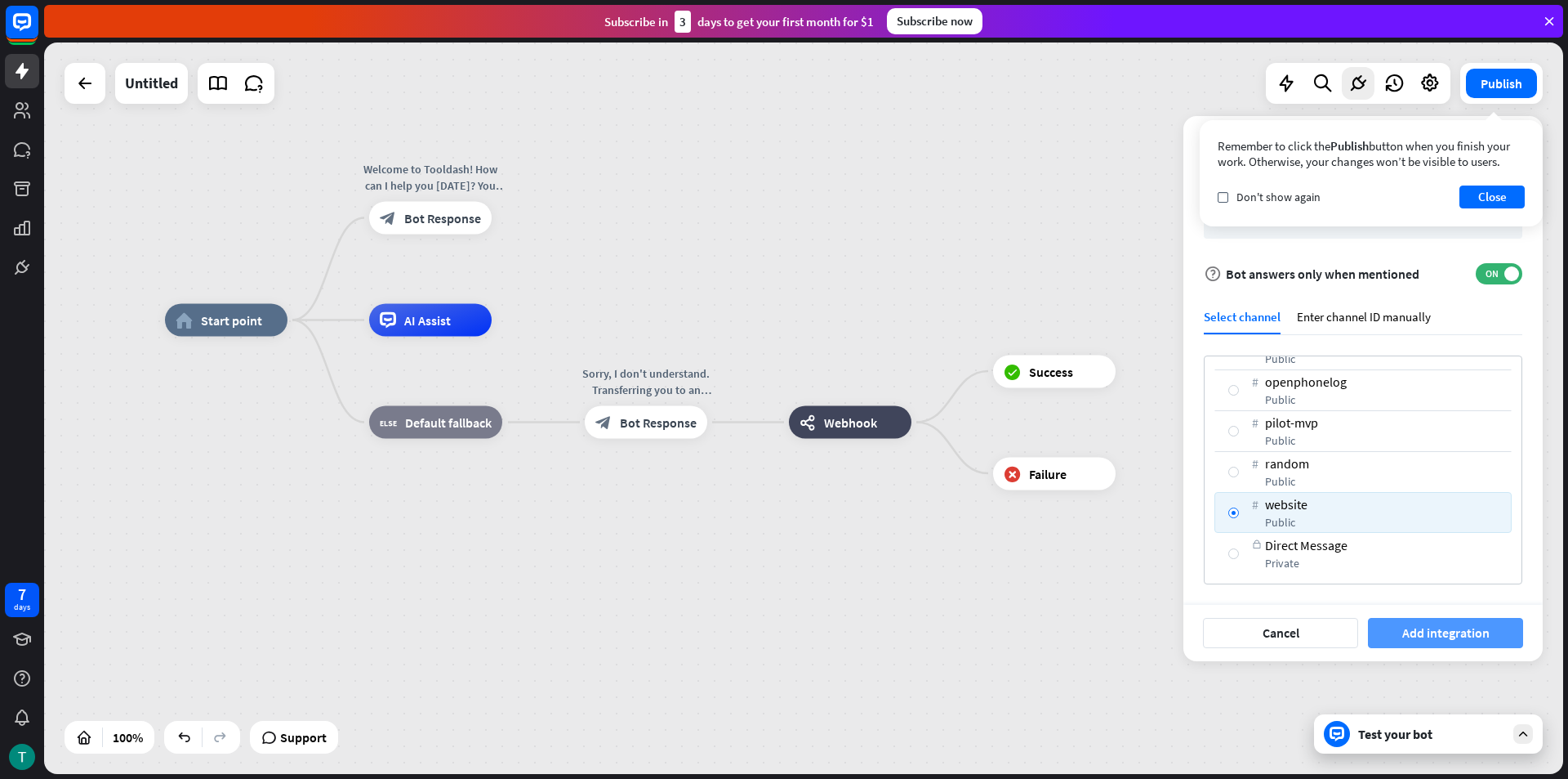
click at [1418, 628] on button "Add integration" at bounding box center [1446, 633] width 156 height 30
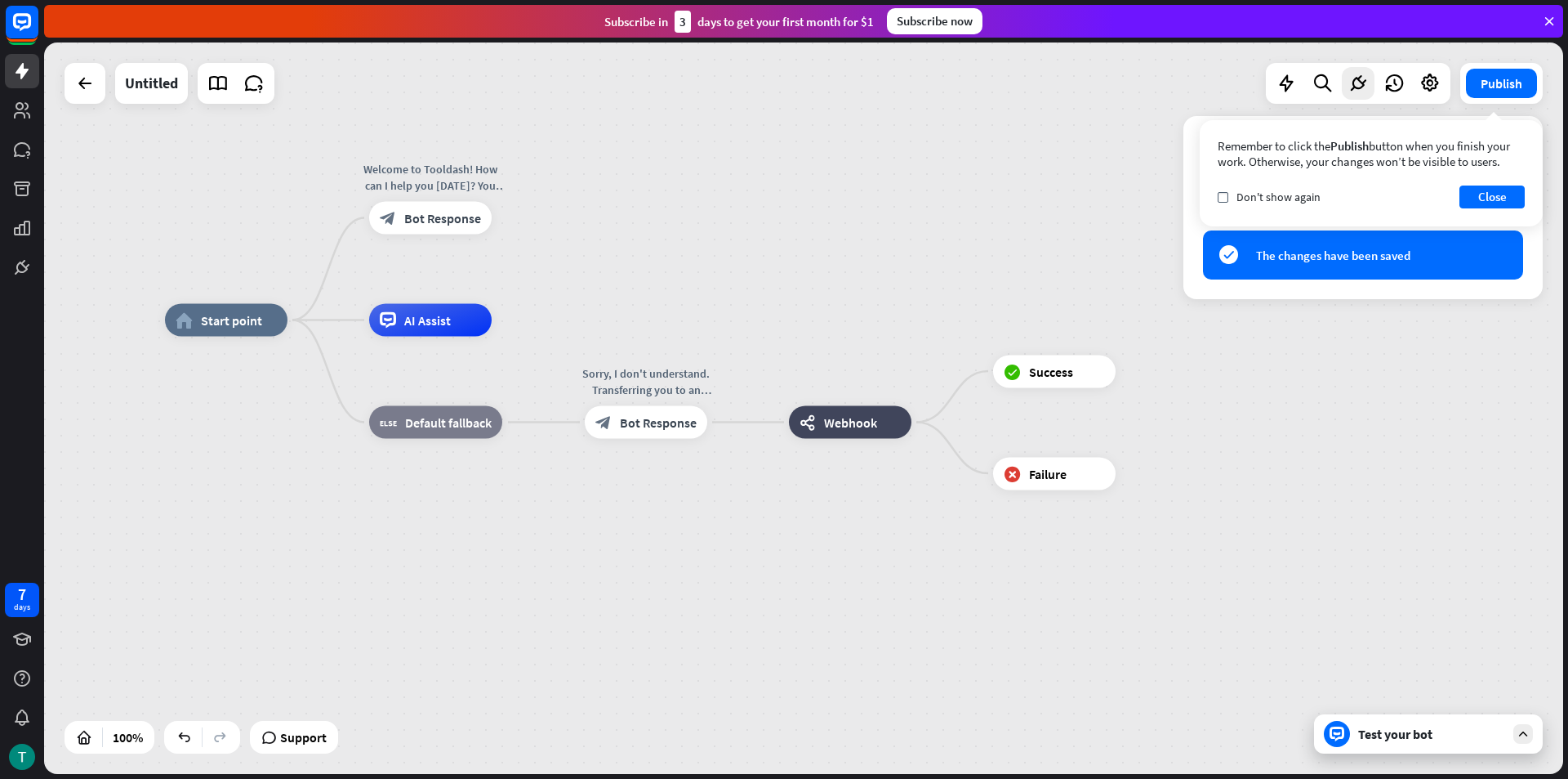
click at [1314, 519] on div "home_2 Start point Welcome to Tooldash! How can I help you [DATE]? You can star…" at bounding box center [924, 686] width 1519 height 732
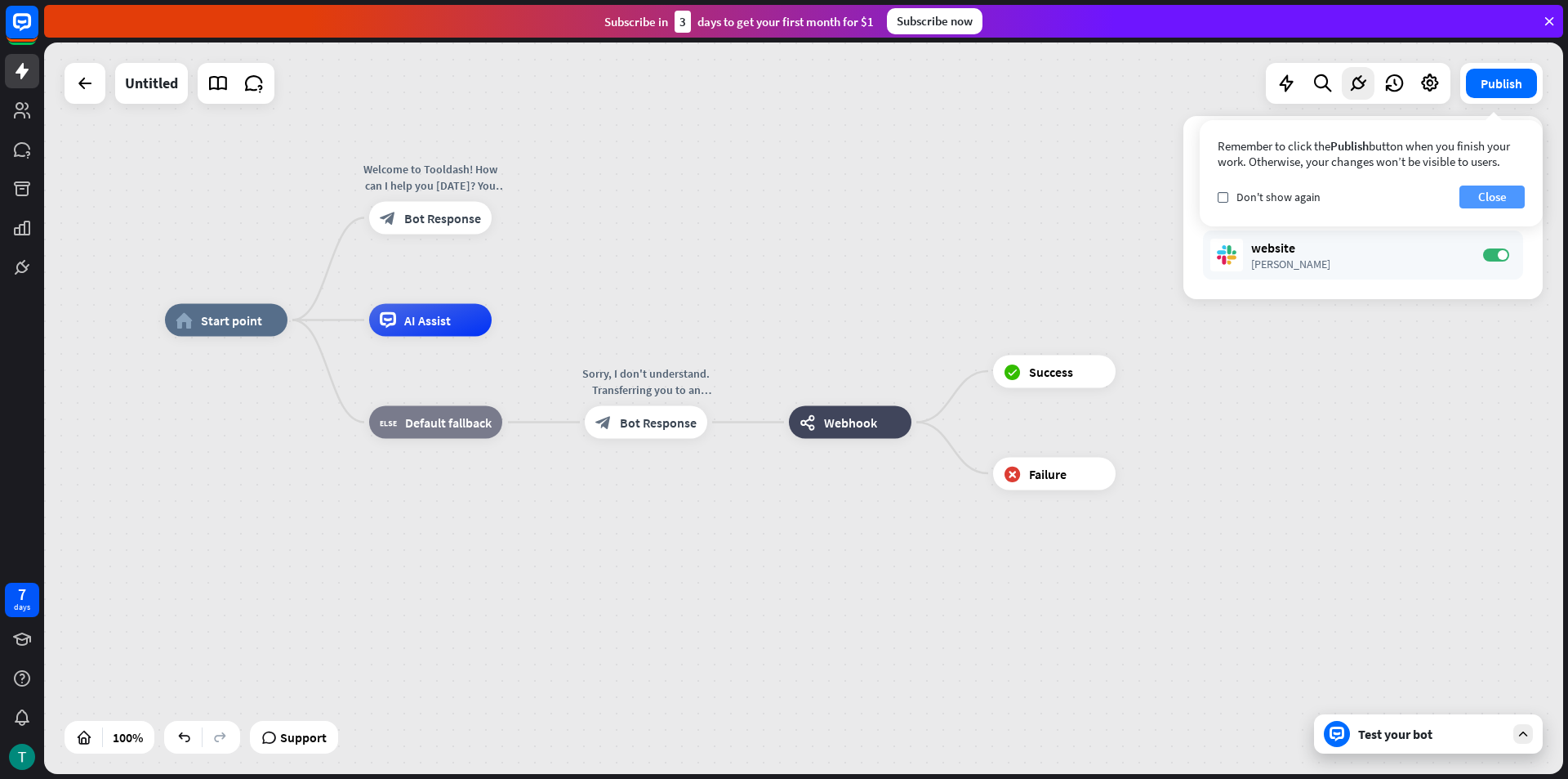
click at [1506, 199] on button "Close" at bounding box center [1492, 196] width 65 height 23
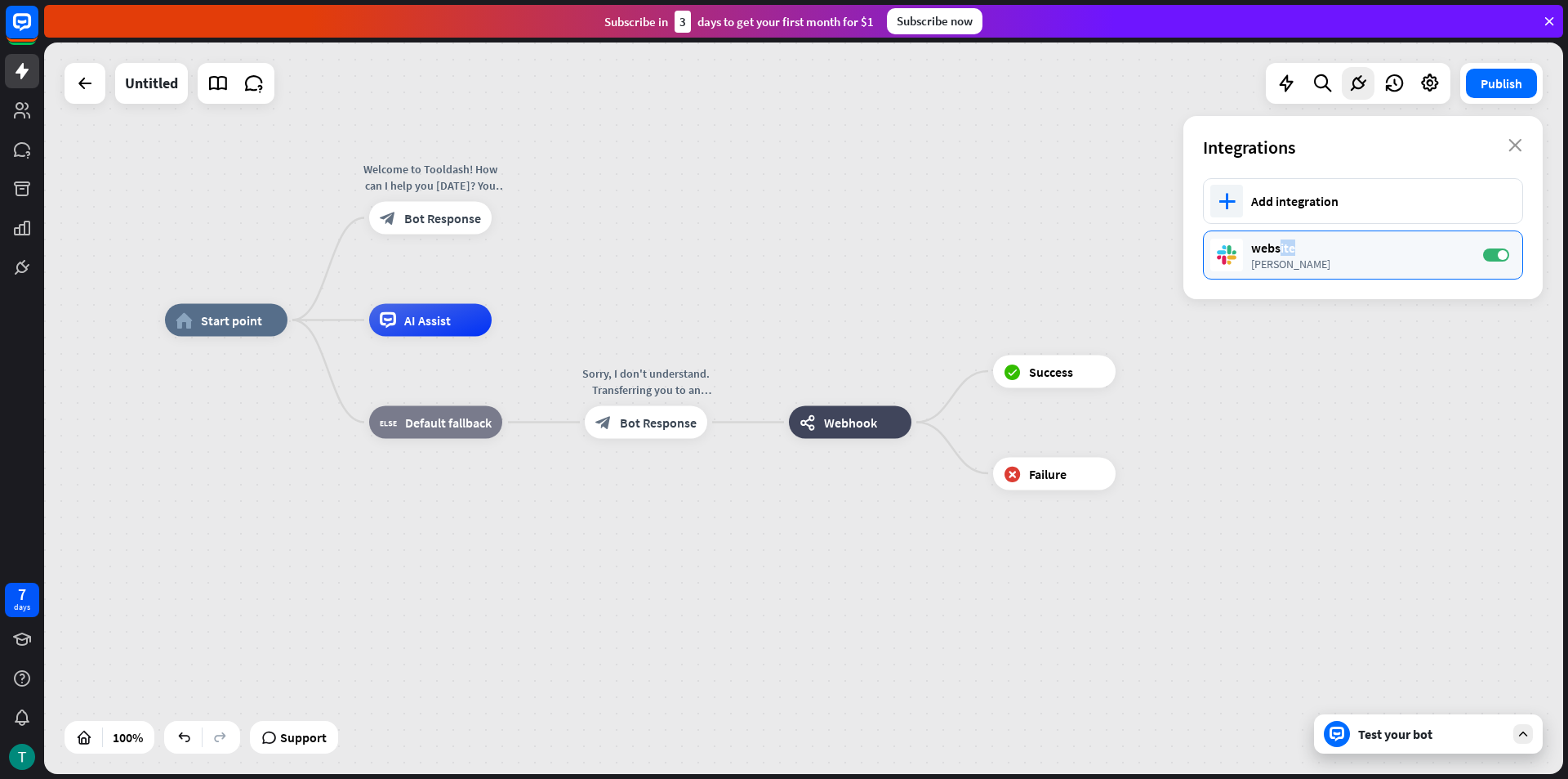
drag, startPoint x: 1282, startPoint y: 251, endPoint x: 1320, endPoint y: 246, distance: 38.3
click at [1320, 246] on div "website" at bounding box center [1358, 247] width 215 height 16
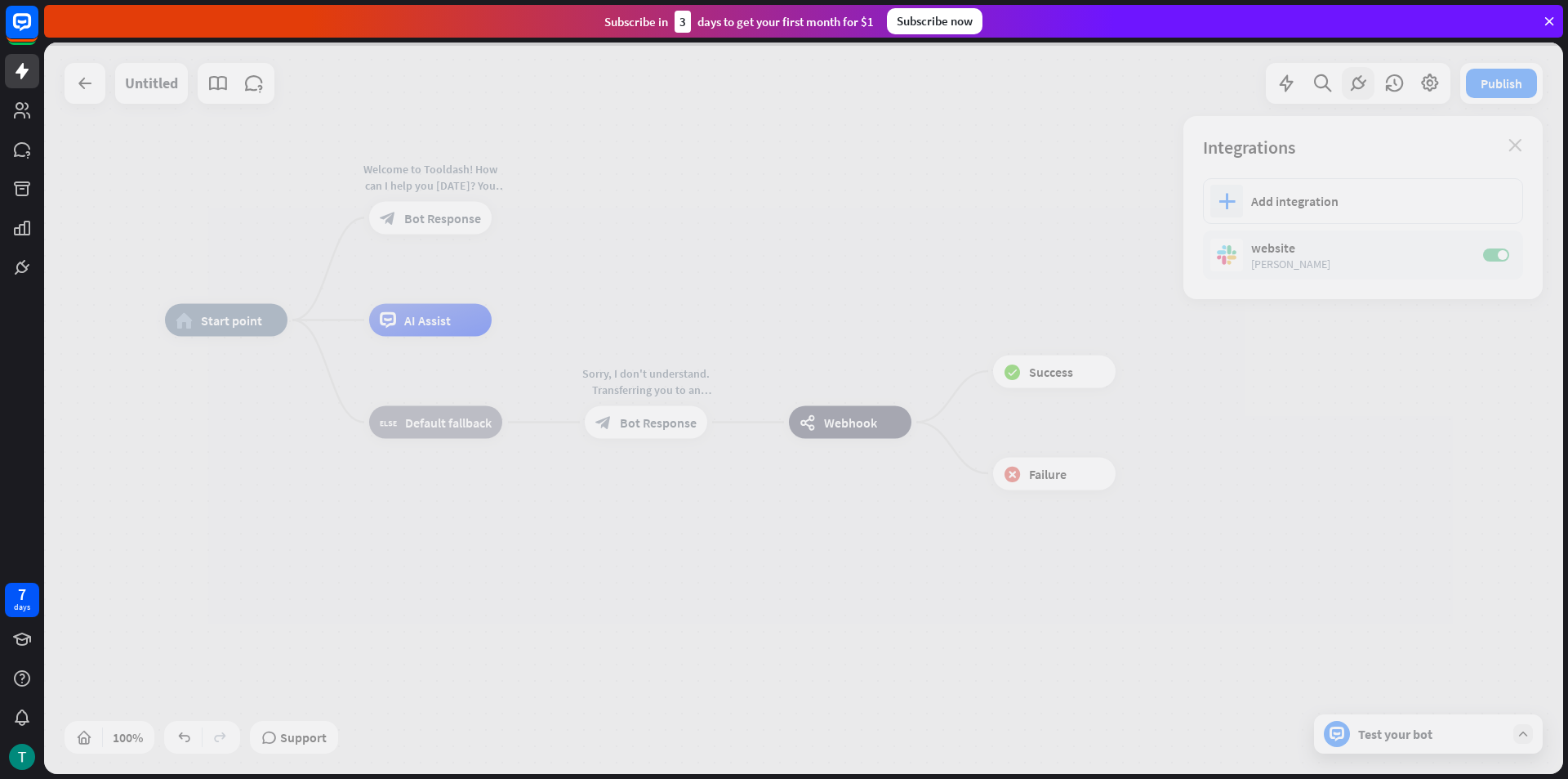
click at [1323, 246] on div at bounding box center [802, 408] width 1519 height 732
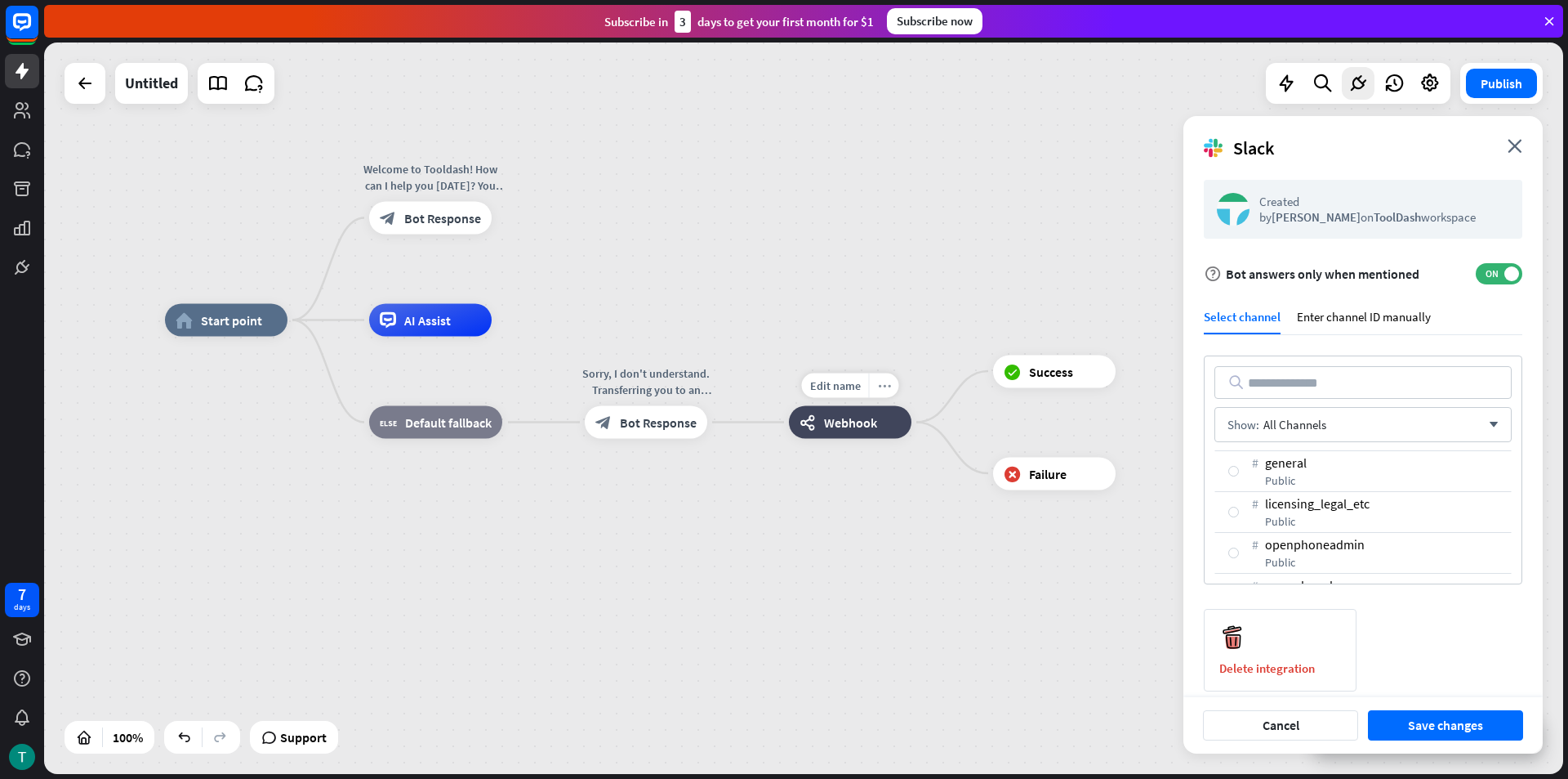
click at [883, 385] on icon "more_horiz" at bounding box center [885, 384] width 13 height 12
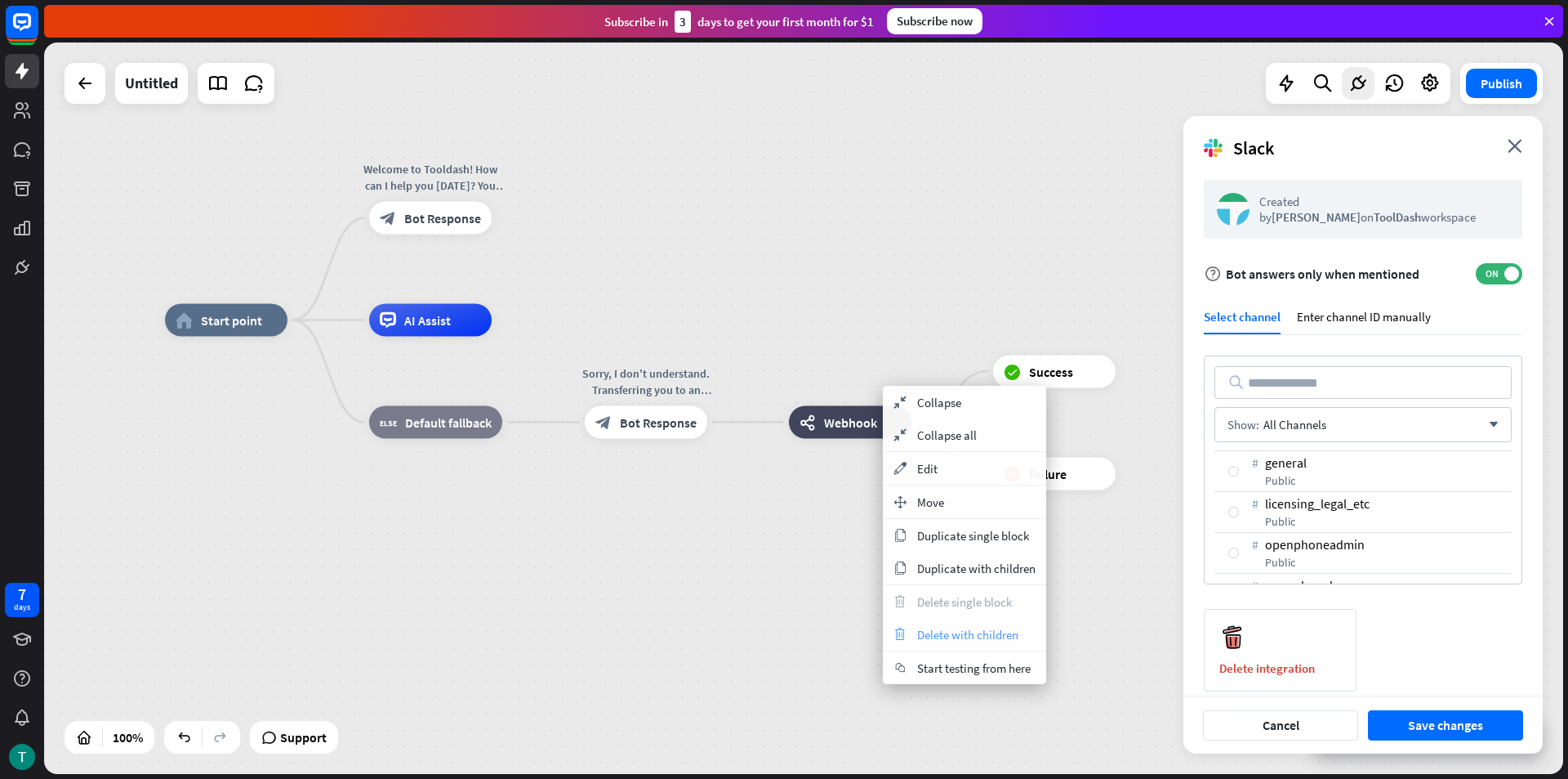
drag, startPoint x: 962, startPoint y: 561, endPoint x: 966, endPoint y: 639, distance: 78.1
click at [966, 640] on div "collapse Collapse collapse Collapse all appearance Edit move_block Move copy Du…" at bounding box center [965, 534] width 163 height 298
click at [966, 638] on span "Delete with children" at bounding box center [968, 634] width 101 height 15
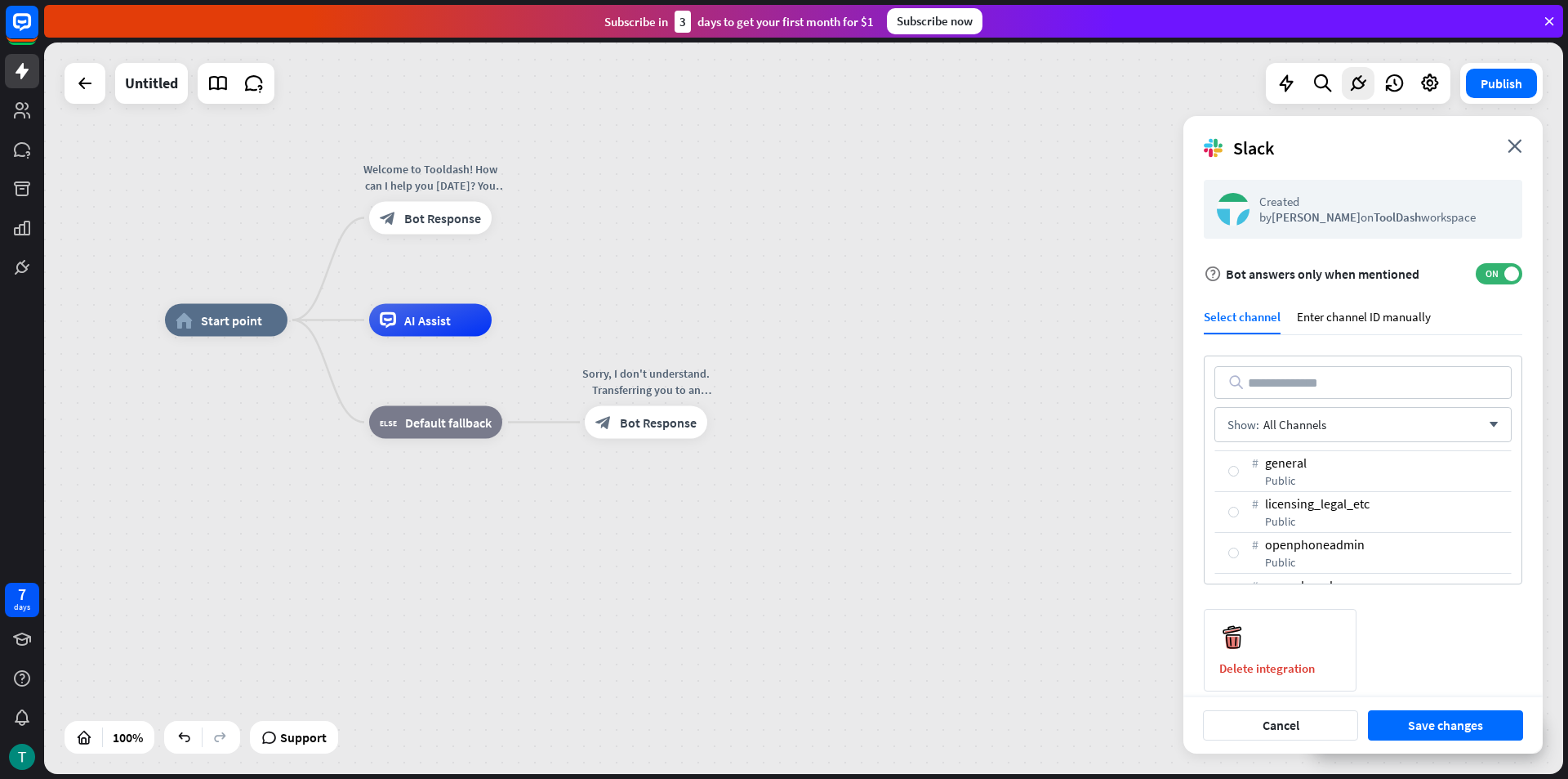
click at [708, 438] on div "Sorry, I don't understand. Transferring you to an available agent... block_bot_…" at bounding box center [645, 422] width 122 height 32
click at [732, 427] on icon "plus" at bounding box center [728, 422] width 12 height 11
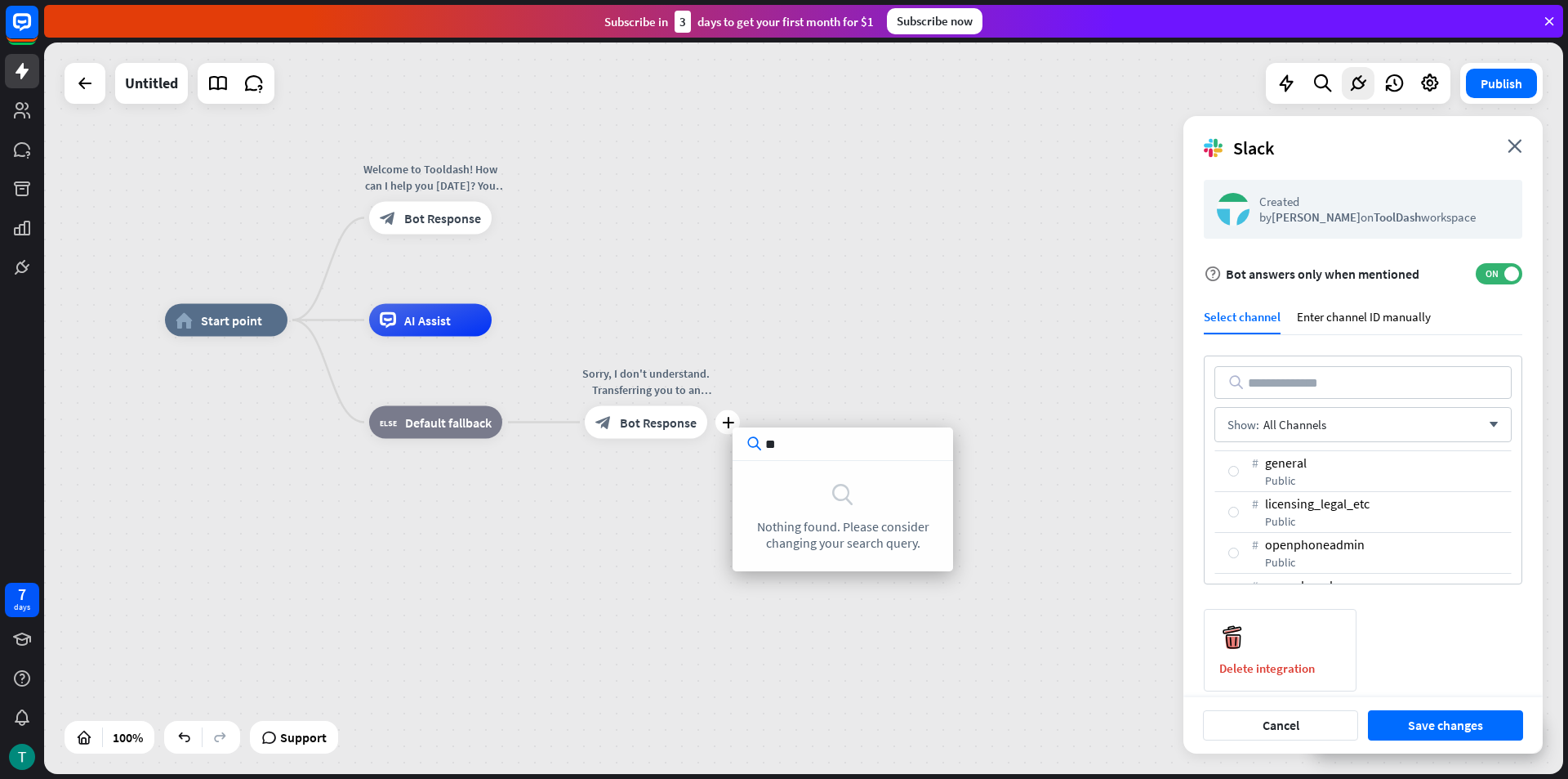
type input "*"
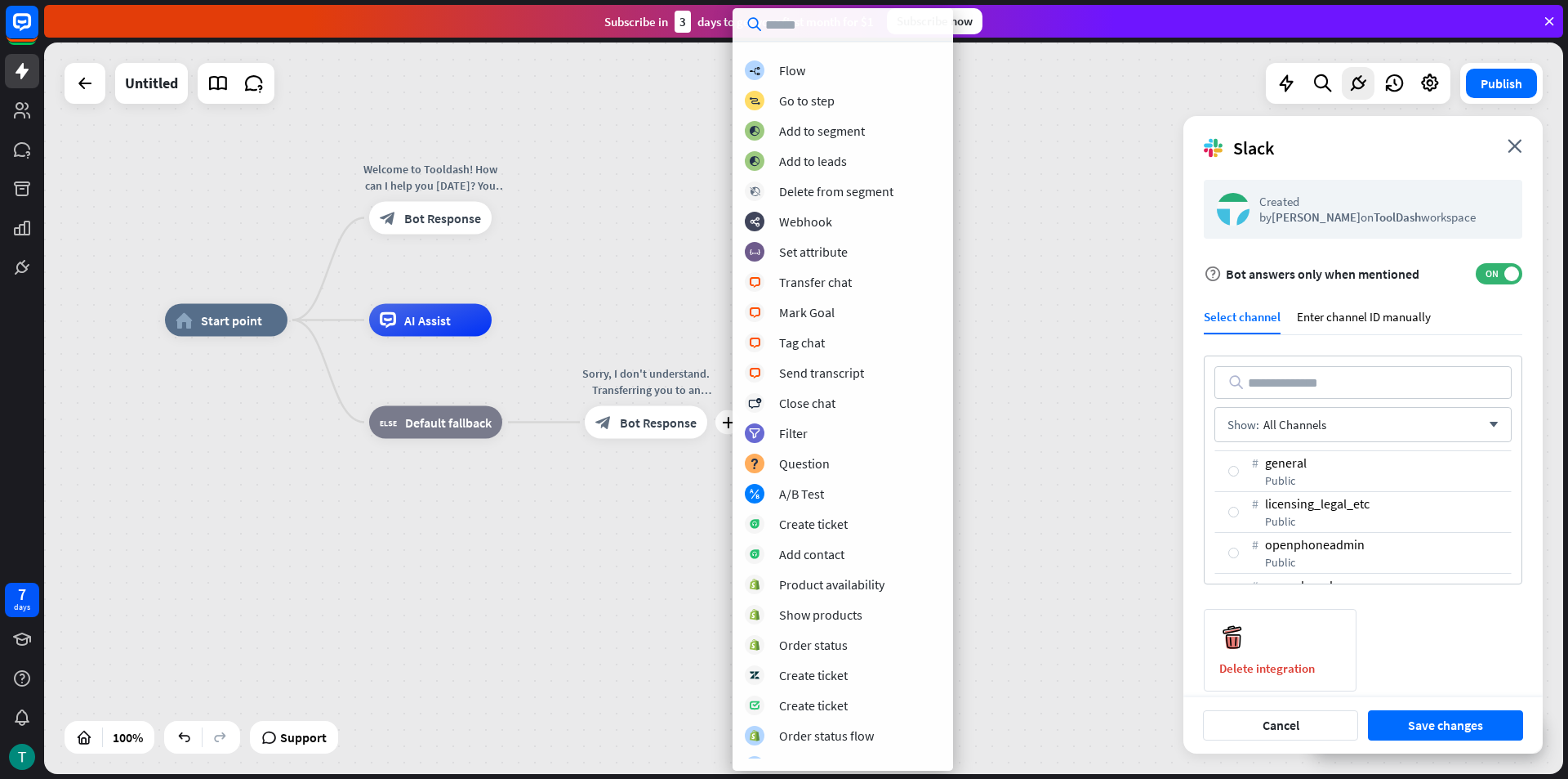
scroll to position [192, 0]
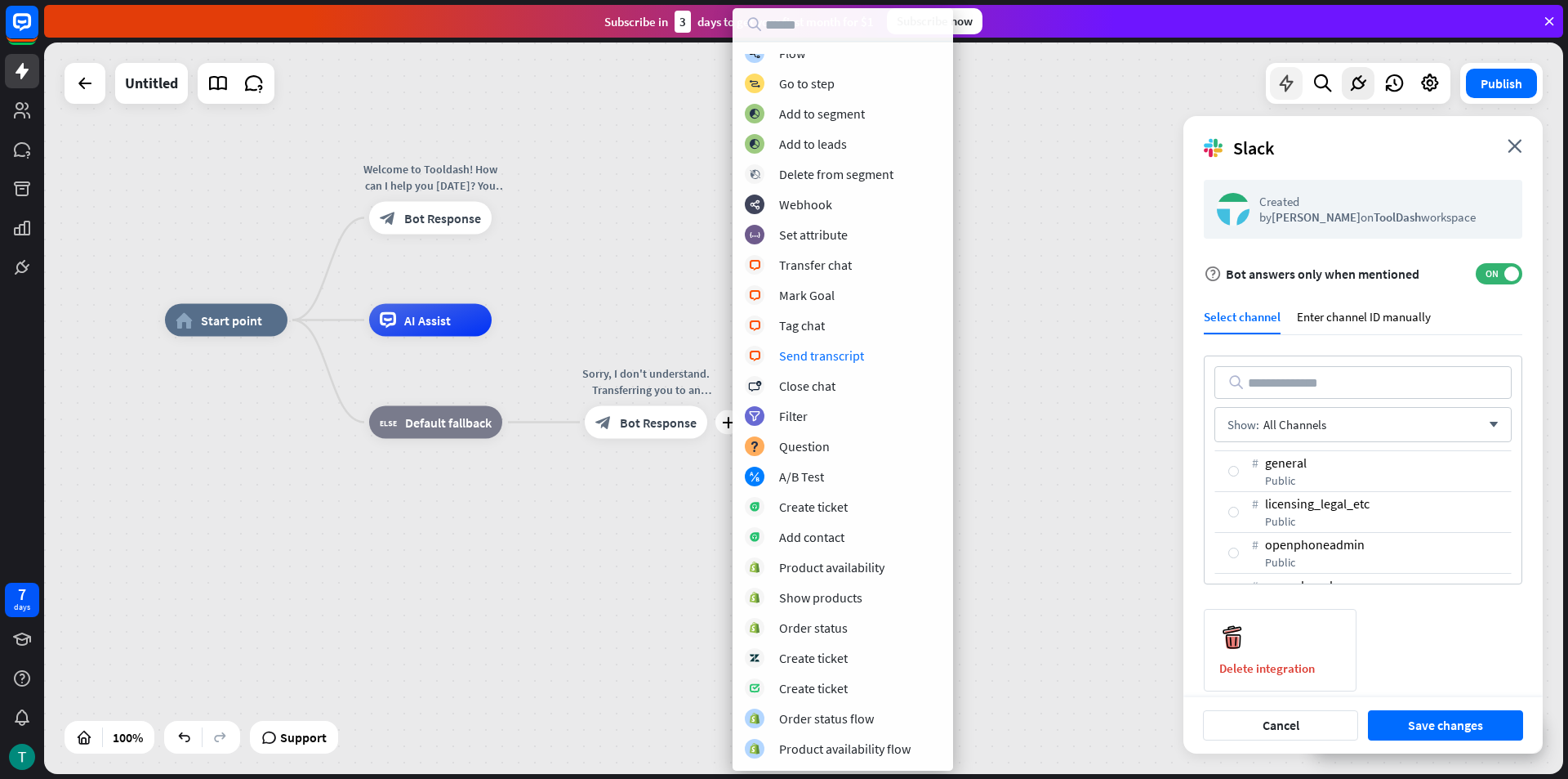
click at [1297, 85] on div at bounding box center [1286, 83] width 32 height 32
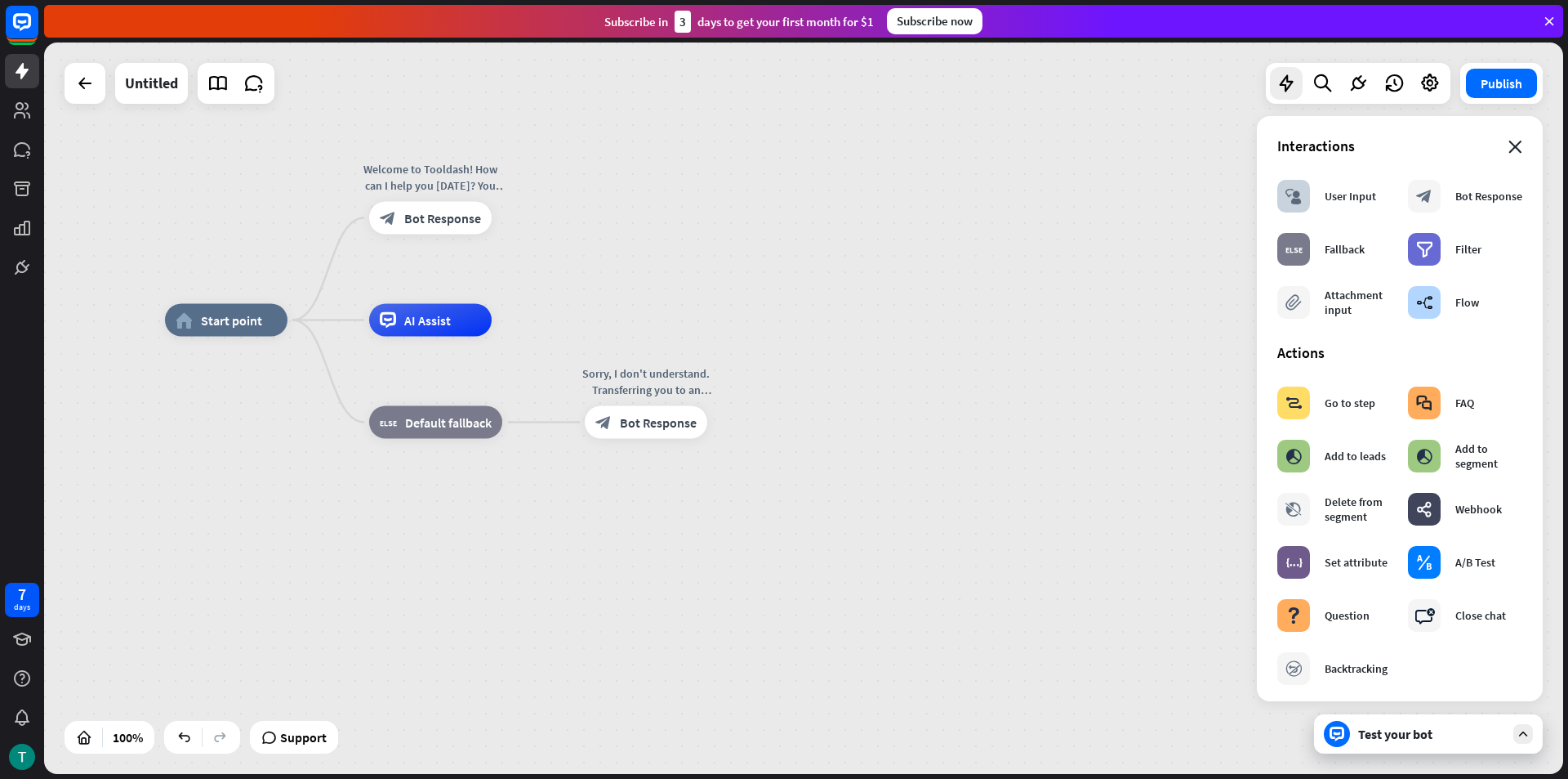
click at [1508, 143] on icon "close" at bounding box center [1515, 147] width 14 height 13
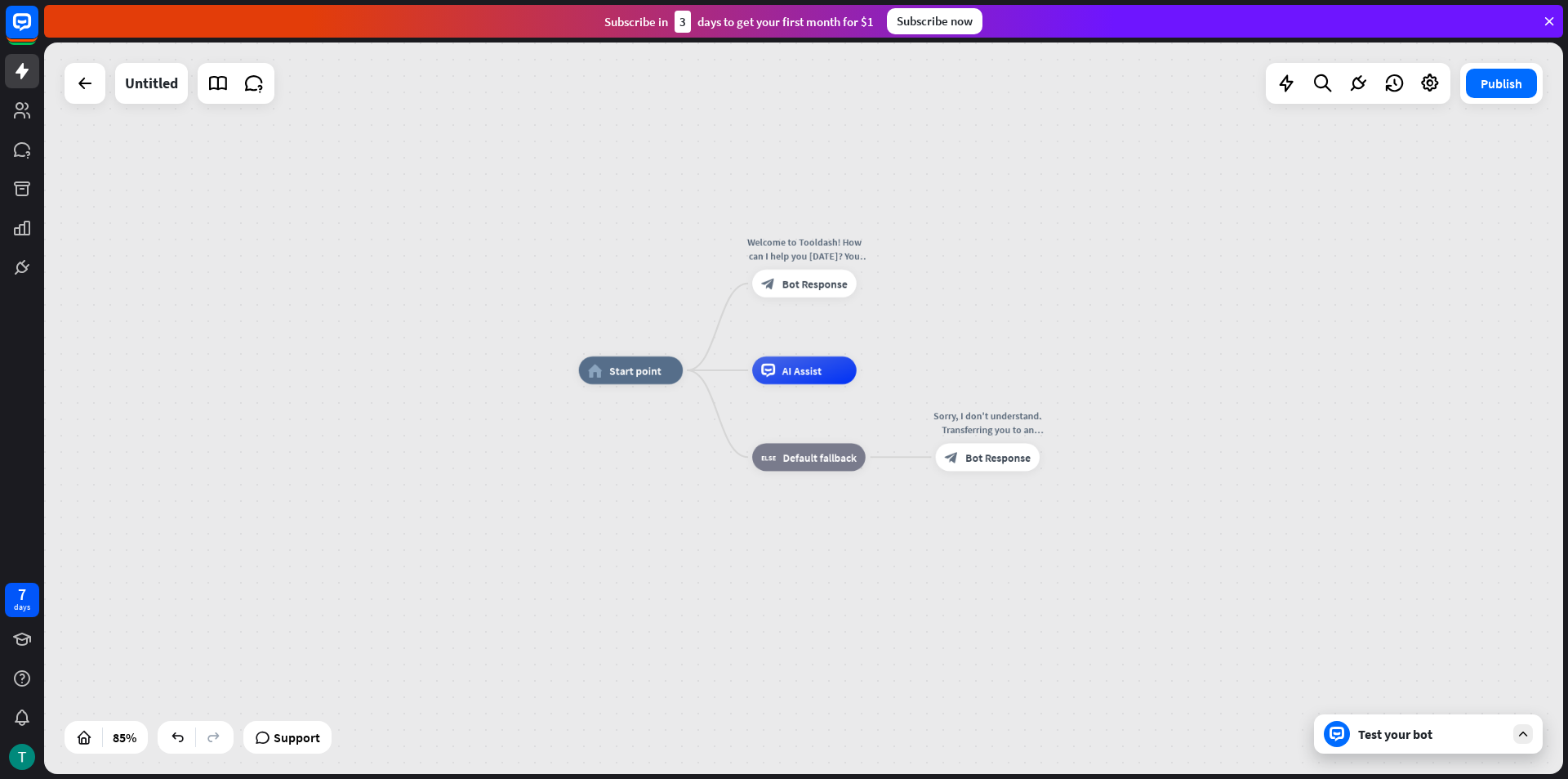
drag, startPoint x: 699, startPoint y: 244, endPoint x: 1042, endPoint y: 307, distance: 348.7
click at [1042, 307] on div "home_2 Start point Welcome to Tooldash! How can I help you [DATE]? You can star…" at bounding box center [802, 408] width 1519 height 732
